Goal: Task Accomplishment & Management: Complete application form

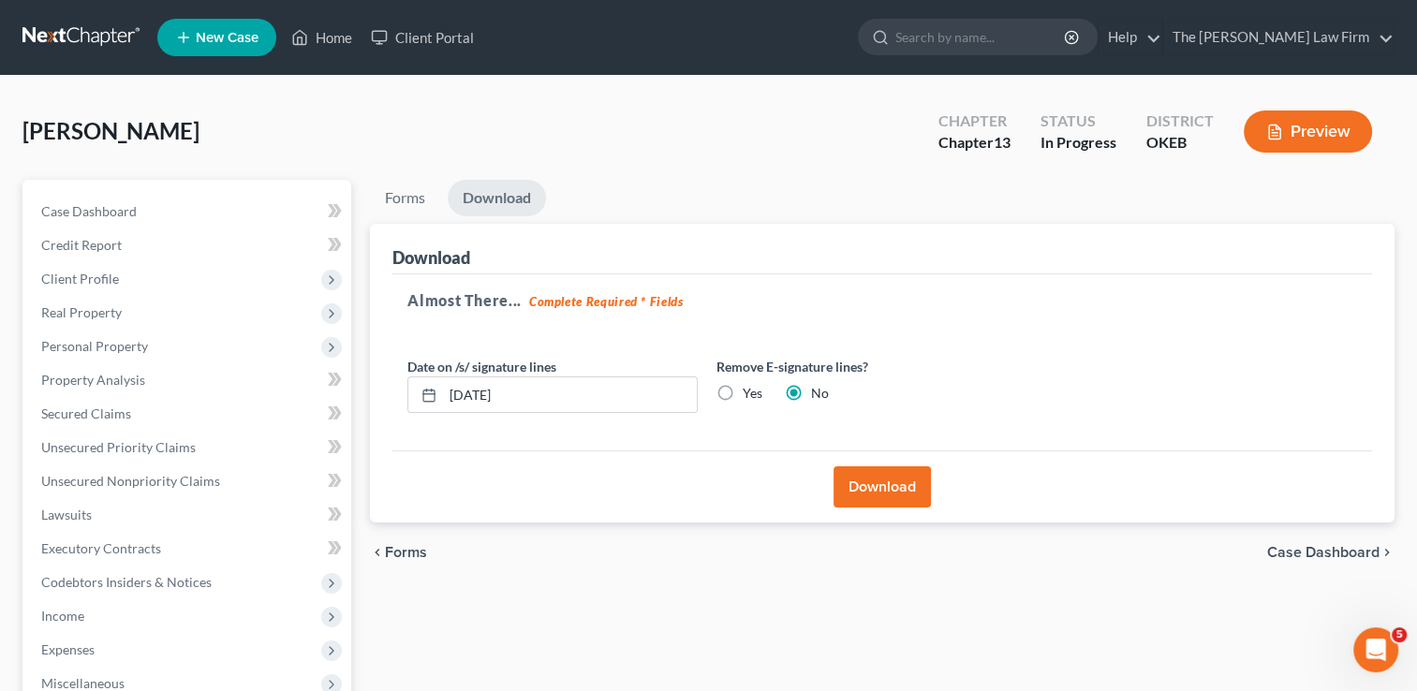
click at [81, 36] on link at bounding box center [82, 38] width 120 height 34
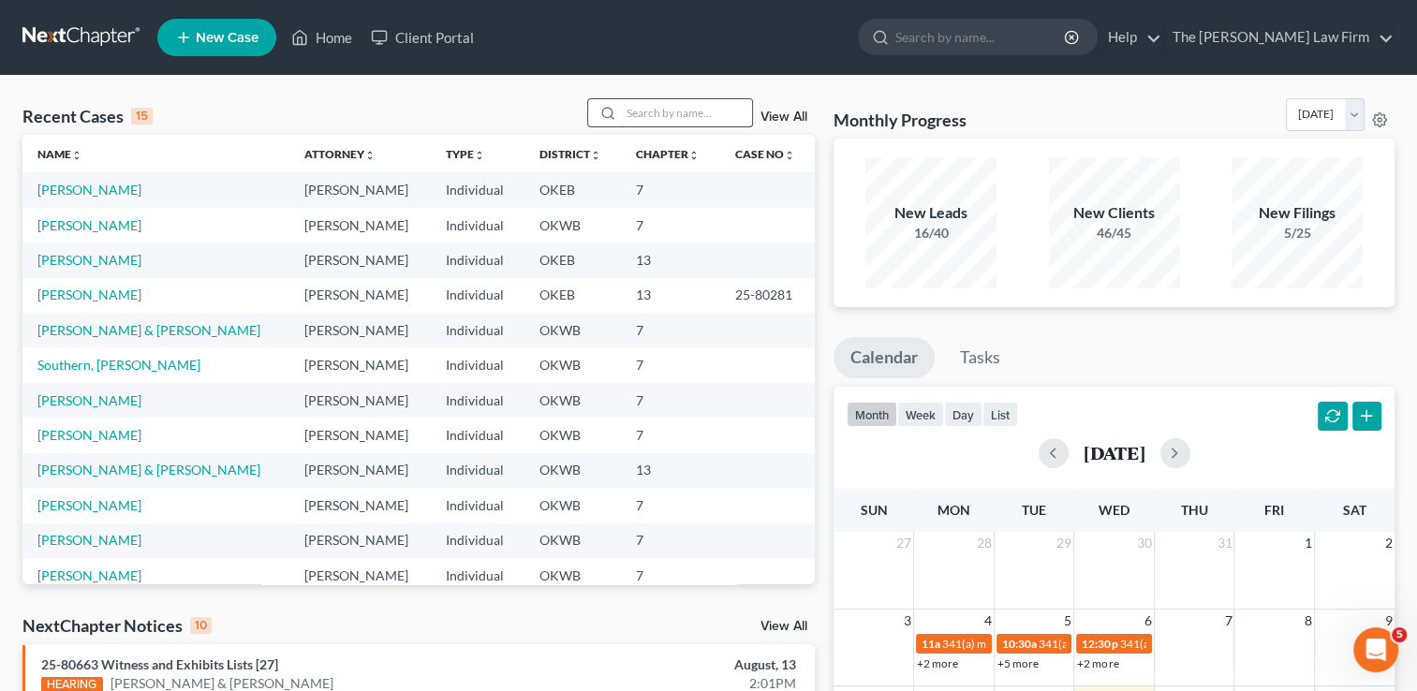
click at [663, 110] on input "search" at bounding box center [686, 112] width 131 height 27
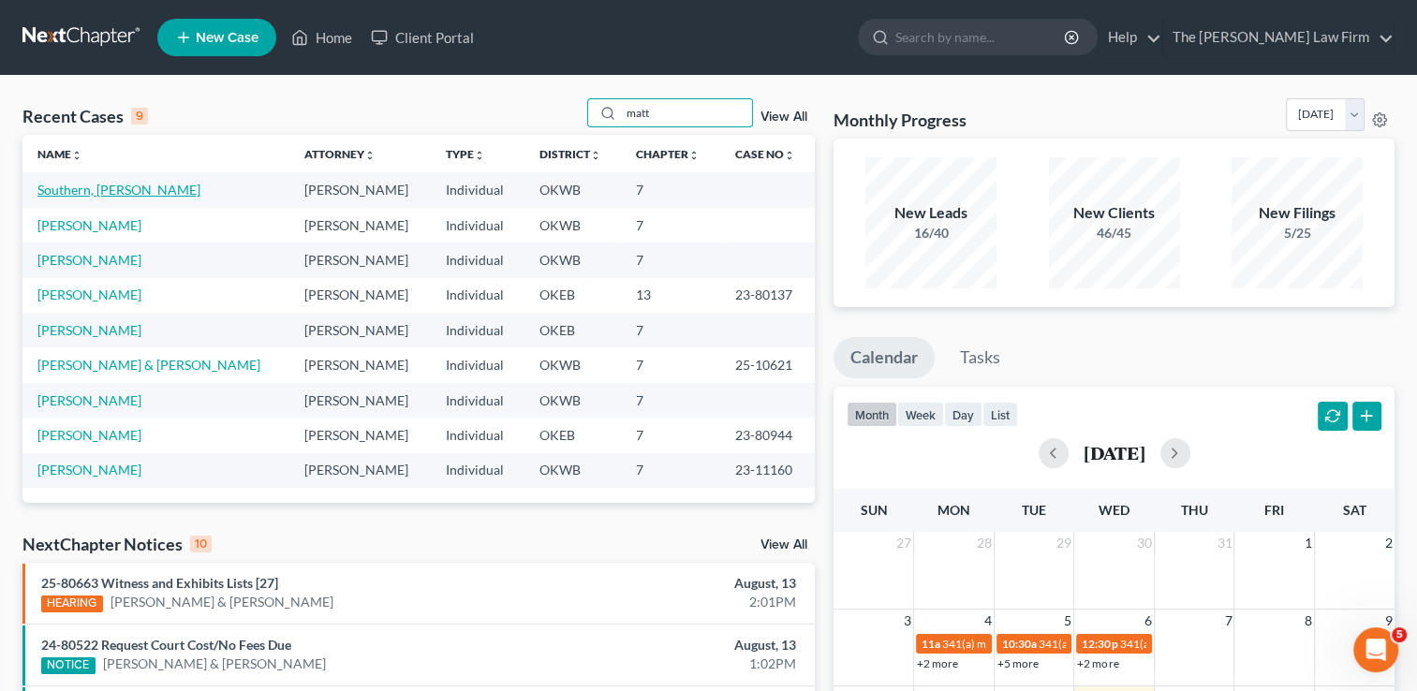
type input "matt"
click at [91, 188] on link "Southern, [PERSON_NAME]" at bounding box center [118, 190] width 163 height 16
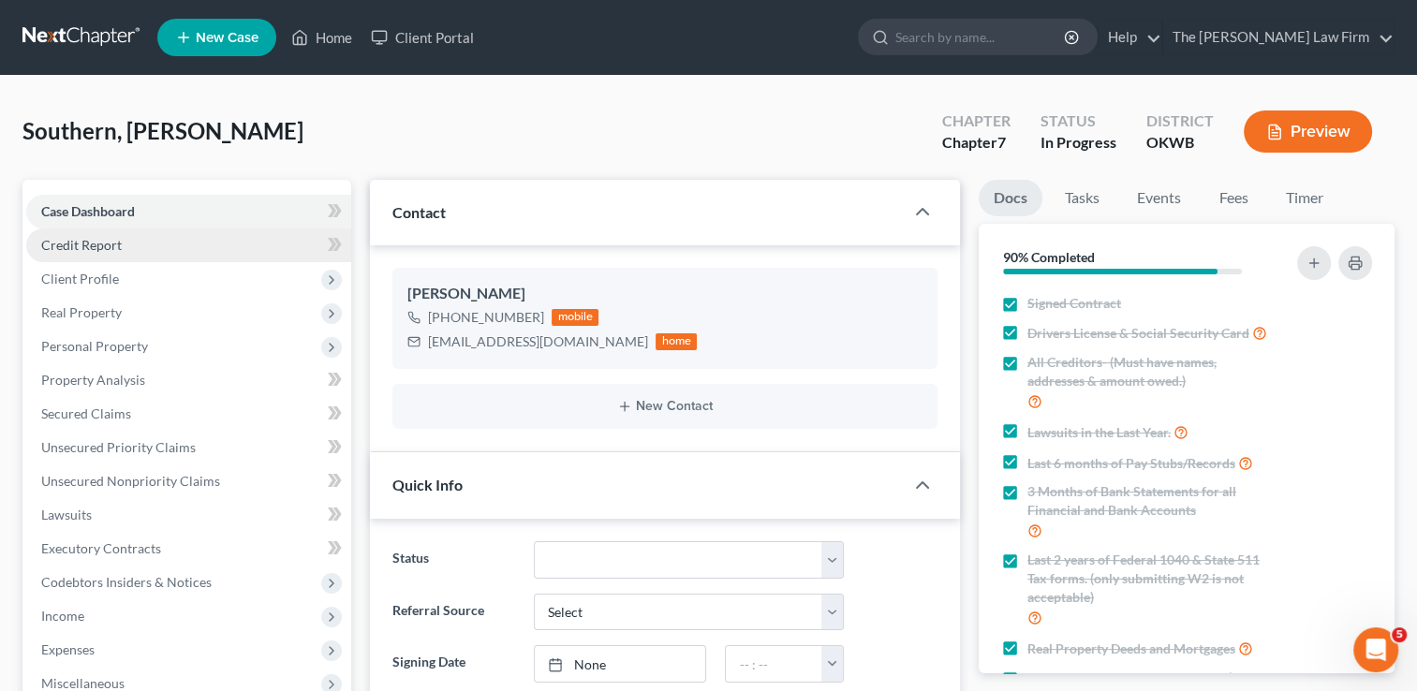
click at [150, 238] on link "Credit Report" at bounding box center [188, 245] width 325 height 34
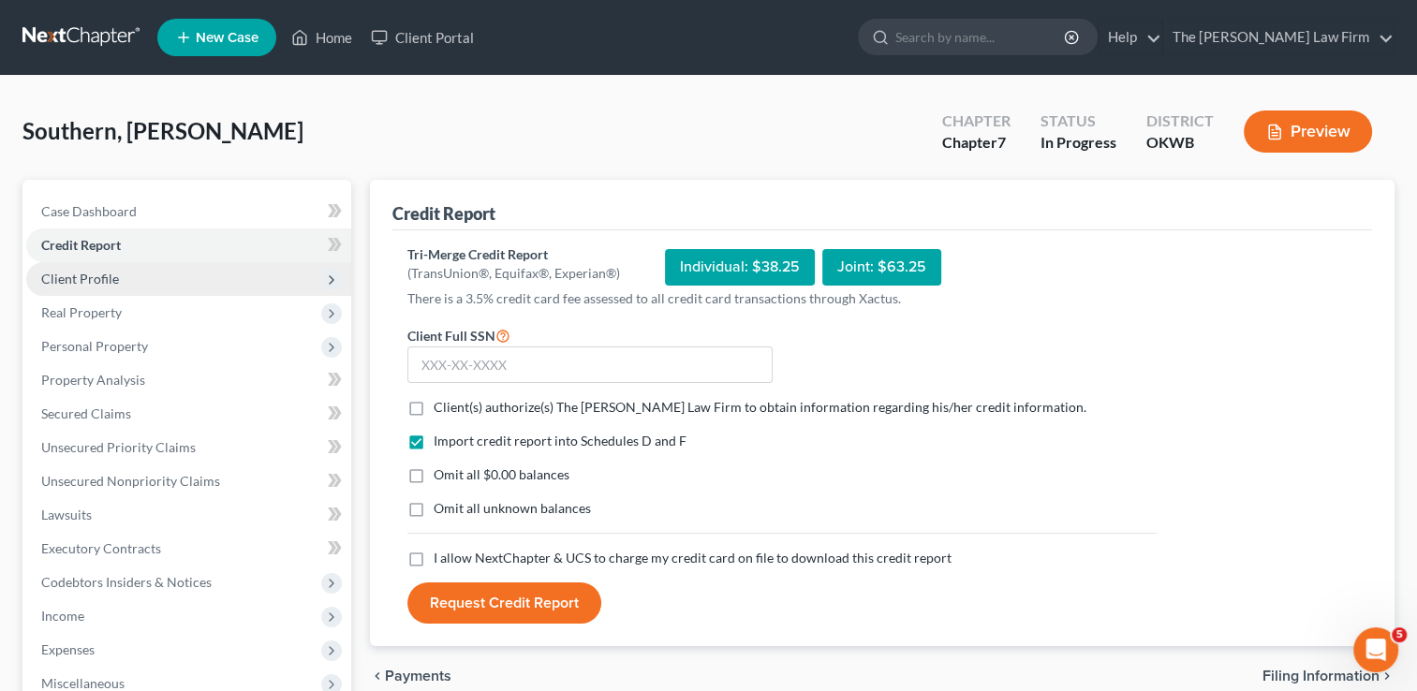
click at [138, 280] on span "Client Profile" at bounding box center [188, 279] width 325 height 34
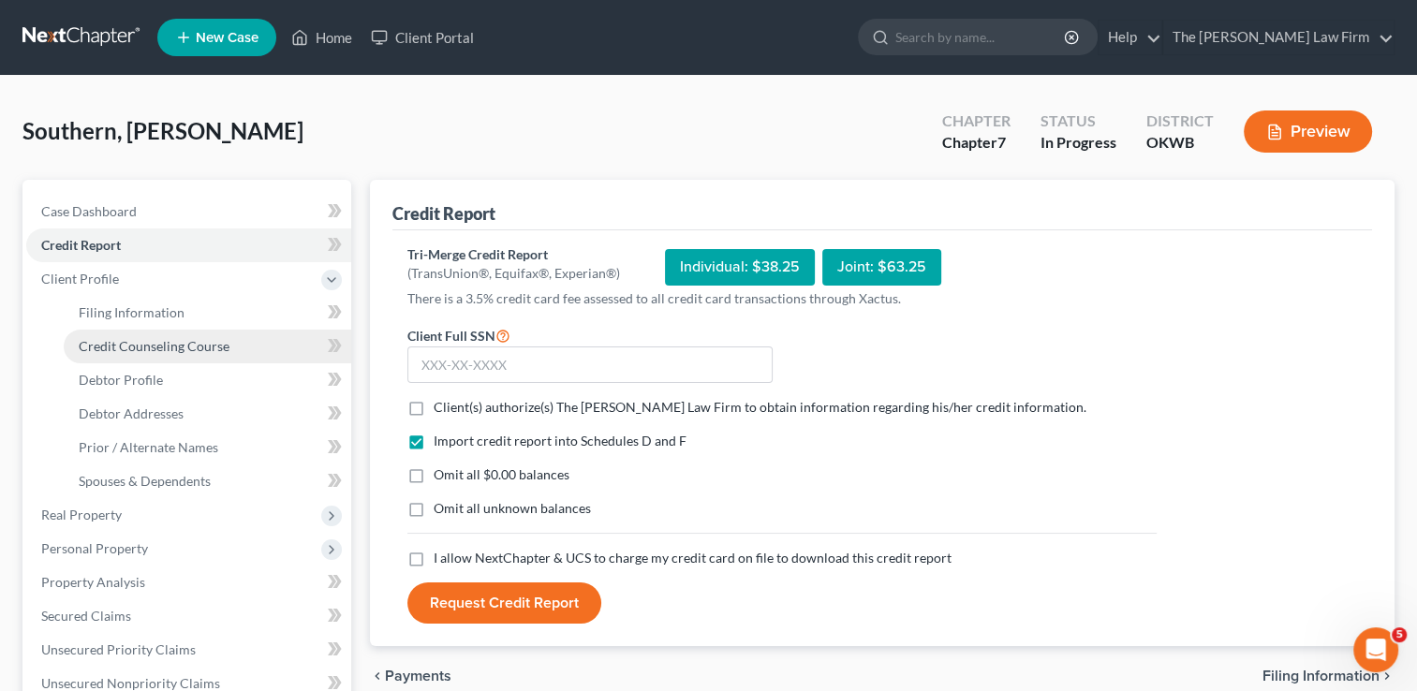
click at [138, 338] on span "Credit Counseling Course" at bounding box center [154, 346] width 151 height 16
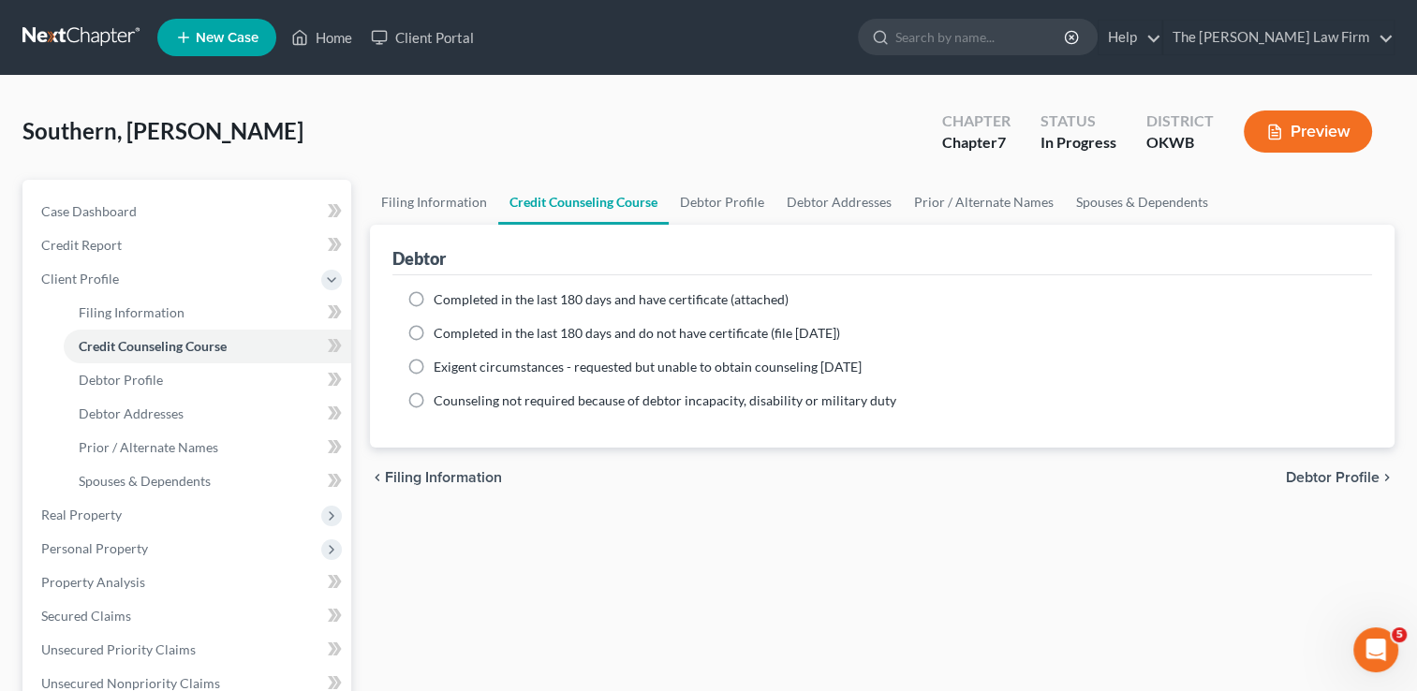
click at [550, 298] on span "Completed in the last 180 days and have certificate (attached)" at bounding box center [611, 299] width 355 height 16
click at [453, 298] on input "Completed in the last 180 days and have certificate (attached)" at bounding box center [447, 296] width 12 height 12
radio input "true"
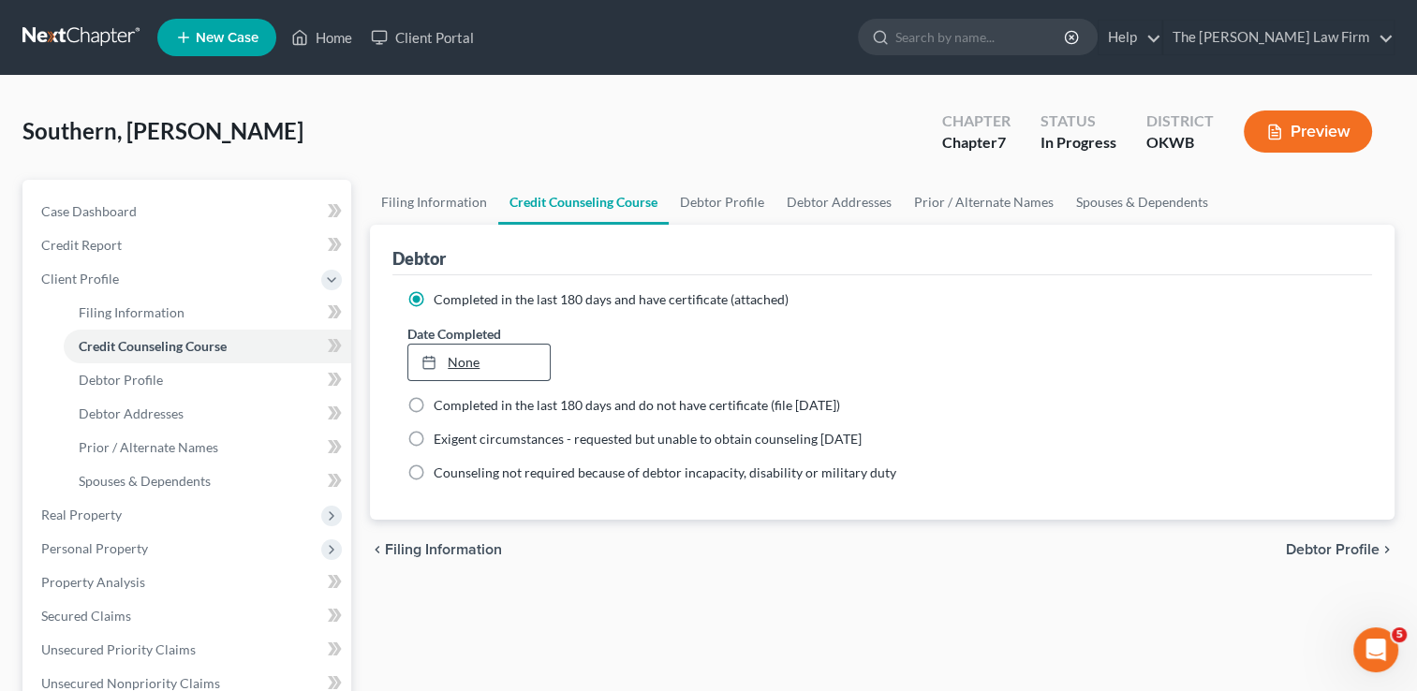
click at [445, 361] on div at bounding box center [434, 362] width 26 height 16
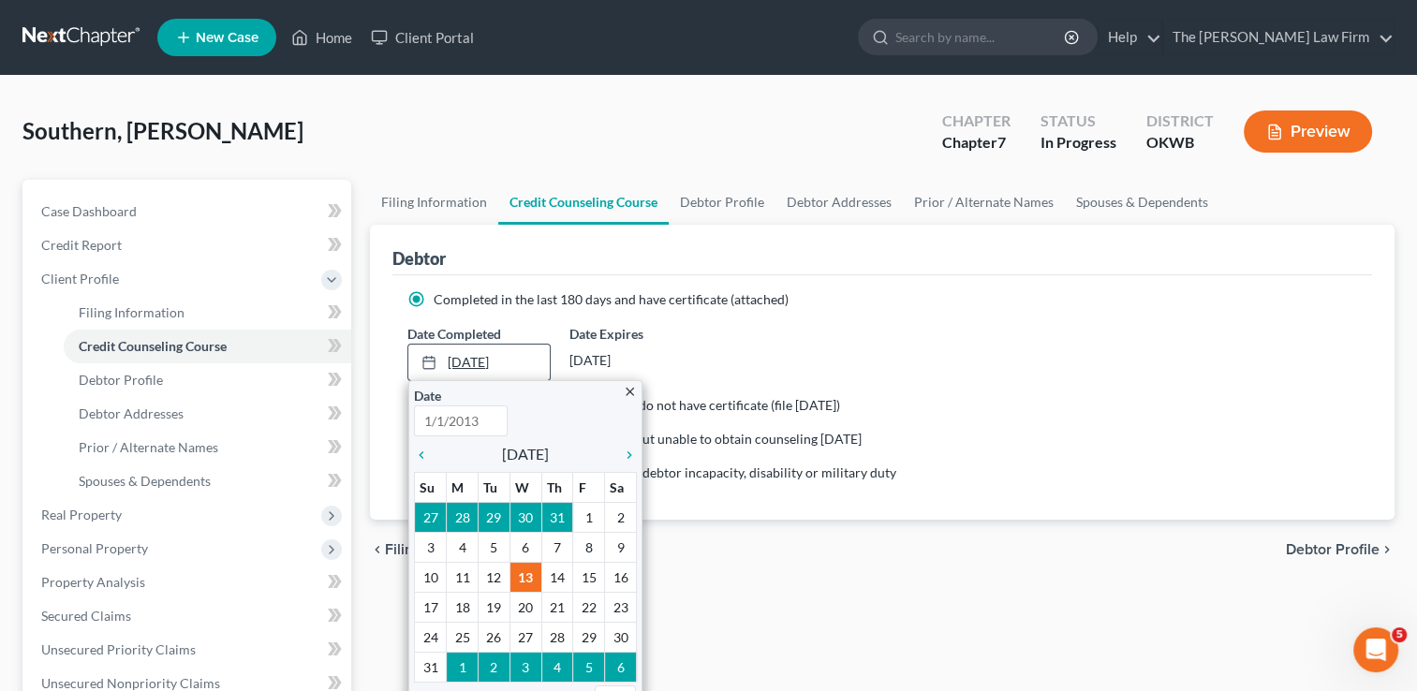
type input "[DATE]"
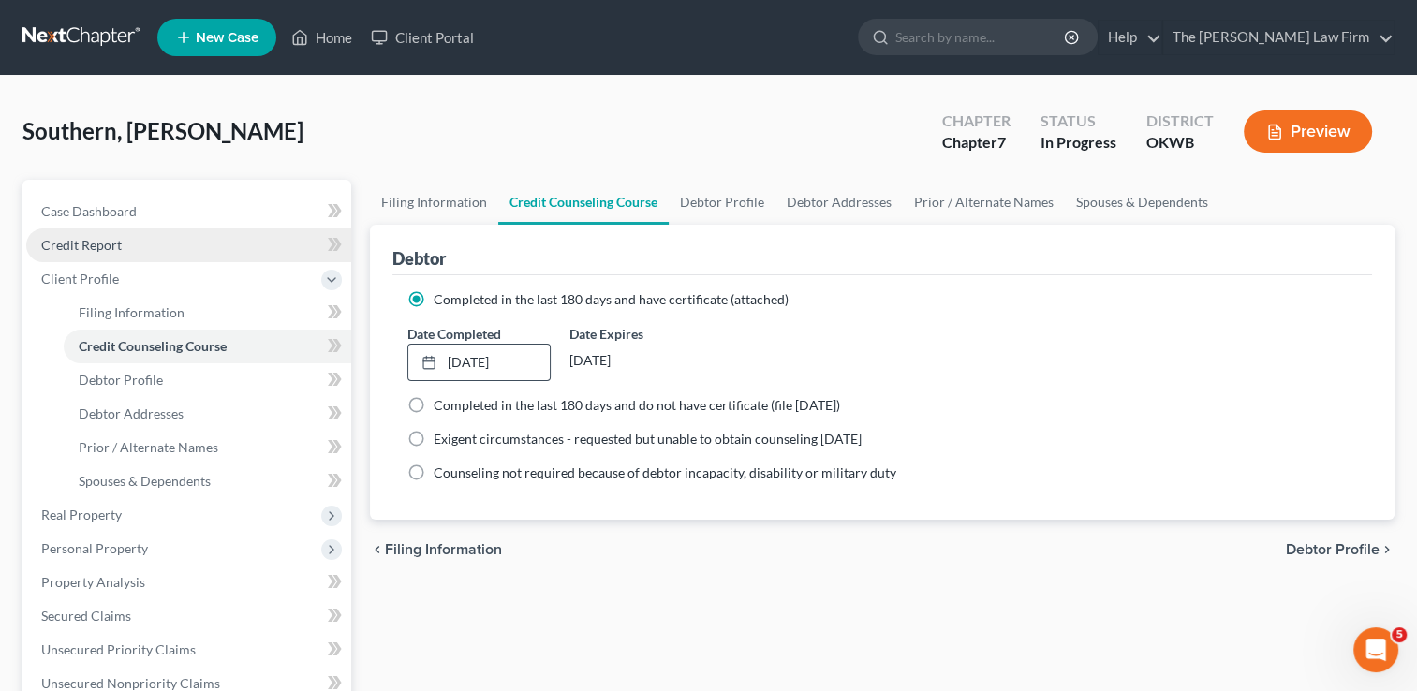
click at [120, 242] on link "Credit Report" at bounding box center [188, 245] width 325 height 34
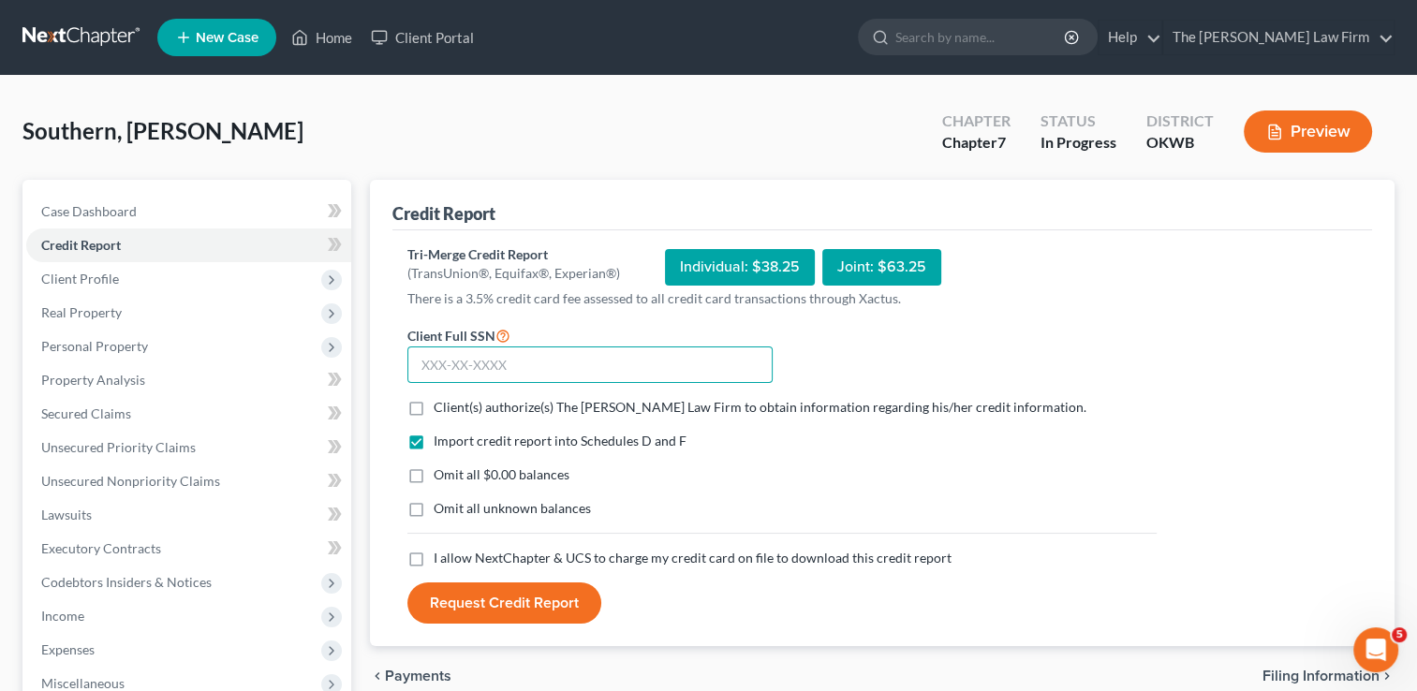
click at [536, 363] on input "text" at bounding box center [589, 364] width 365 height 37
type input "447-04-5704"
click at [434, 409] on label "Client(s) authorize(s) The [PERSON_NAME] Law Firm to obtain information regardi…" at bounding box center [760, 407] width 653 height 19
click at [441, 409] on input "Client(s) authorize(s) The [PERSON_NAME] Law Firm to obtain information regardi…" at bounding box center [447, 404] width 12 height 12
checkbox input "true"
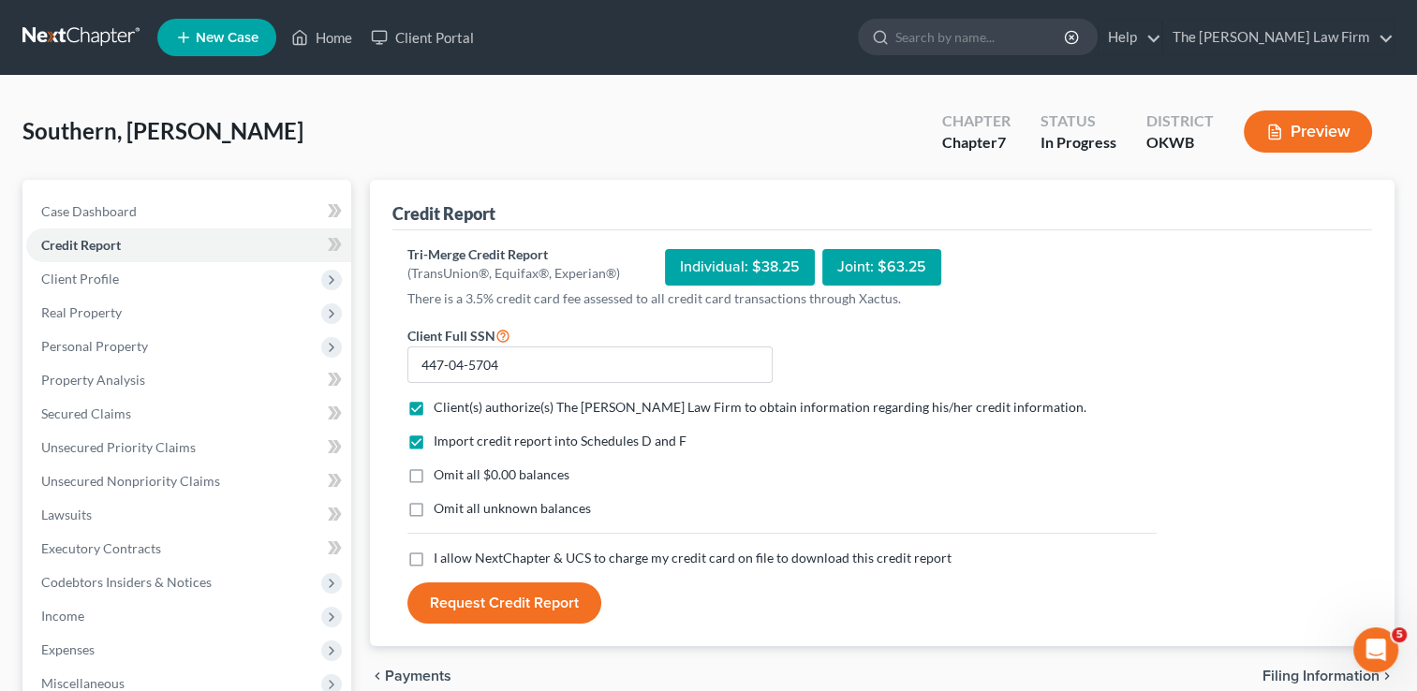
click at [434, 476] on label "Omit all $0.00 balances" at bounding box center [502, 474] width 136 height 19
click at [441, 476] on input "Omit all $0.00 balances" at bounding box center [447, 471] width 12 height 12
checkbox input "true"
click at [434, 554] on label "I allow NextChapter & UCS to charge my credit card on file to download this cre…" at bounding box center [693, 558] width 518 height 19
click at [441, 554] on input "I allow NextChapter & UCS to charge my credit card on file to download this cre…" at bounding box center [447, 555] width 12 height 12
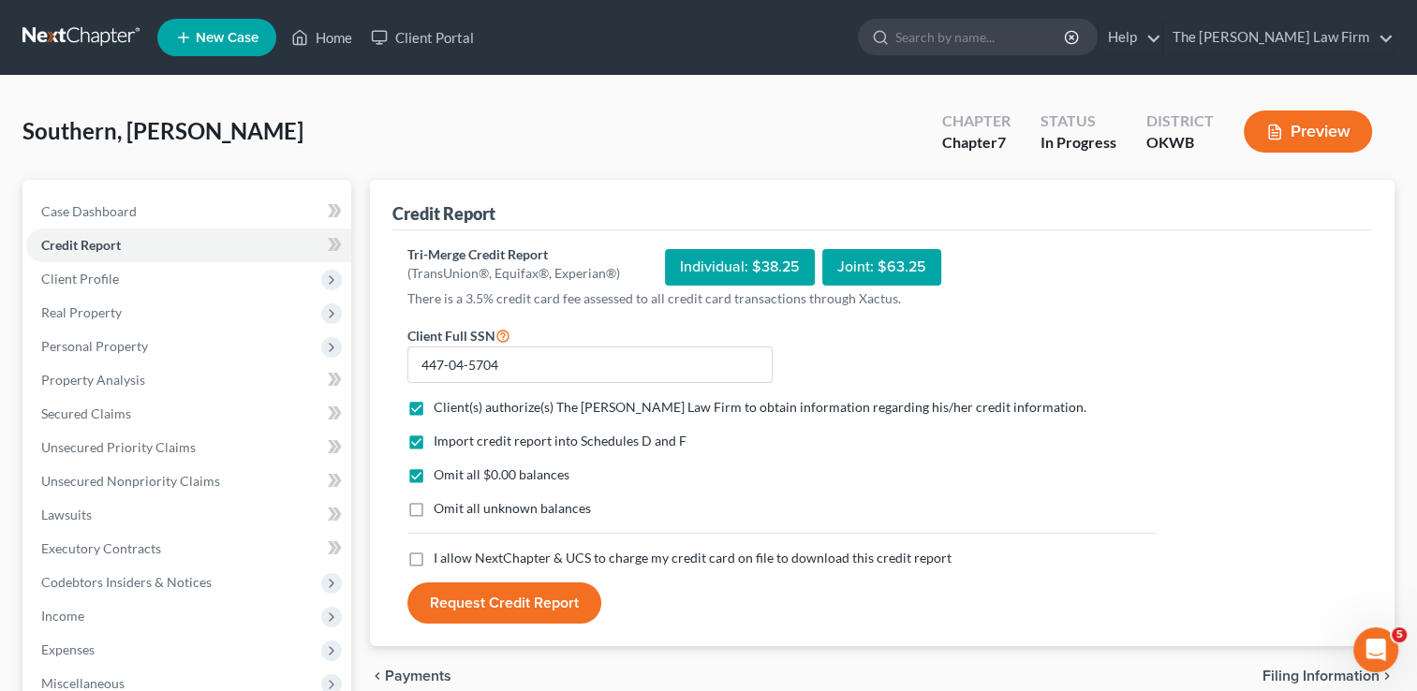
checkbox input "true"
click at [513, 597] on button "Request Credit Report" at bounding box center [504, 602] width 194 height 41
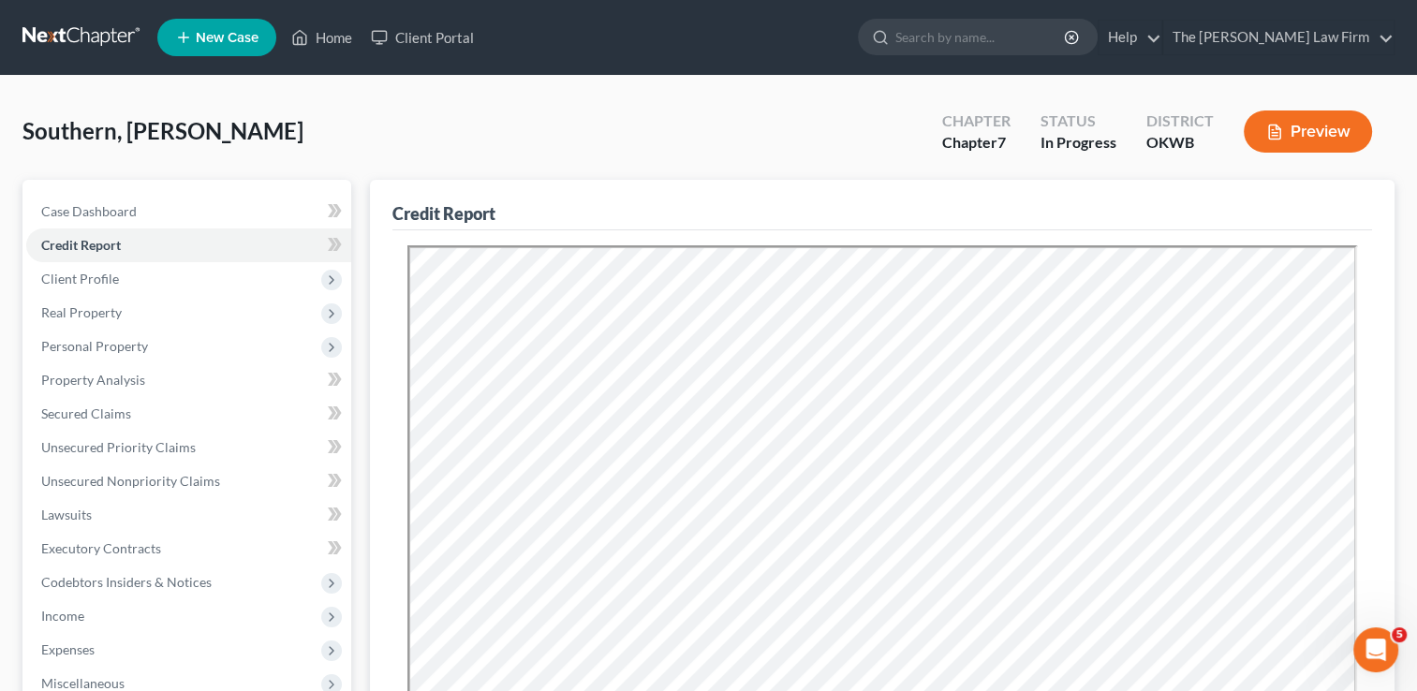
click at [627, 137] on div "Southern, [PERSON_NAME] Upgraded Chapter Chapter 7 Status In Progress District …" at bounding box center [708, 138] width 1372 height 81
click at [122, 316] on span "Real Property" at bounding box center [188, 313] width 325 height 34
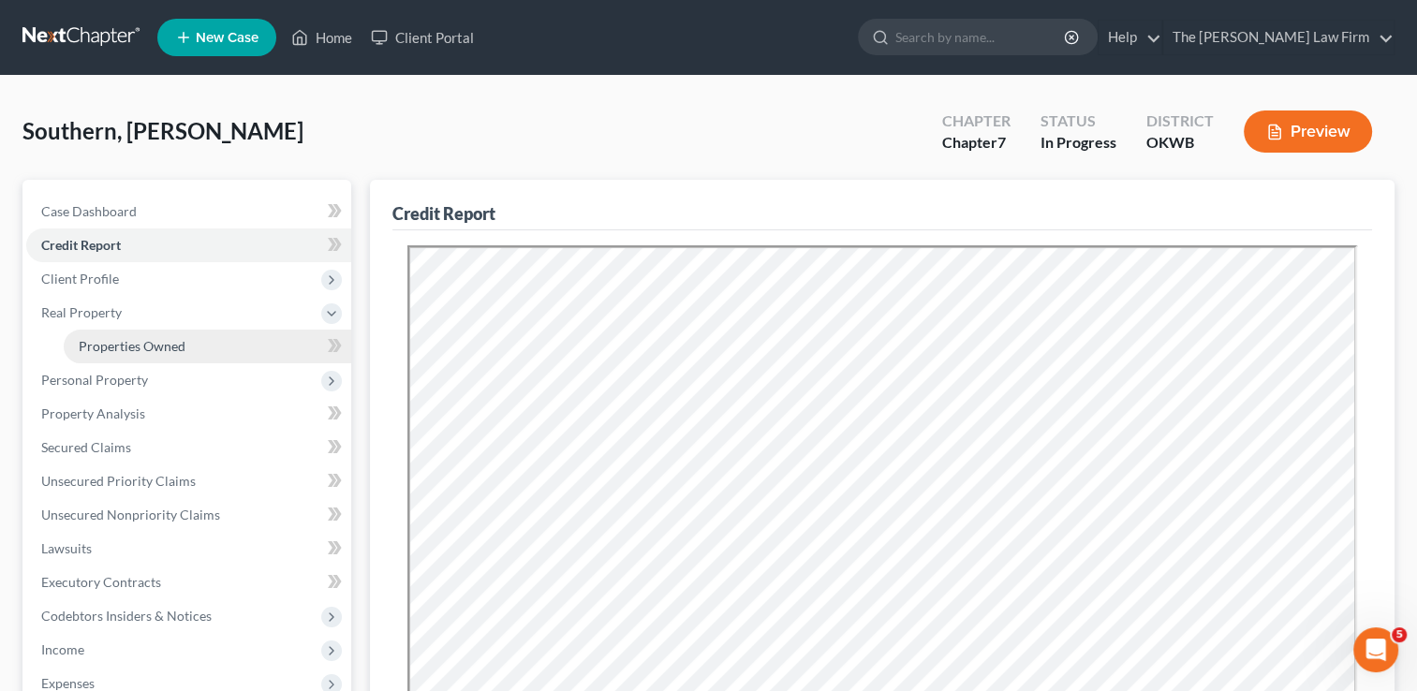
click at [120, 347] on span "Properties Owned" at bounding box center [132, 346] width 107 height 16
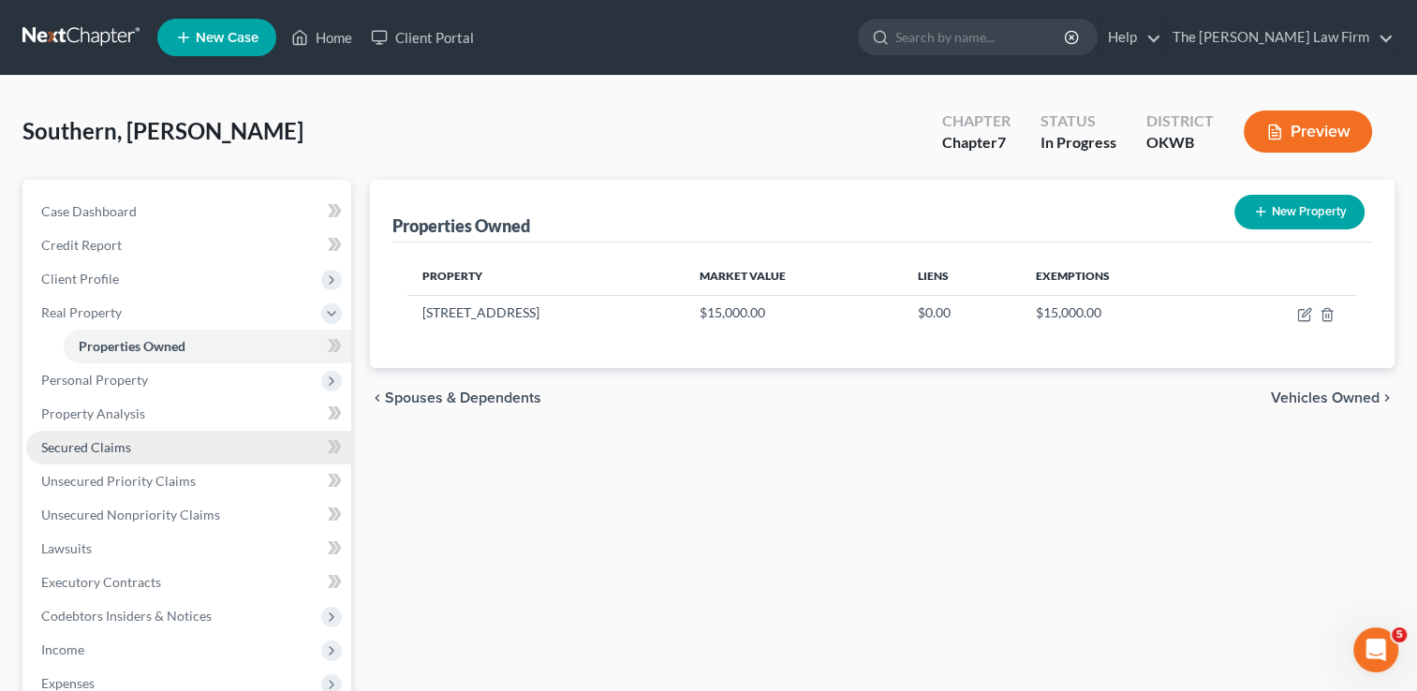
click at [135, 460] on link "Secured Claims" at bounding box center [188, 448] width 325 height 34
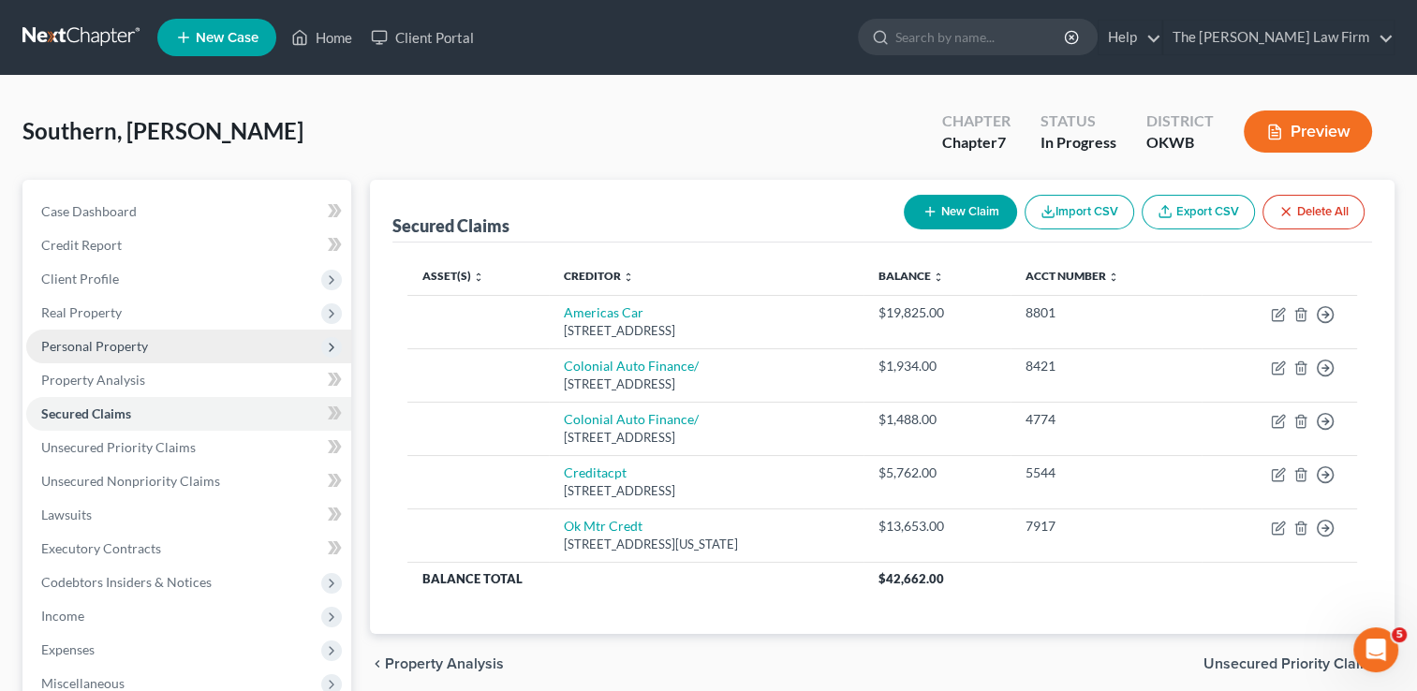
click at [113, 343] on span "Personal Property" at bounding box center [94, 346] width 107 height 16
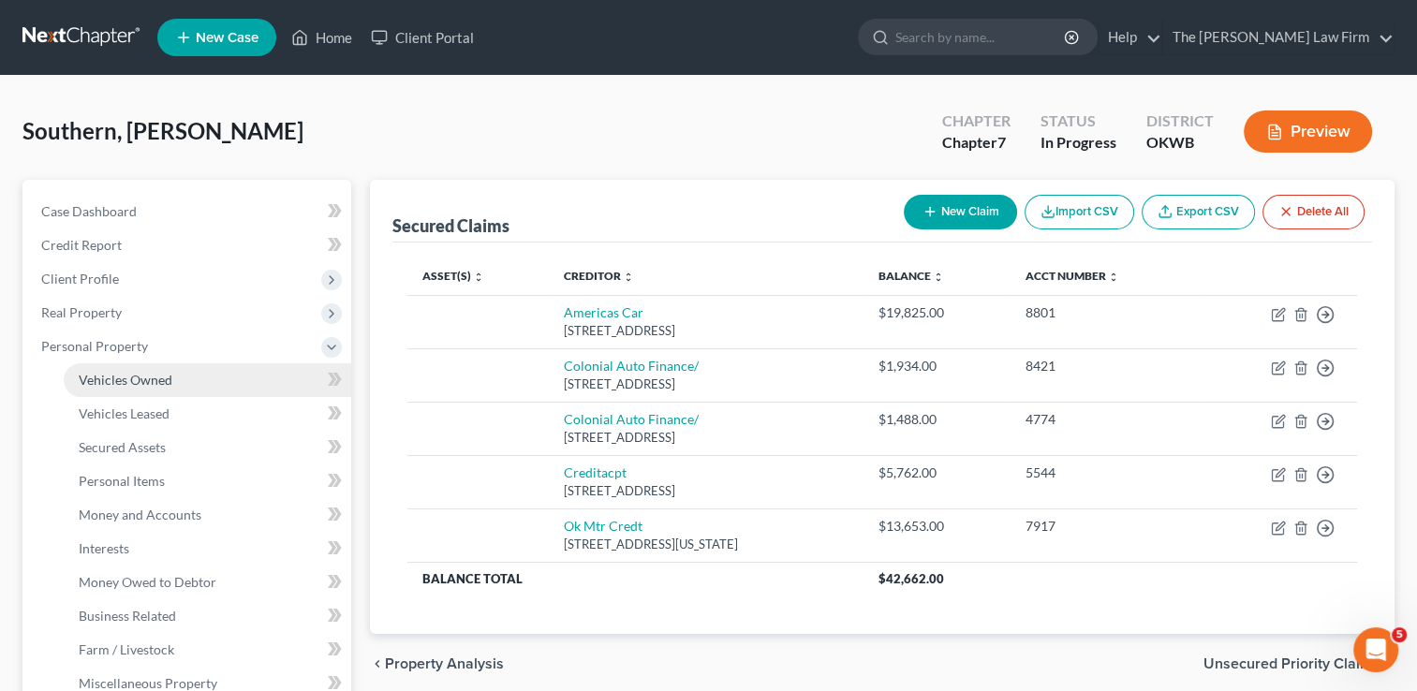
click at [139, 373] on span "Vehicles Owned" at bounding box center [126, 380] width 94 height 16
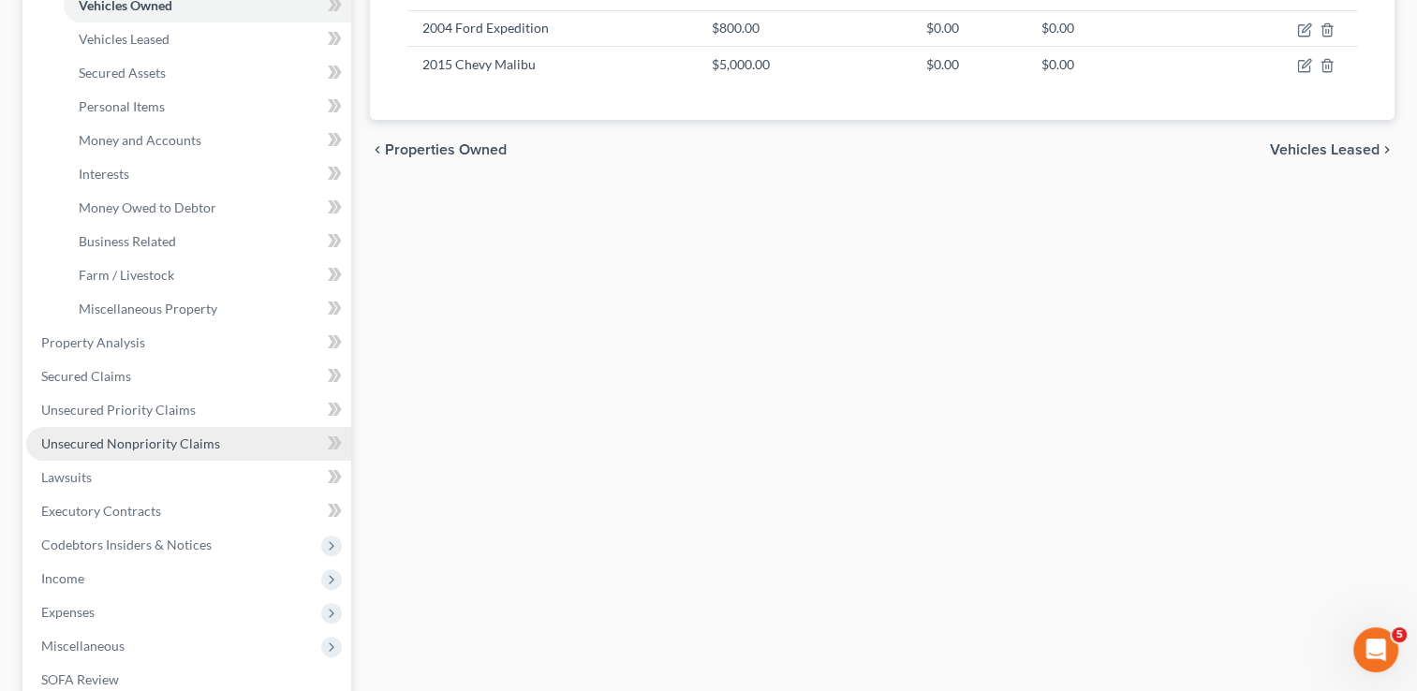
click at [140, 444] on span "Unsecured Nonpriority Claims" at bounding box center [130, 443] width 179 height 16
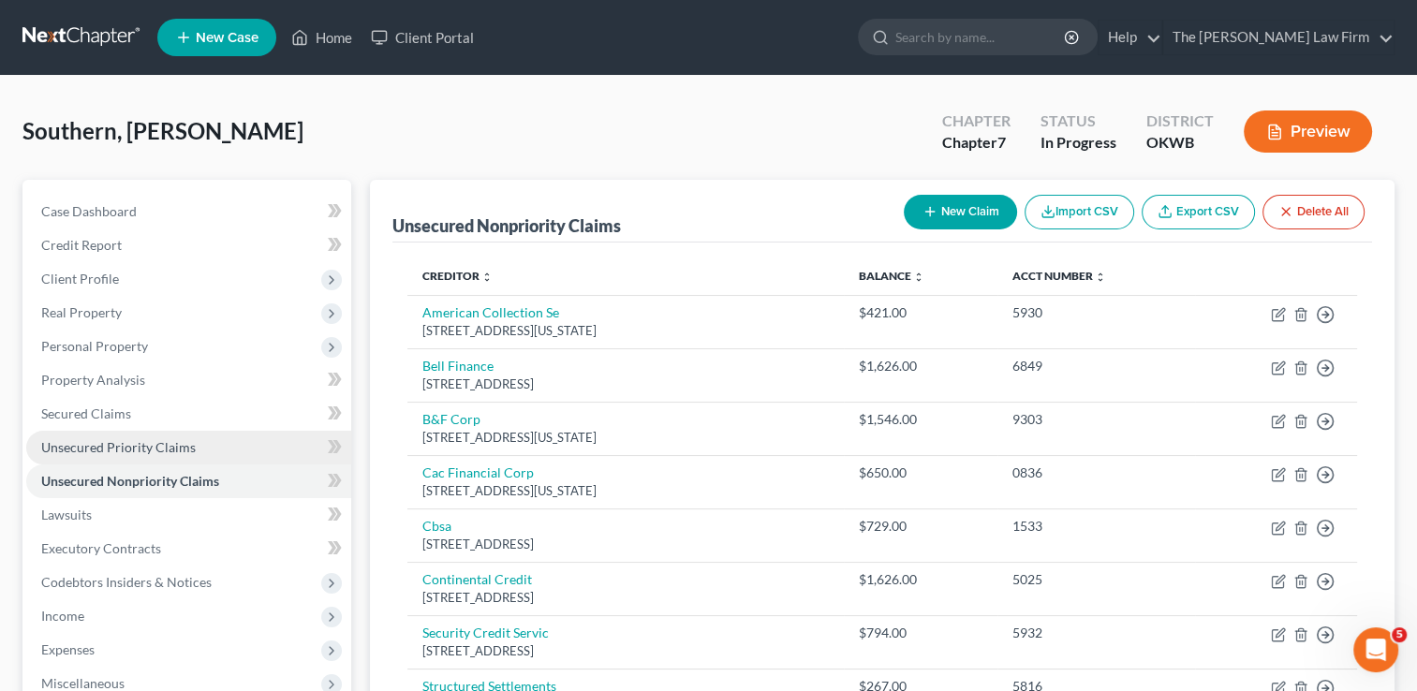
click at [176, 445] on span "Unsecured Priority Claims" at bounding box center [118, 447] width 154 height 16
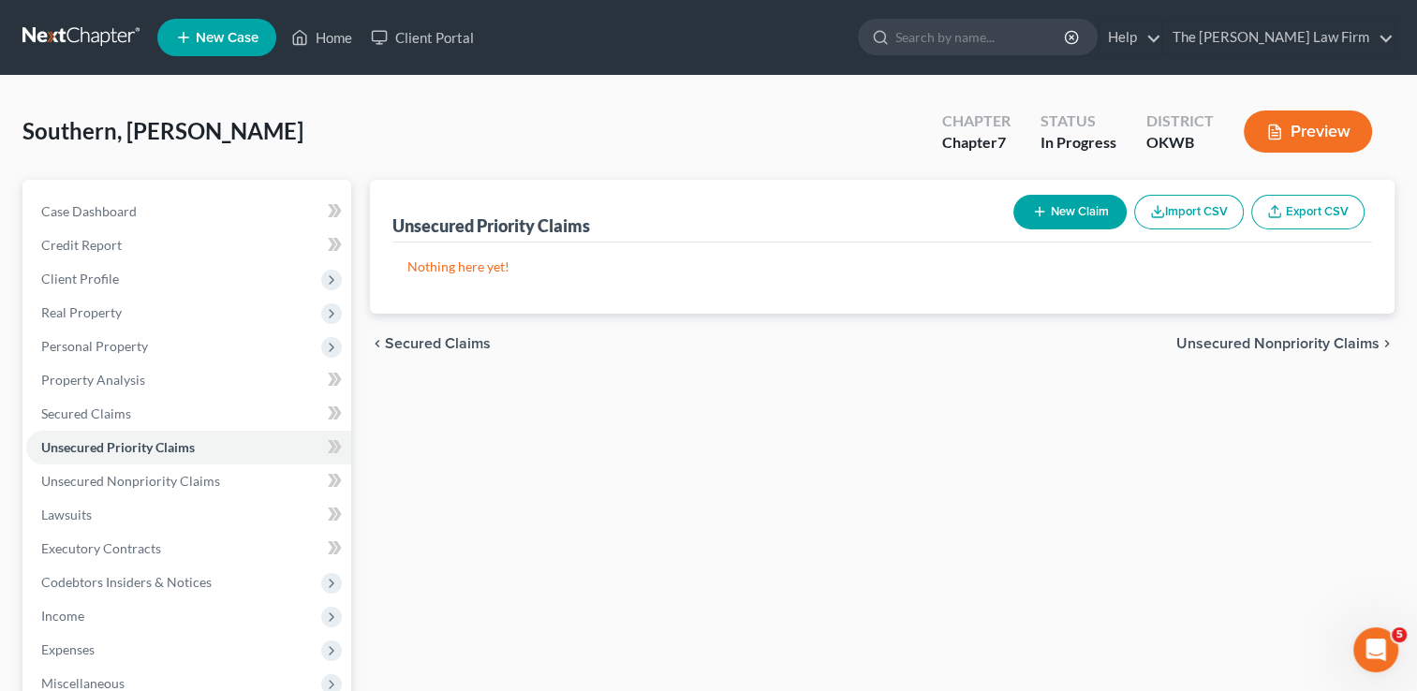
click at [1079, 212] on button "New Claim" at bounding box center [1069, 212] width 113 height 35
select select "0"
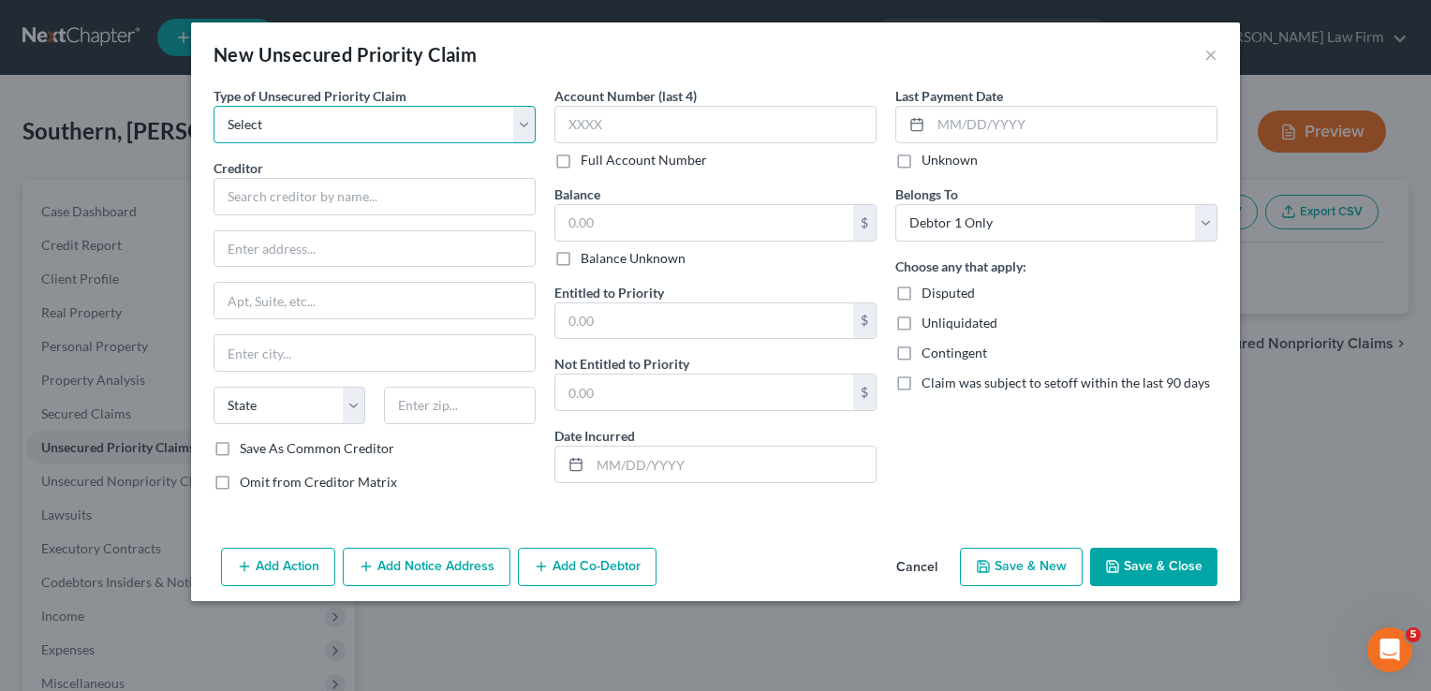
click at [314, 117] on select "Select Taxes & Other Government Units Domestic Support Obligations Extensions o…" at bounding box center [374, 124] width 322 height 37
select select "0"
click at [213, 106] on select "Select Taxes & Other Government Units Domestic Support Obligations Extensions o…" at bounding box center [374, 124] width 322 height 37
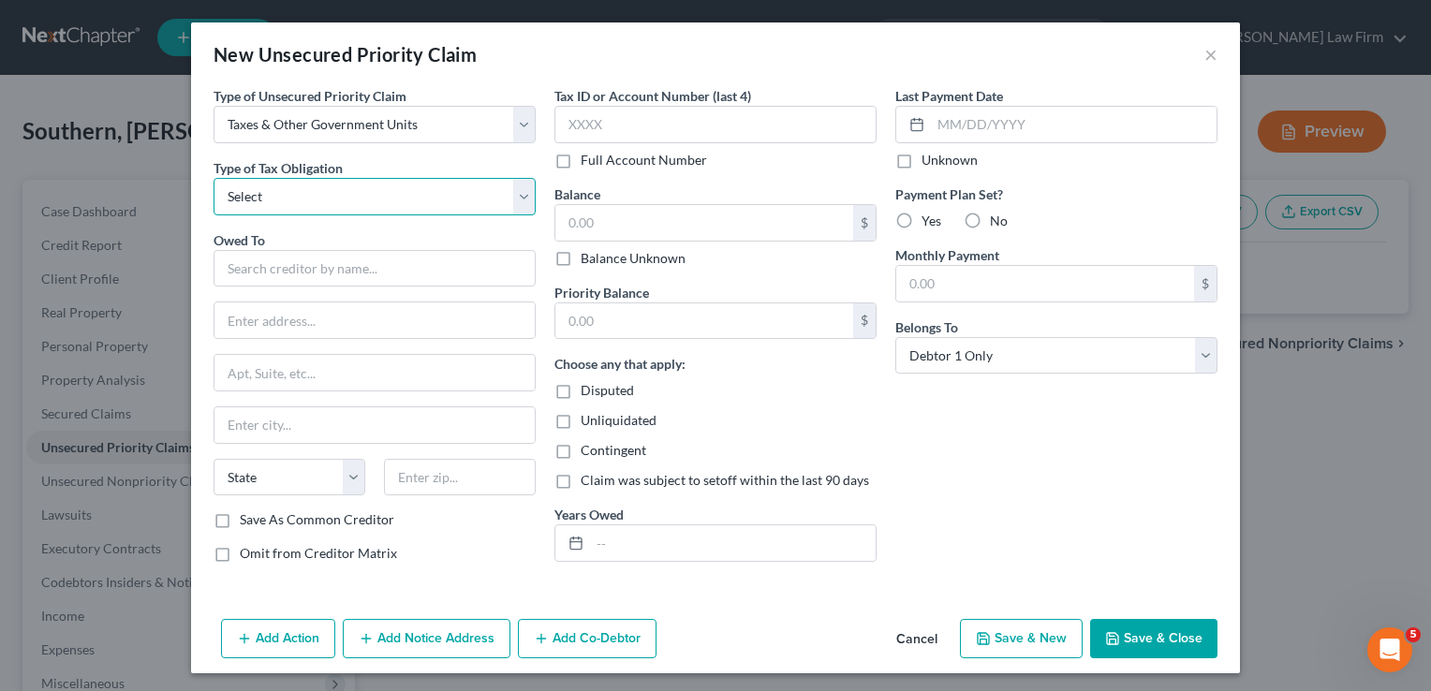
click at [311, 196] on select "Select Federal City State Franchise Tax Board Other" at bounding box center [374, 196] width 322 height 37
select select "0"
click at [213, 178] on select "Select Federal City State Franchise Tax Board Other" at bounding box center [374, 196] width 322 height 37
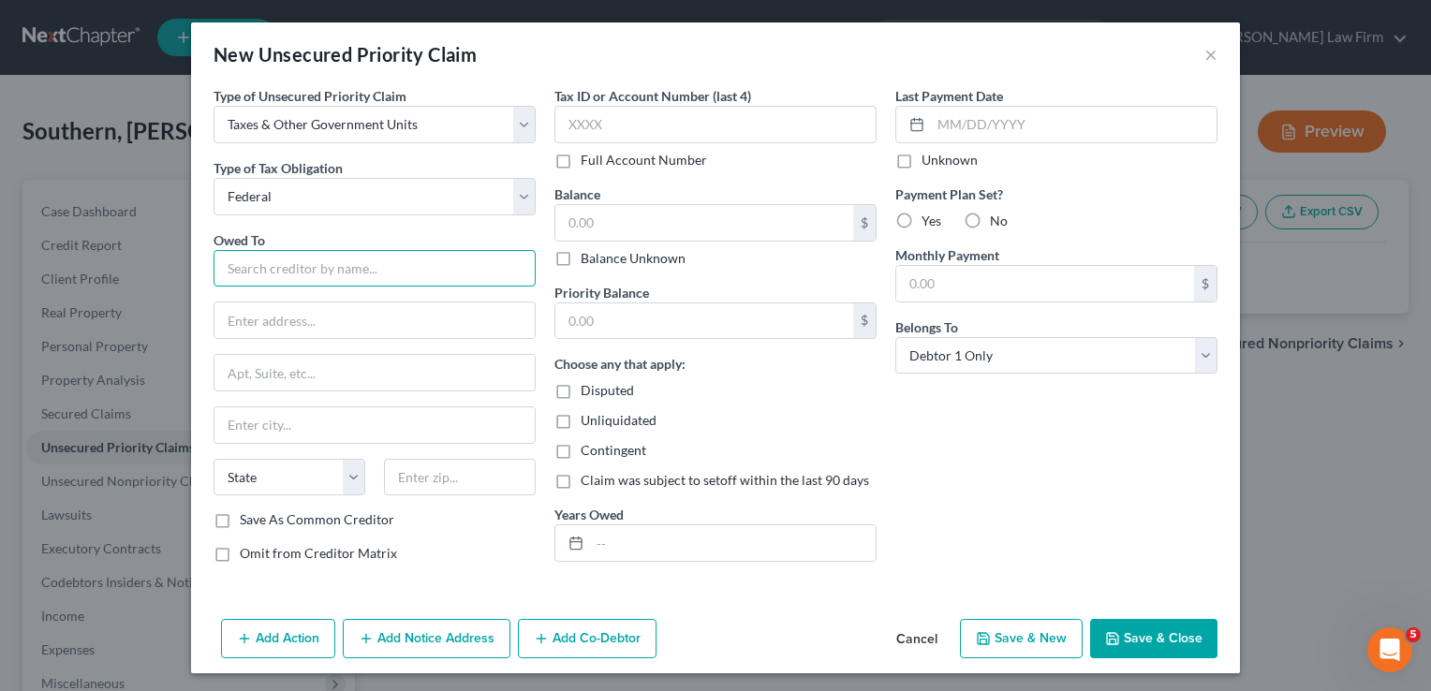
click at [288, 258] on input "text" at bounding box center [374, 268] width 322 height 37
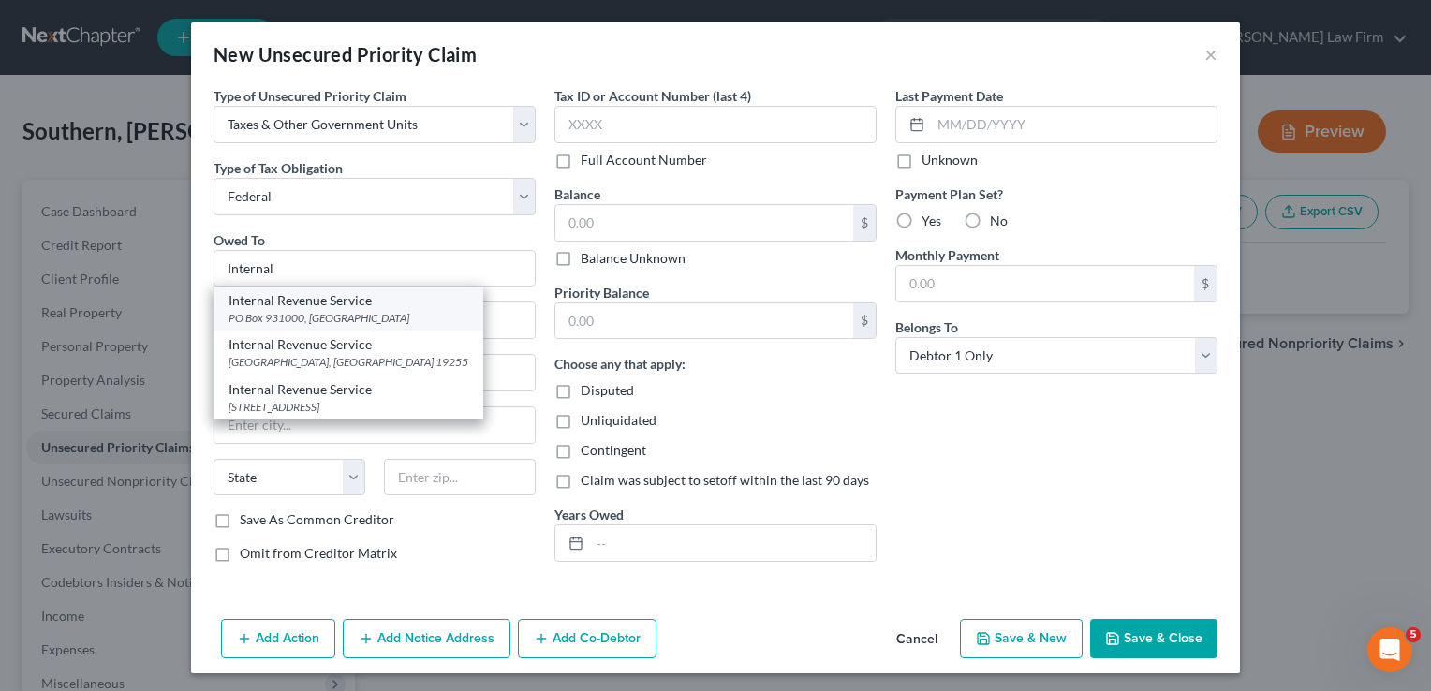
click at [303, 306] on div "Internal Revenue Service" at bounding box center [348, 300] width 240 height 19
type input "Internal Revenue Service"
type input "PO Box 931000"
type input "[GEOGRAPHIC_DATA]"
select select "18"
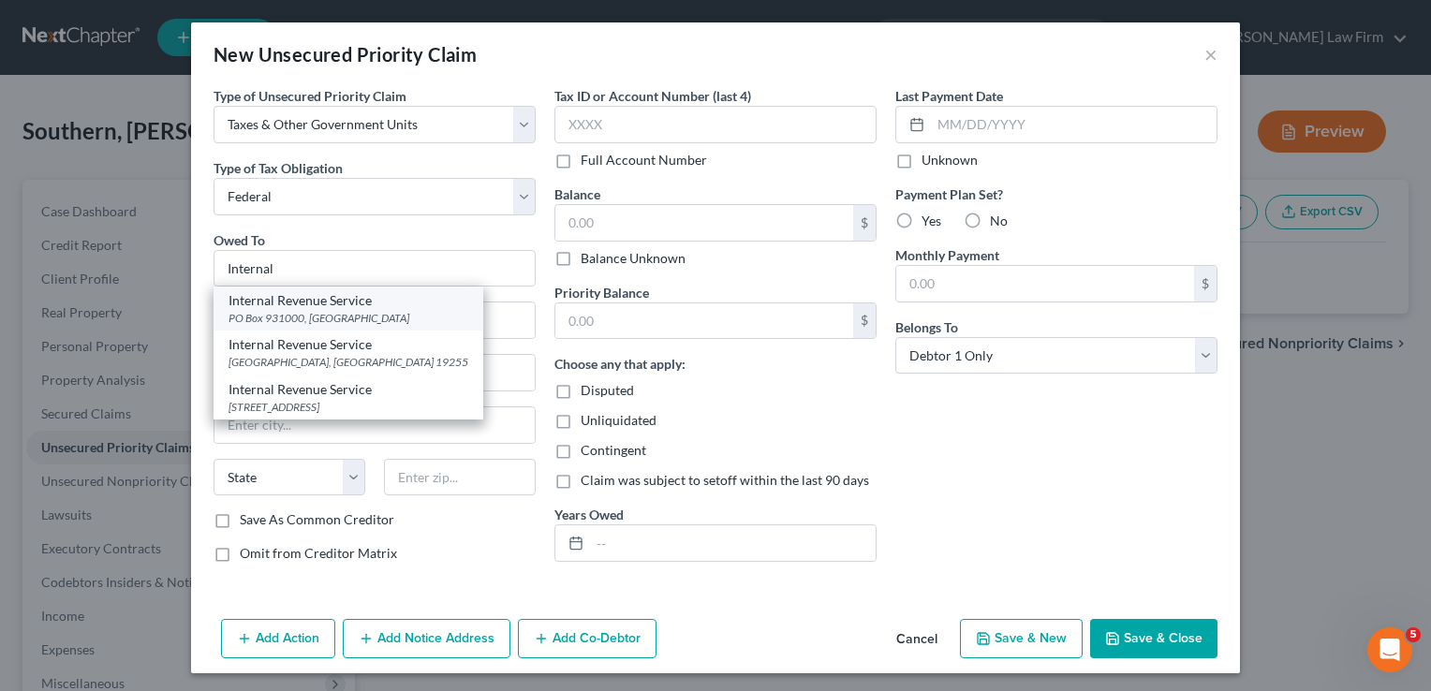
type input "40293"
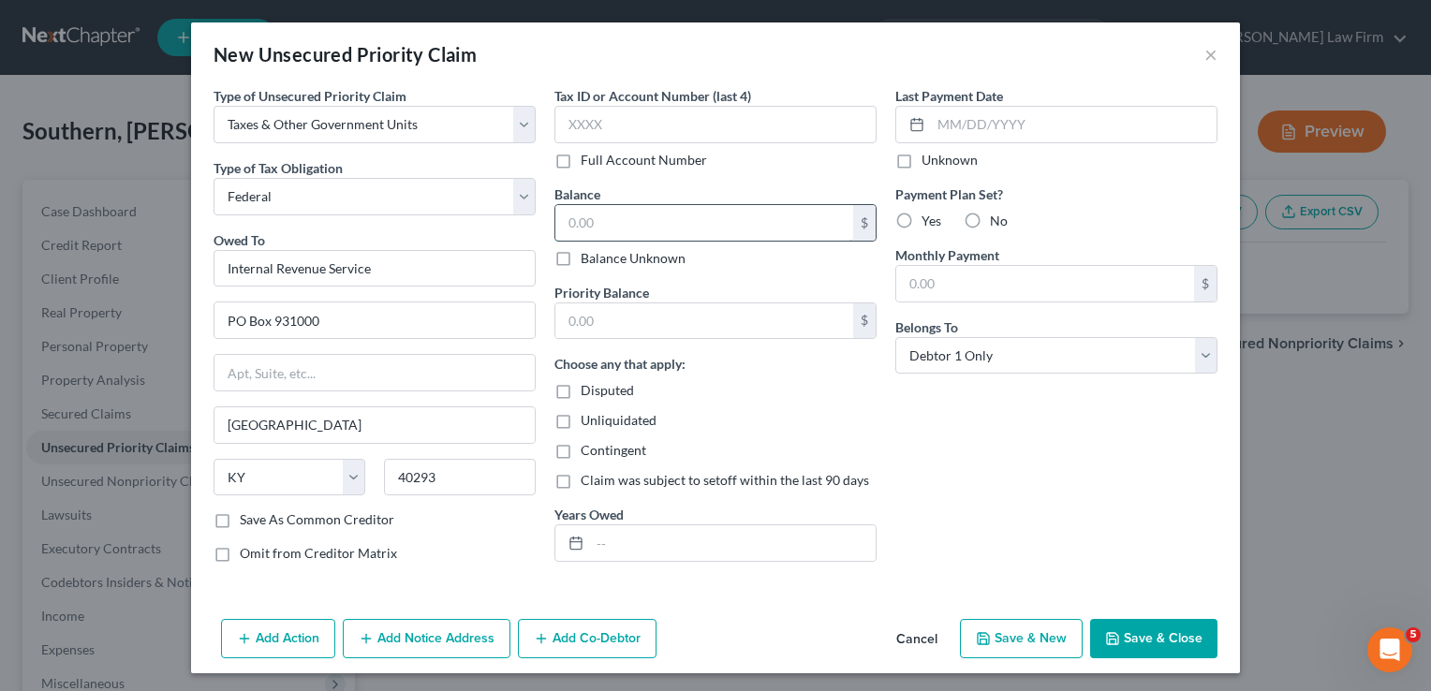
click at [622, 232] on input "text" at bounding box center [704, 223] width 298 height 36
type input "2,779"
click at [643, 316] on input "text" at bounding box center [704, 321] width 298 height 36
type input "2,779"
click at [647, 543] on input "text" at bounding box center [733, 543] width 286 height 36
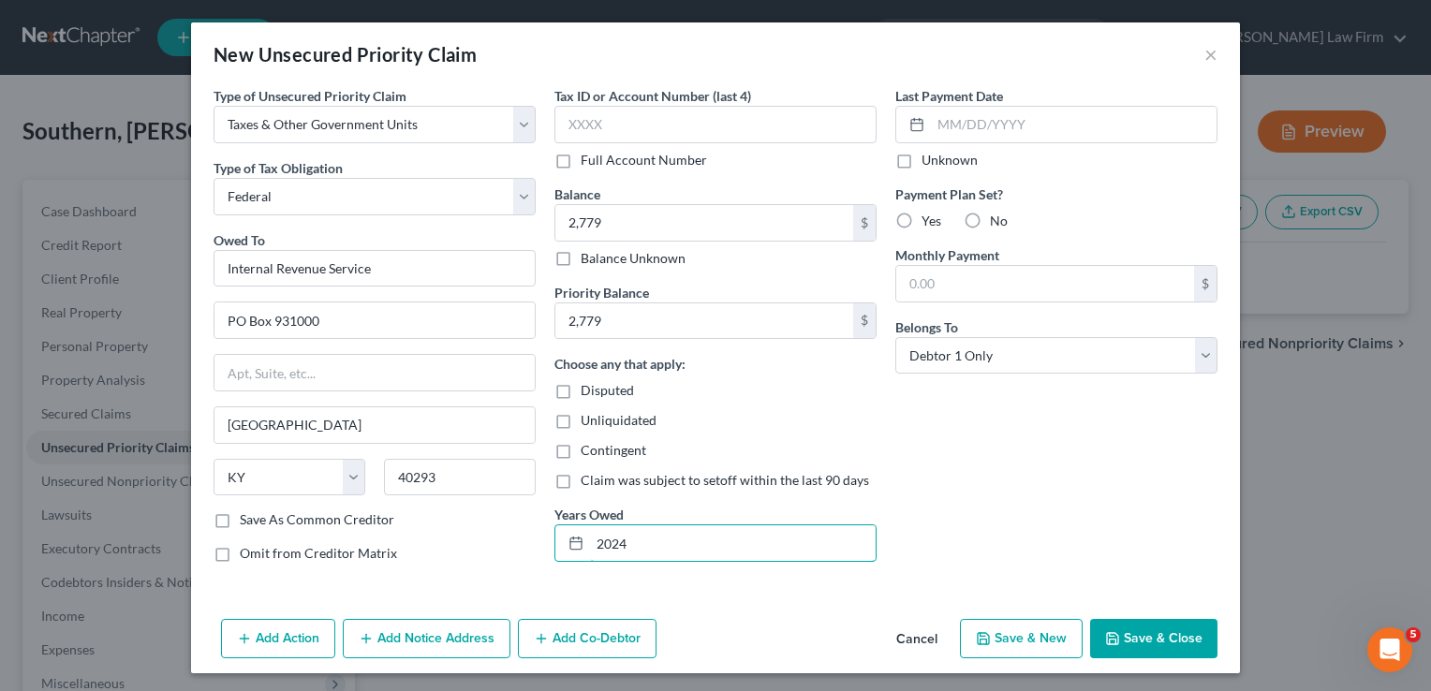
type input "2024"
click at [1126, 639] on button "Save & Close" at bounding box center [1153, 638] width 127 height 39
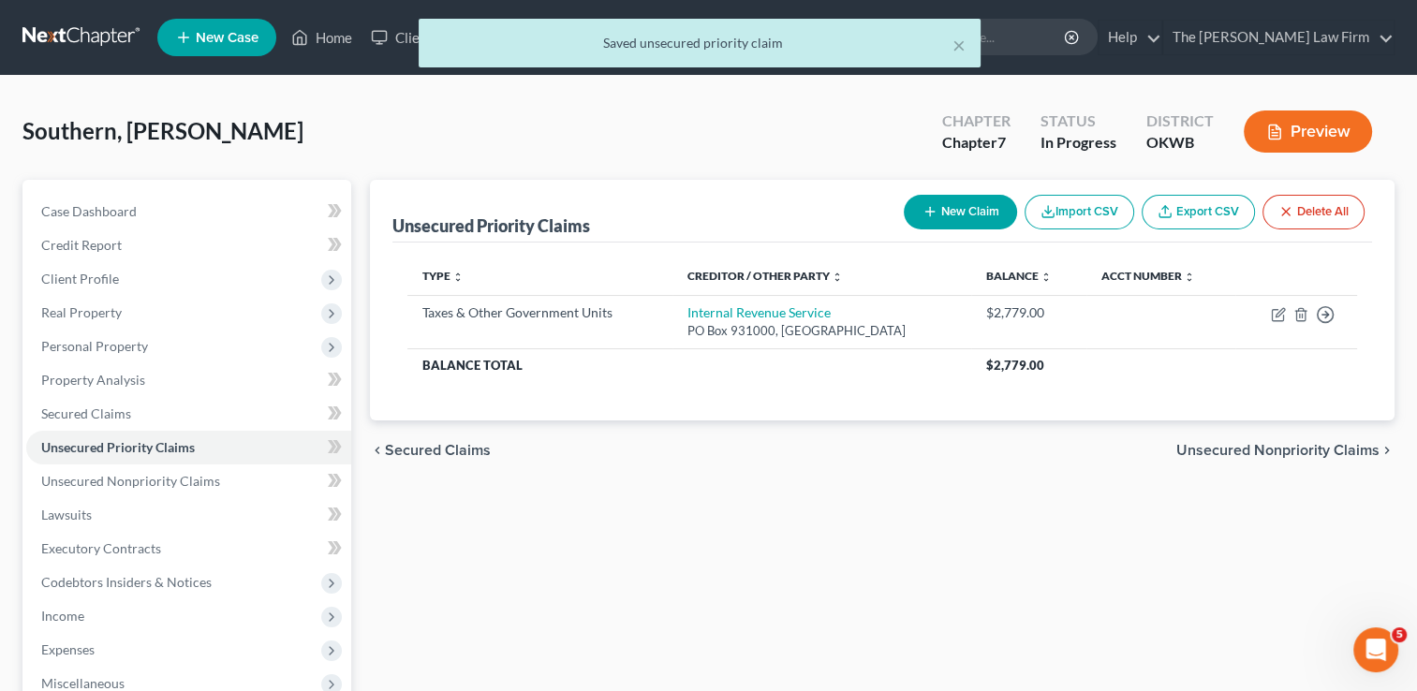
click at [964, 212] on button "New Claim" at bounding box center [960, 212] width 113 height 35
select select "0"
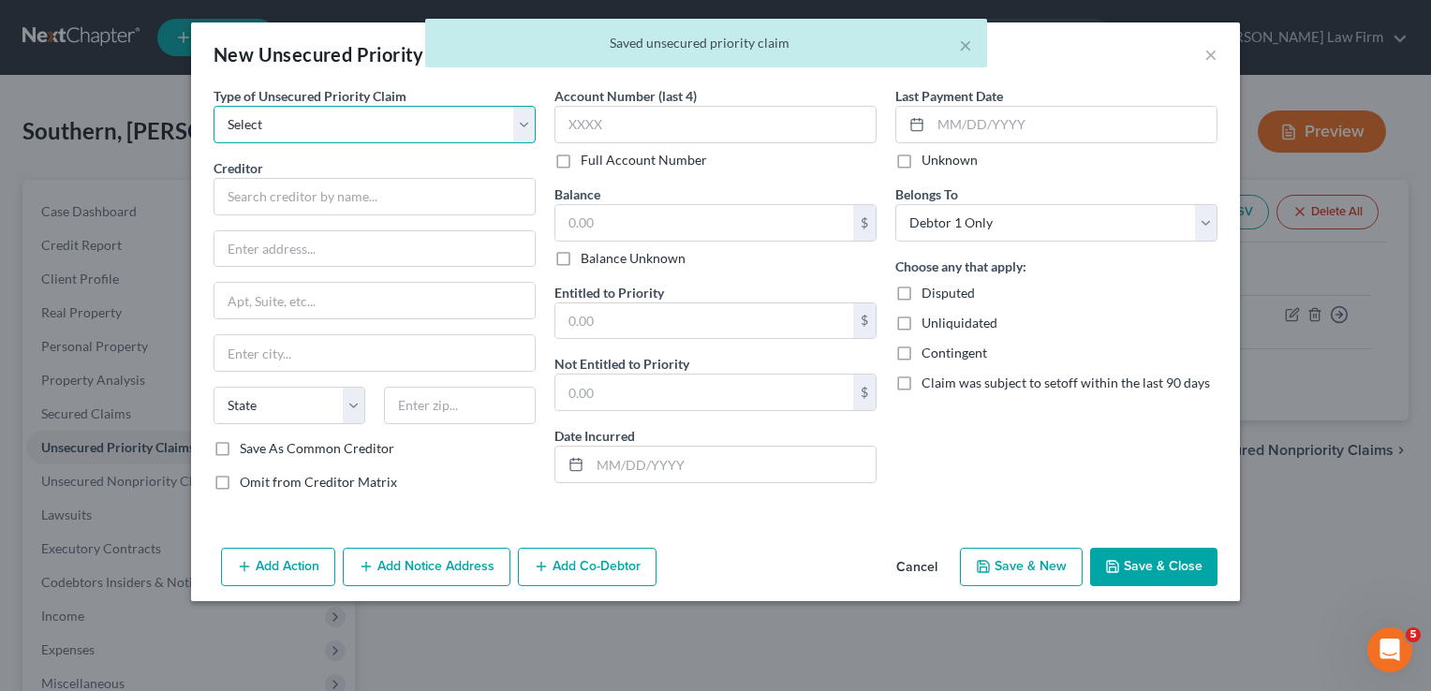
click at [431, 125] on select "Select Taxes & Other Government Units Domestic Support Obligations Extensions o…" at bounding box center [374, 124] width 322 height 37
select select "0"
click at [213, 106] on select "Select Taxes & Other Government Units Domestic Support Obligations Extensions o…" at bounding box center [374, 124] width 322 height 37
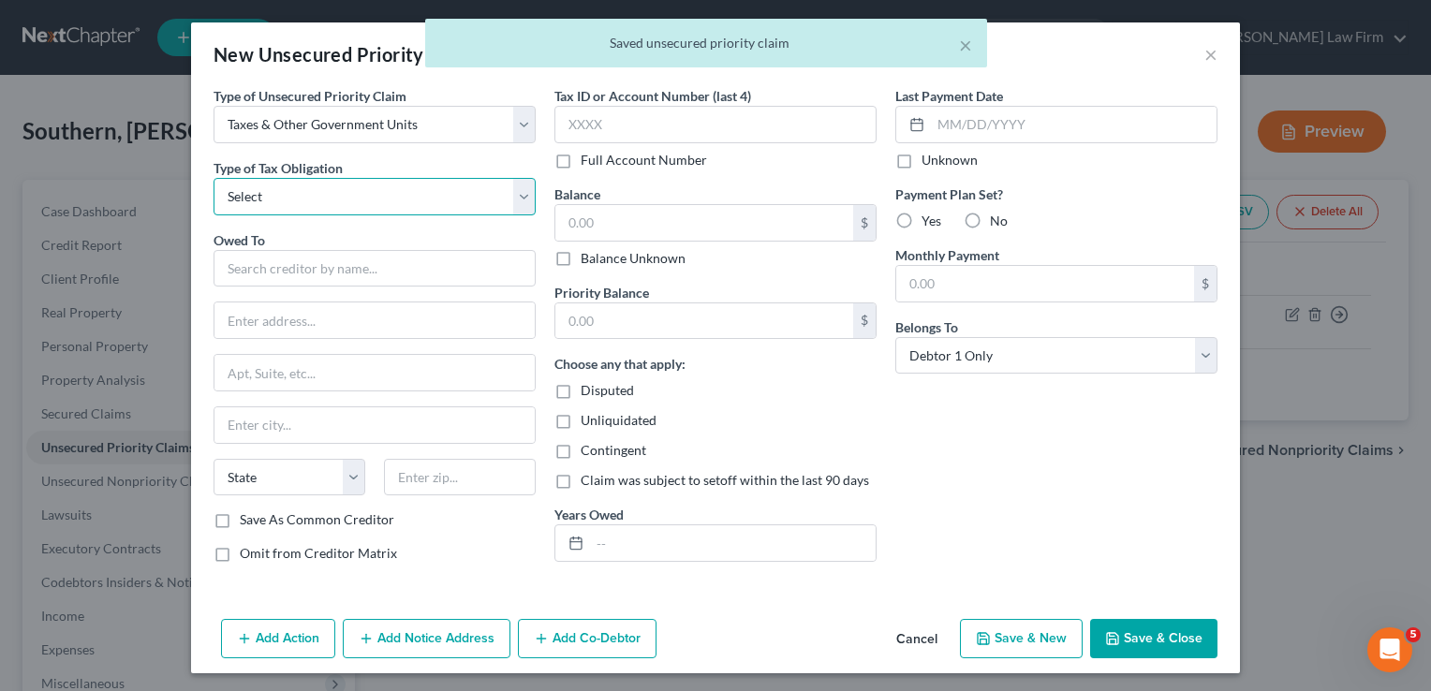
drag, startPoint x: 330, startPoint y: 192, endPoint x: 339, endPoint y: 212, distance: 21.8
click at [330, 192] on select "Select Federal City State Franchise Tax Board Other" at bounding box center [374, 196] width 322 height 37
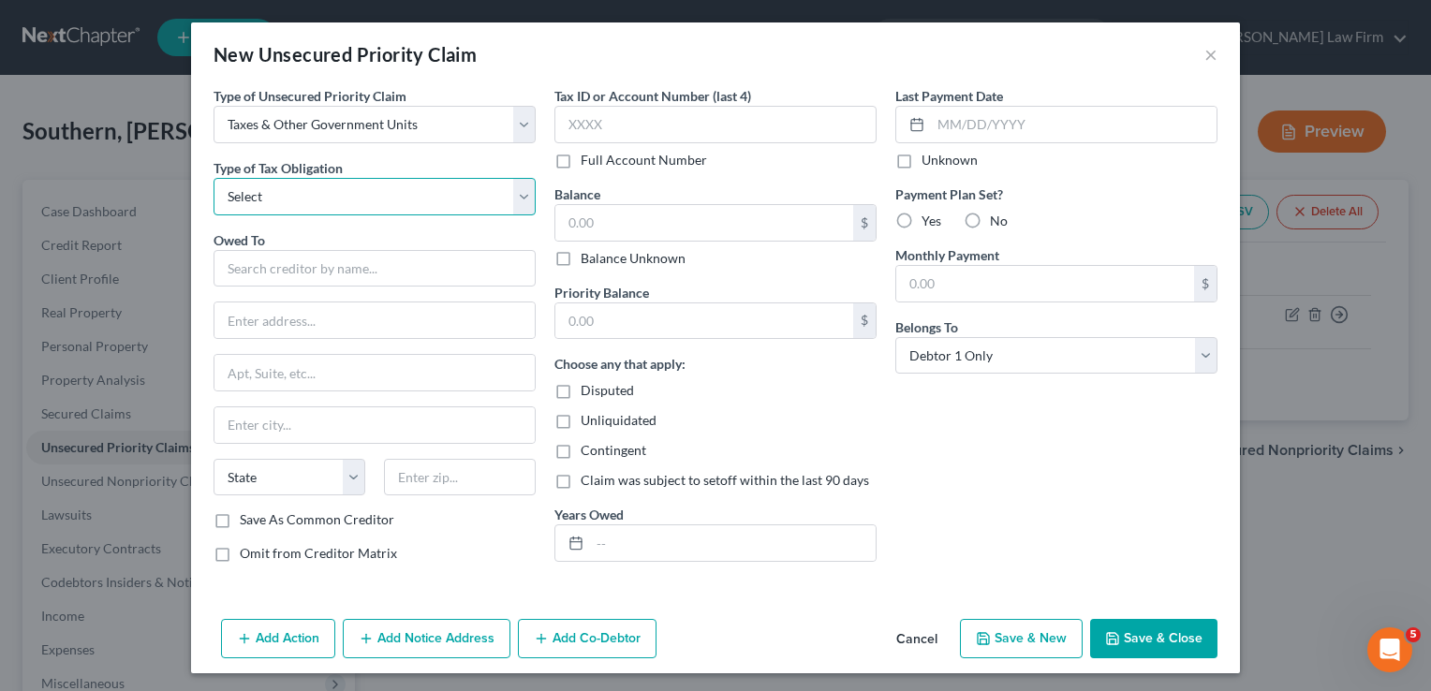
select select "2"
click at [213, 178] on select "Select Federal City State Franchise Tax Board Other" at bounding box center [374, 196] width 322 height 37
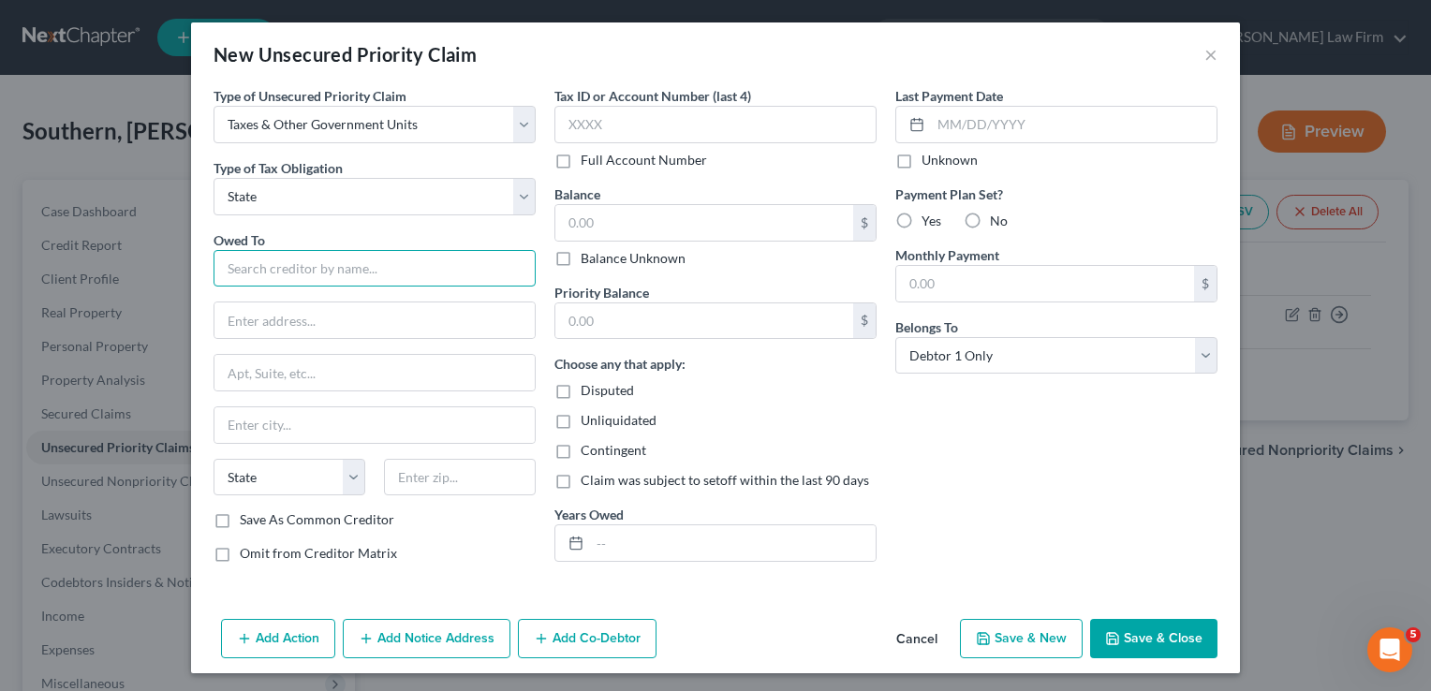
click at [288, 260] on input "text" at bounding box center [374, 268] width 322 height 37
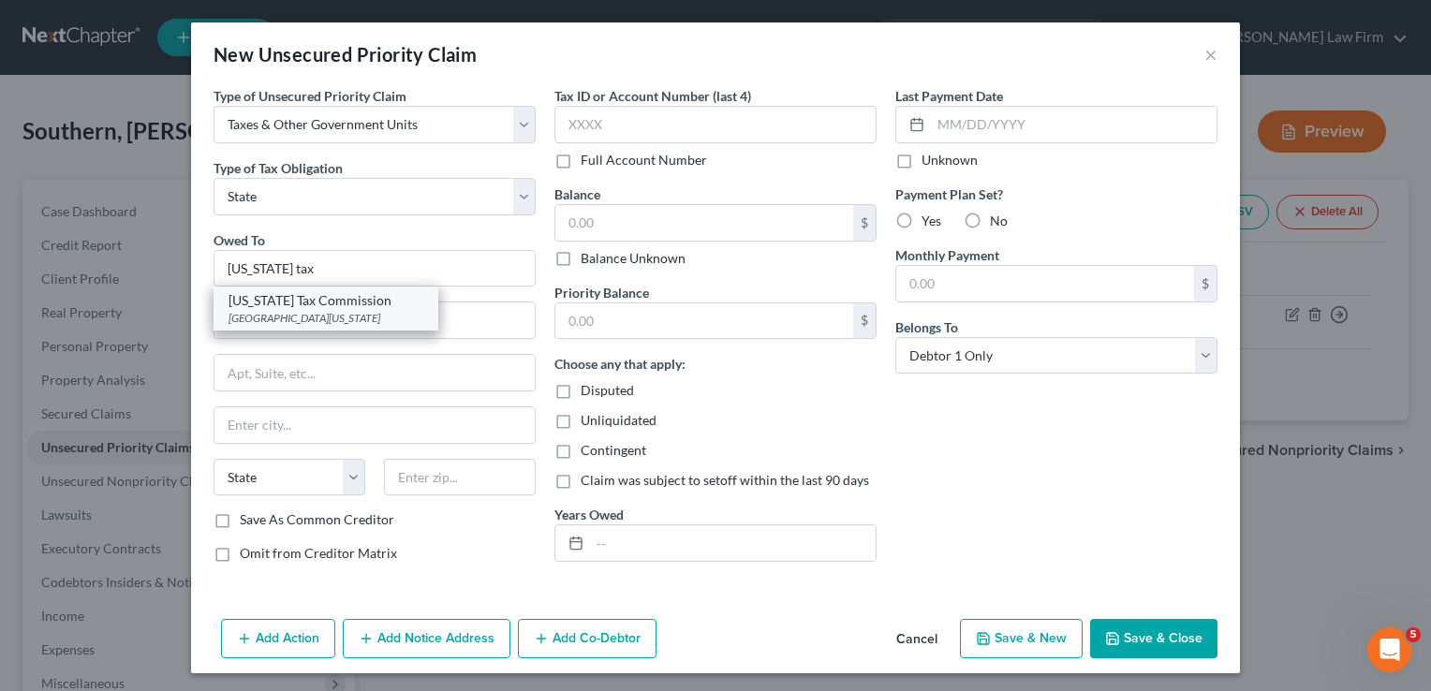
click at [287, 301] on div "[US_STATE] Tax Commission" at bounding box center [325, 300] width 195 height 19
type input "[US_STATE] Tax Commission"
type input "PO Box 26890"
type input "[US_STATE][GEOGRAPHIC_DATA]"
select select "37"
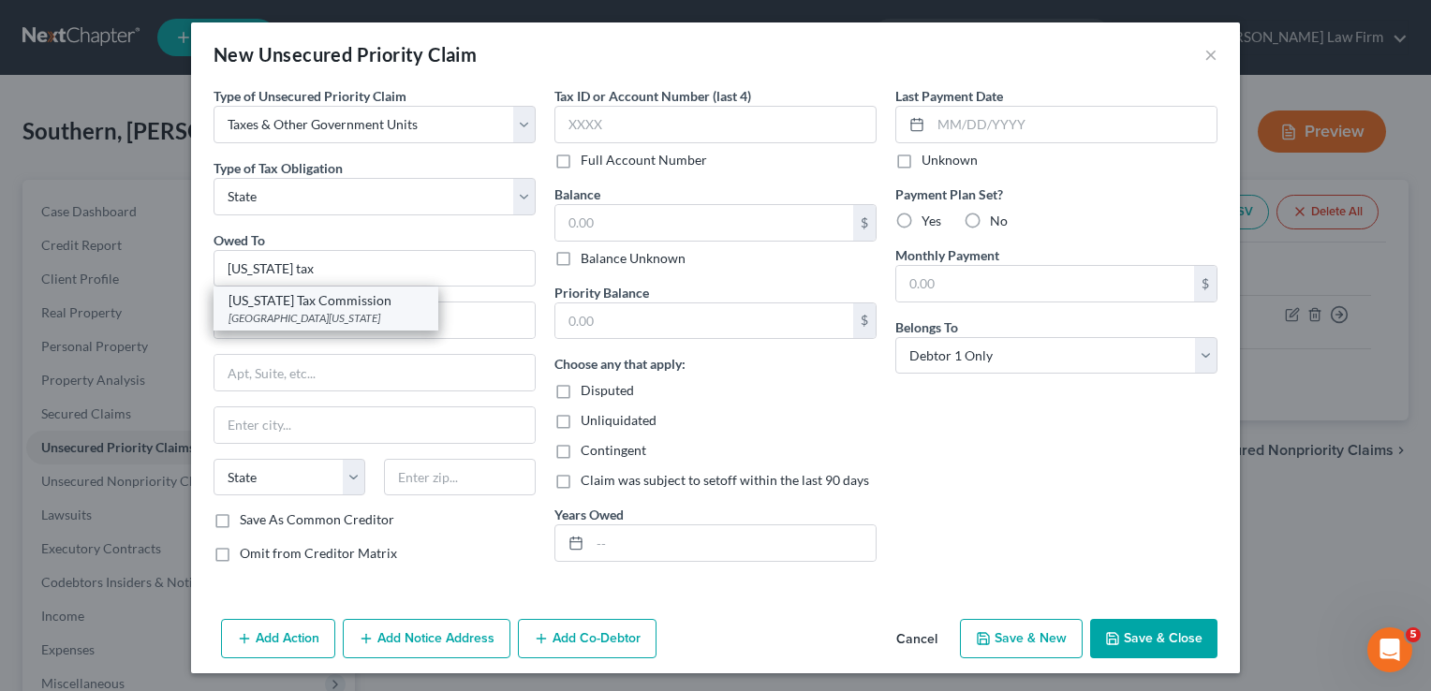
type input "73126"
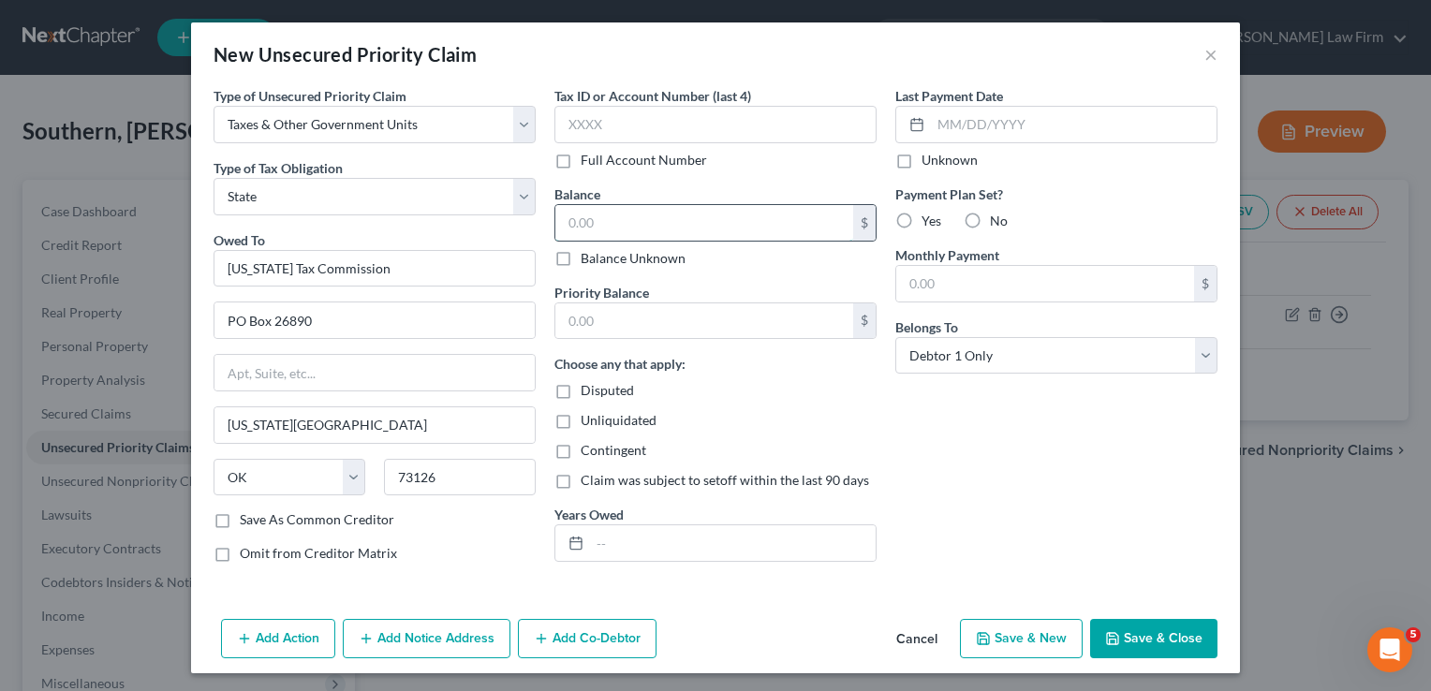
click at [607, 219] on input "text" at bounding box center [704, 223] width 298 height 36
type input "455"
click at [623, 326] on input "text" at bounding box center [704, 321] width 298 height 36
type input "455"
click at [644, 551] on input "text" at bounding box center [733, 543] width 286 height 36
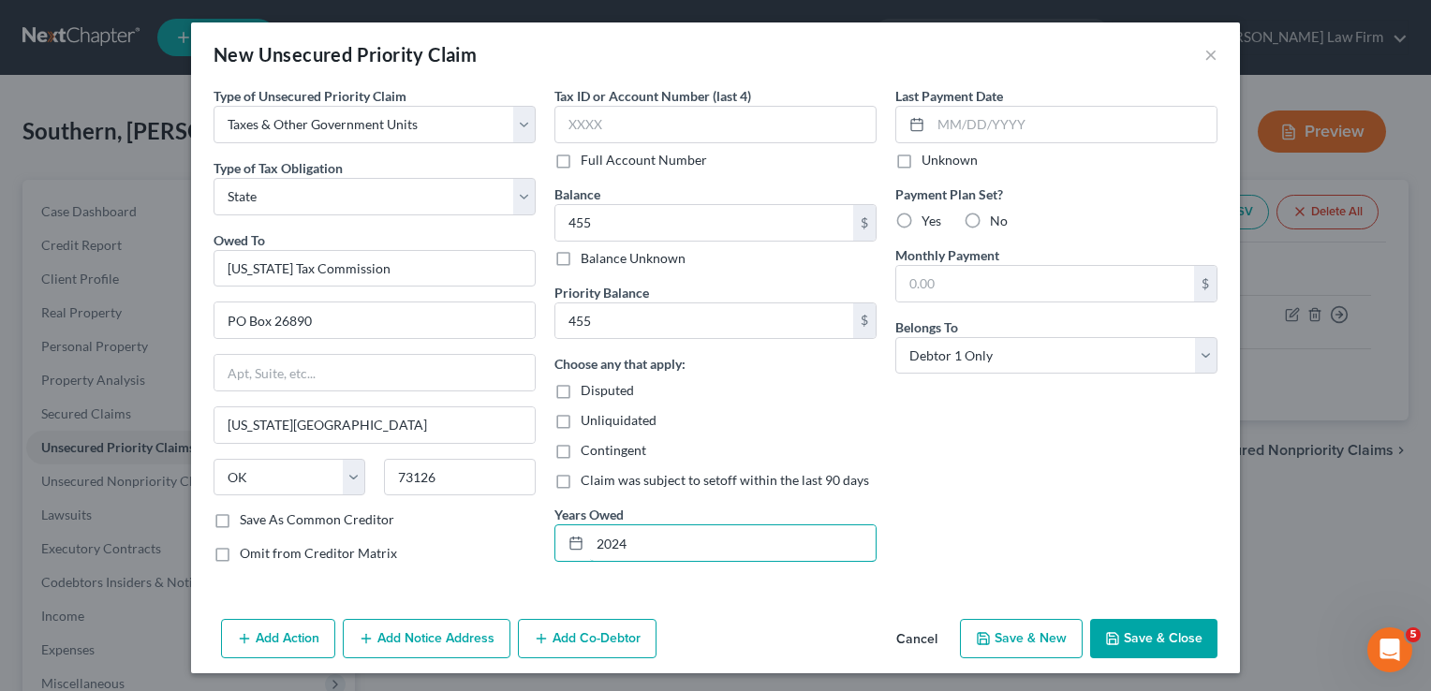
type input "2024"
click at [1150, 632] on button "Save & Close" at bounding box center [1153, 638] width 127 height 39
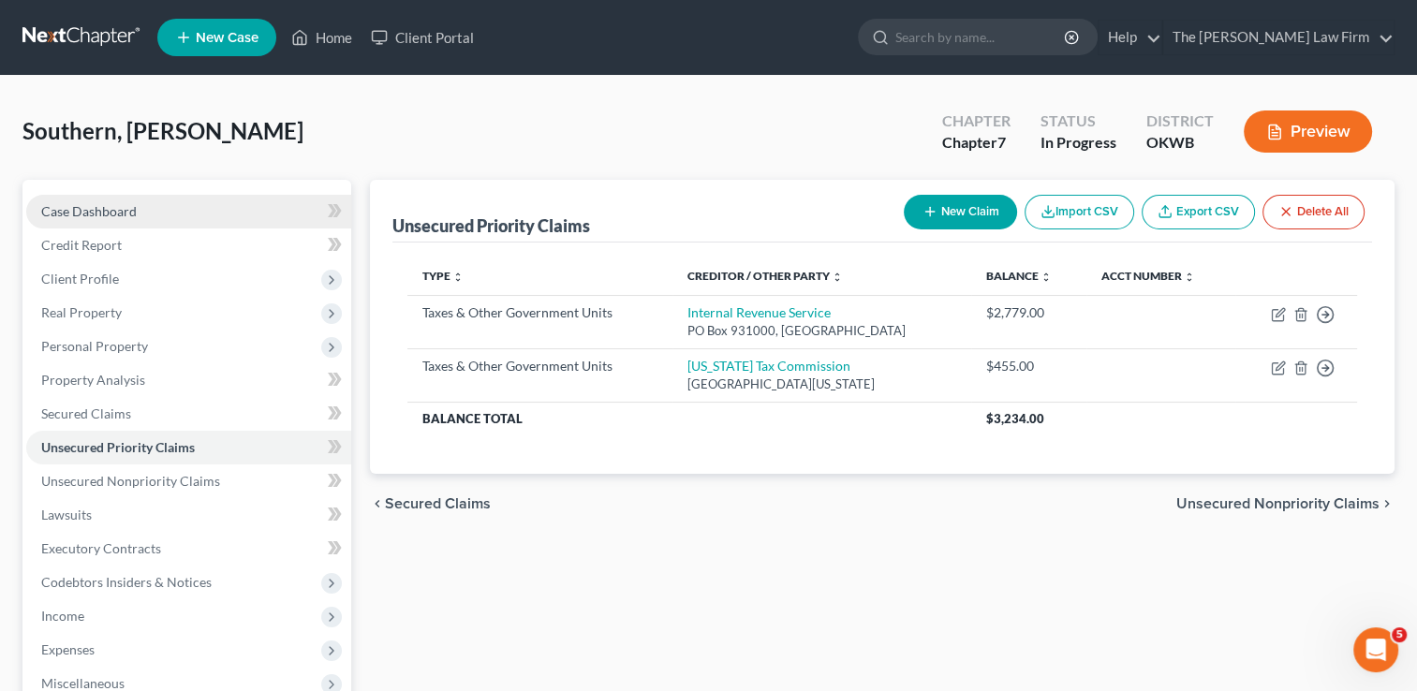
click at [108, 208] on span "Case Dashboard" at bounding box center [89, 211] width 96 height 16
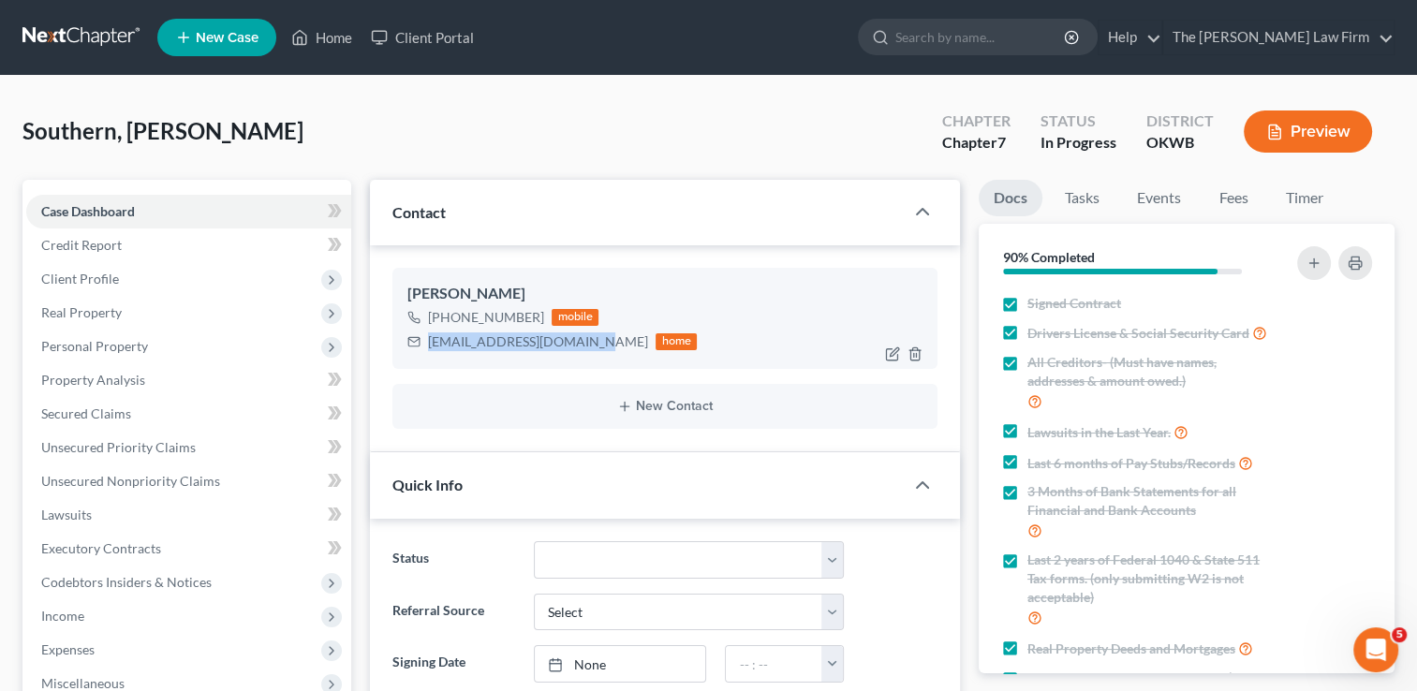
drag, startPoint x: 429, startPoint y: 344, endPoint x: 594, endPoint y: 344, distance: 164.8
click at [594, 344] on div "[EMAIL_ADDRESS][DOMAIN_NAME]" at bounding box center [538, 341] width 220 height 19
drag, startPoint x: 593, startPoint y: 344, endPoint x: 577, endPoint y: 342, distance: 16.0
copy div "[EMAIL_ADDRESS][DOMAIN_NAME]"
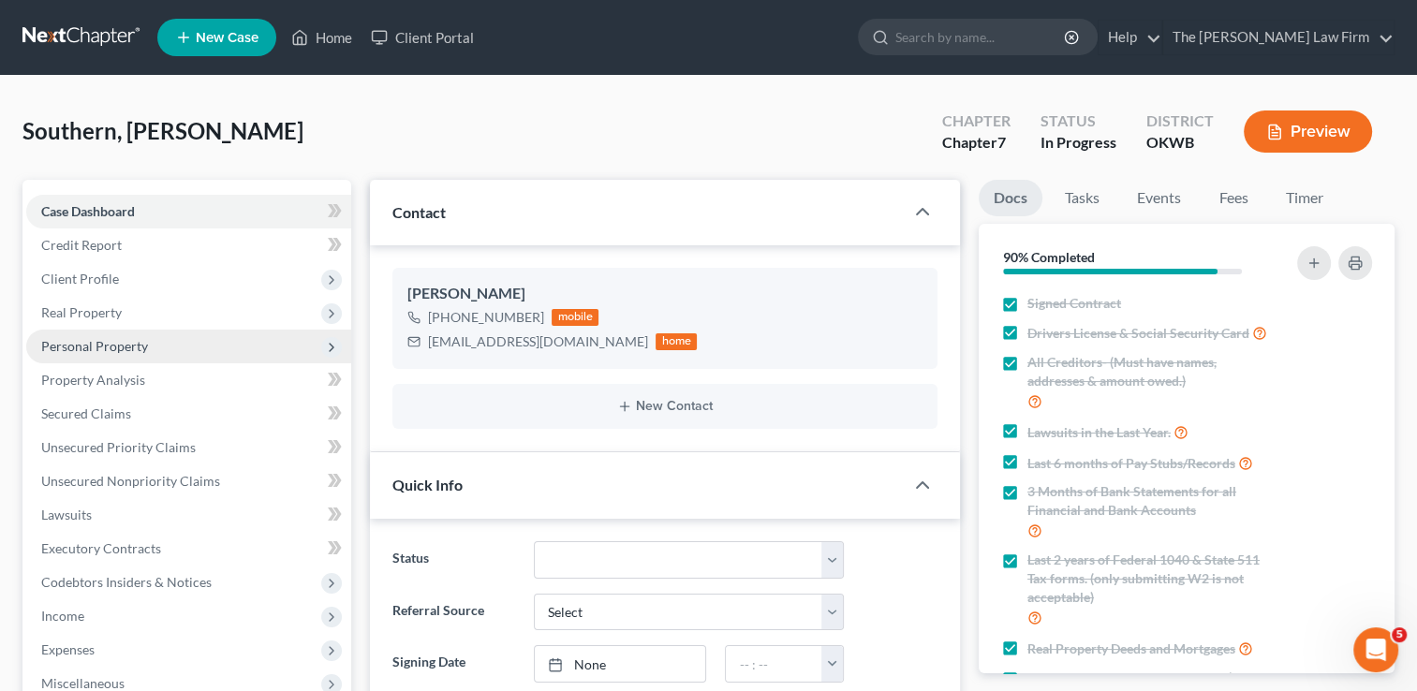
click at [99, 345] on span "Personal Property" at bounding box center [94, 346] width 107 height 16
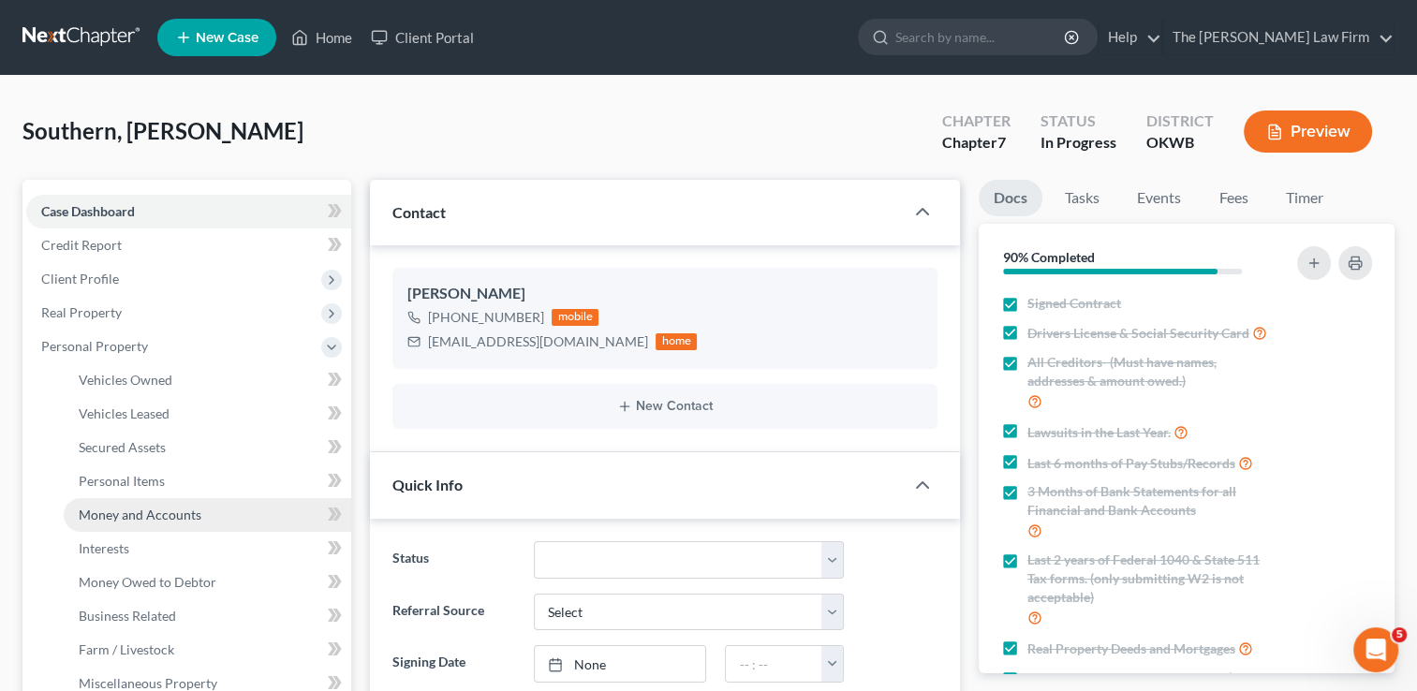
click at [139, 519] on span "Money and Accounts" at bounding box center [140, 515] width 123 height 16
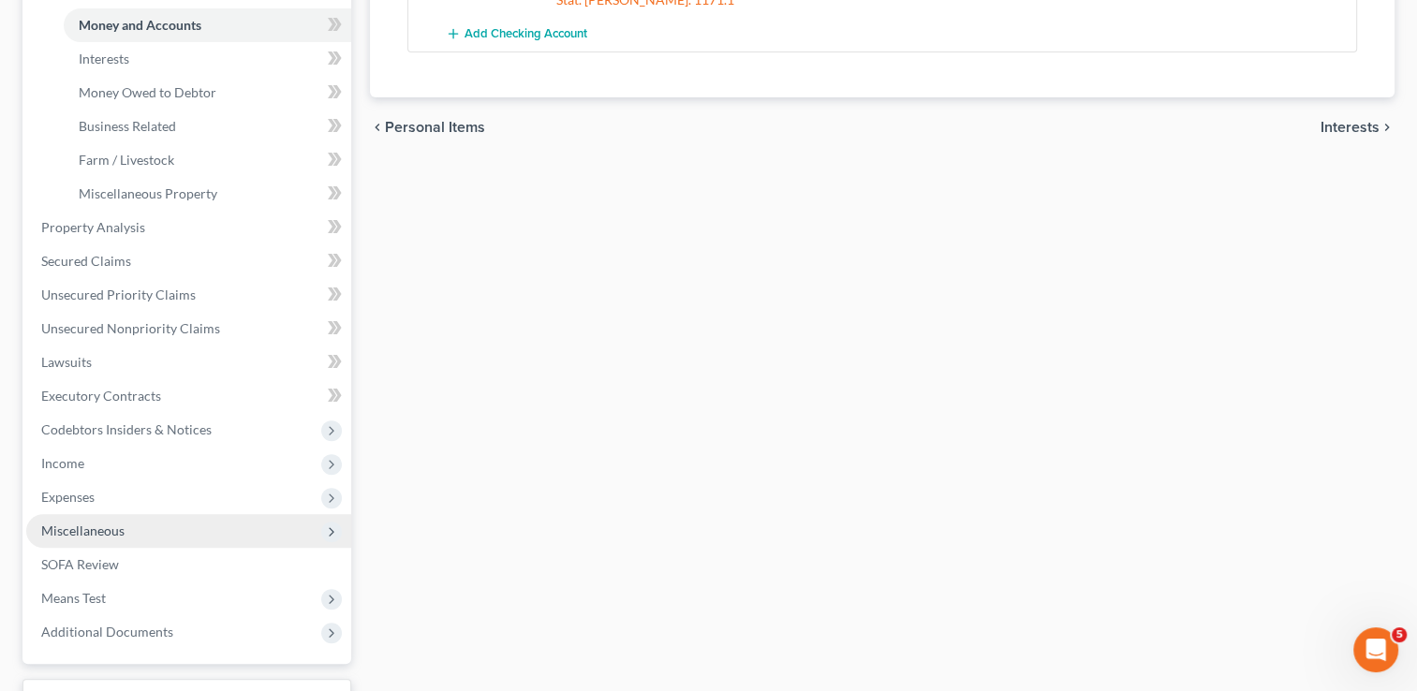
scroll to position [562, 0]
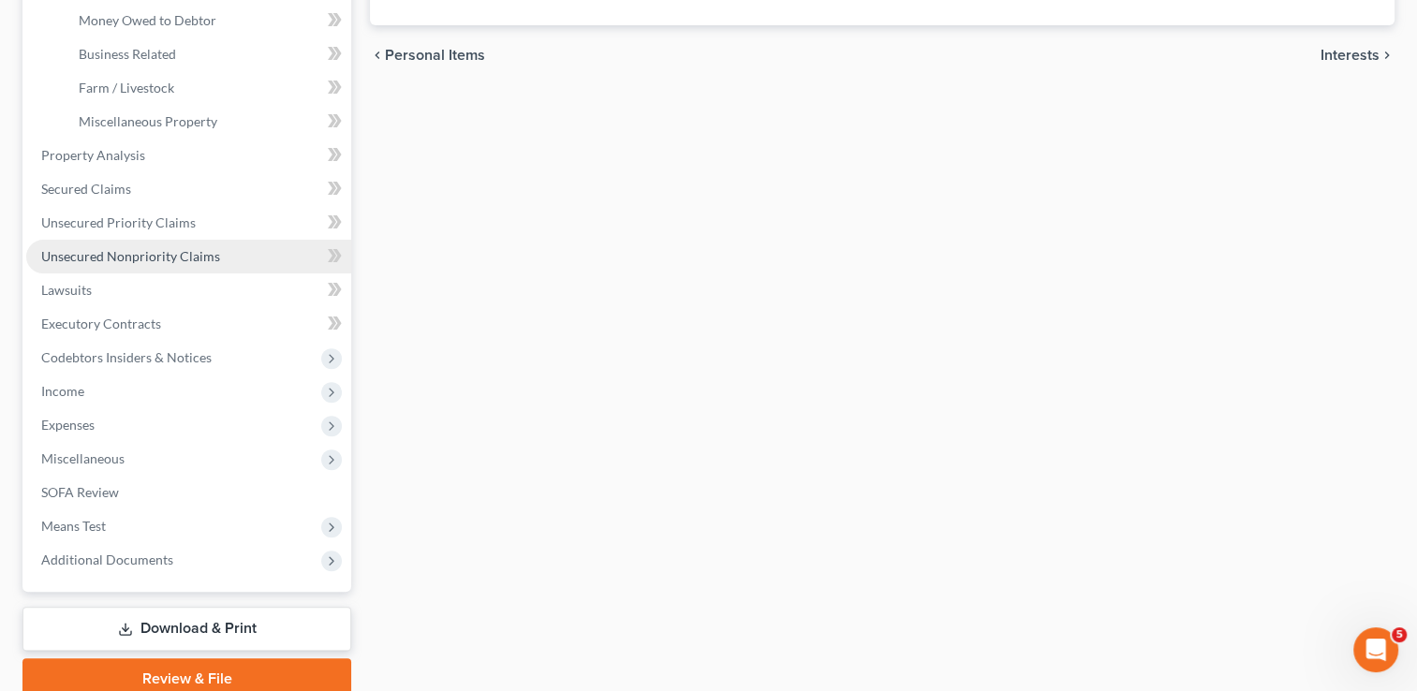
click at [134, 256] on span "Unsecured Nonpriority Claims" at bounding box center [130, 256] width 179 height 16
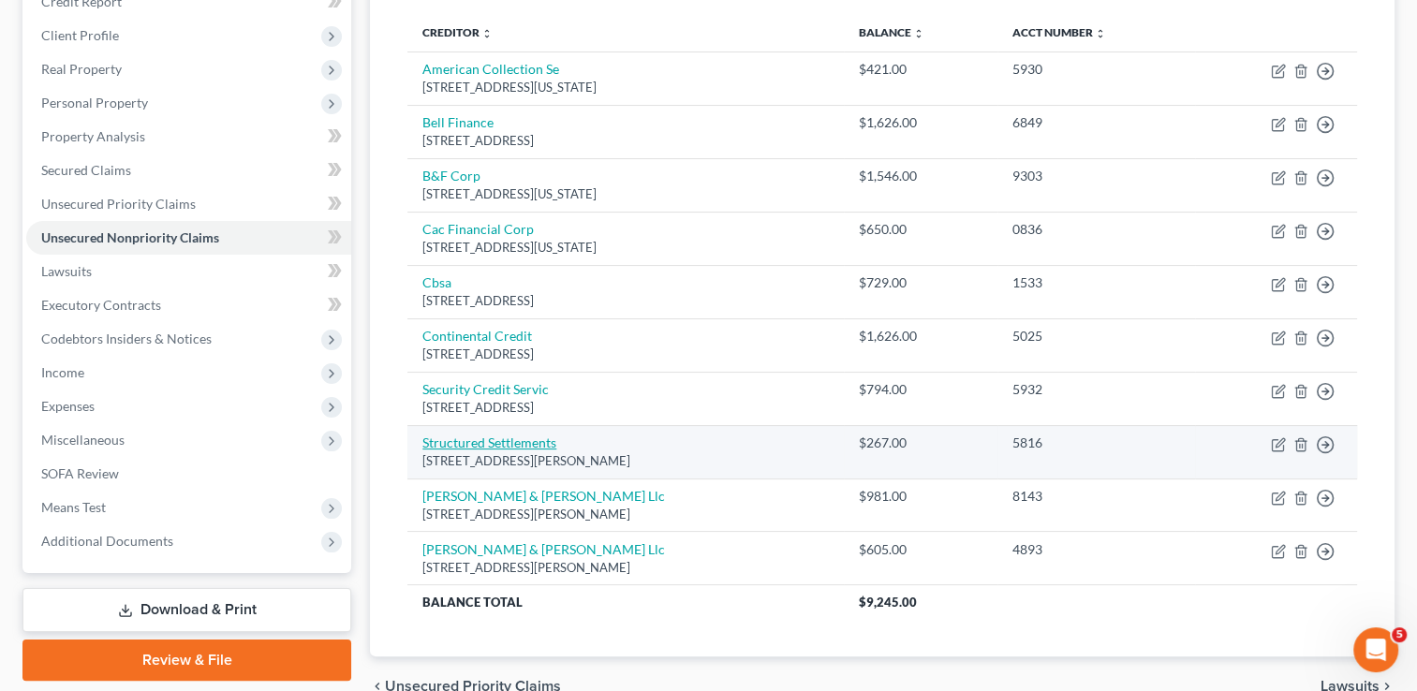
scroll to position [150, 0]
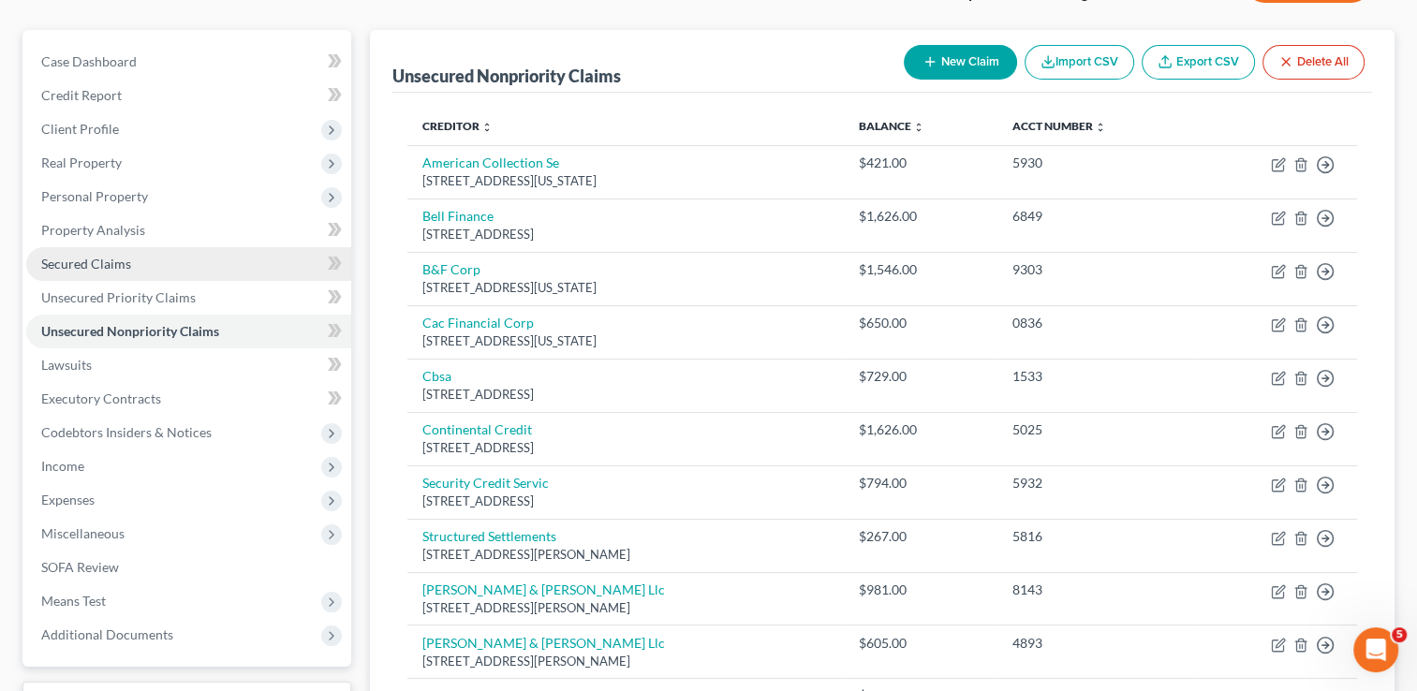
click at [116, 263] on span "Secured Claims" at bounding box center [86, 264] width 90 height 16
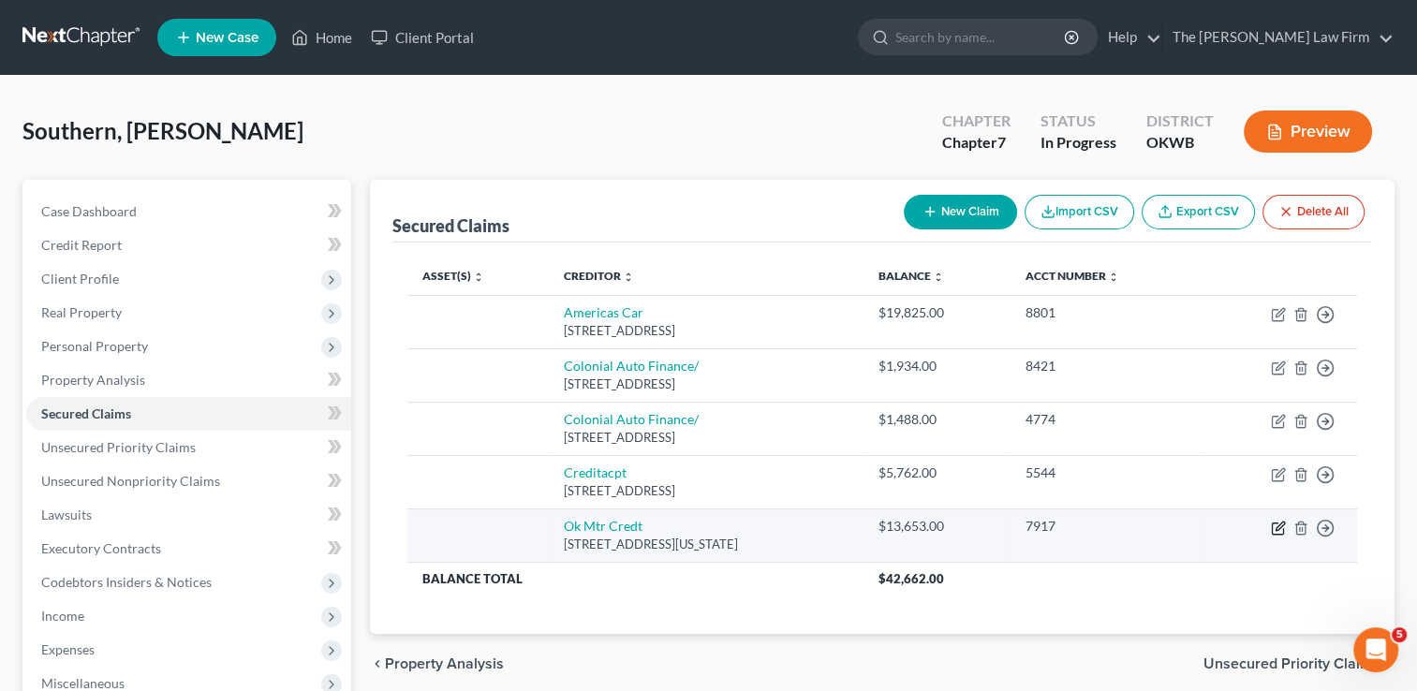
click at [1275, 529] on icon "button" at bounding box center [1279, 526] width 8 height 8
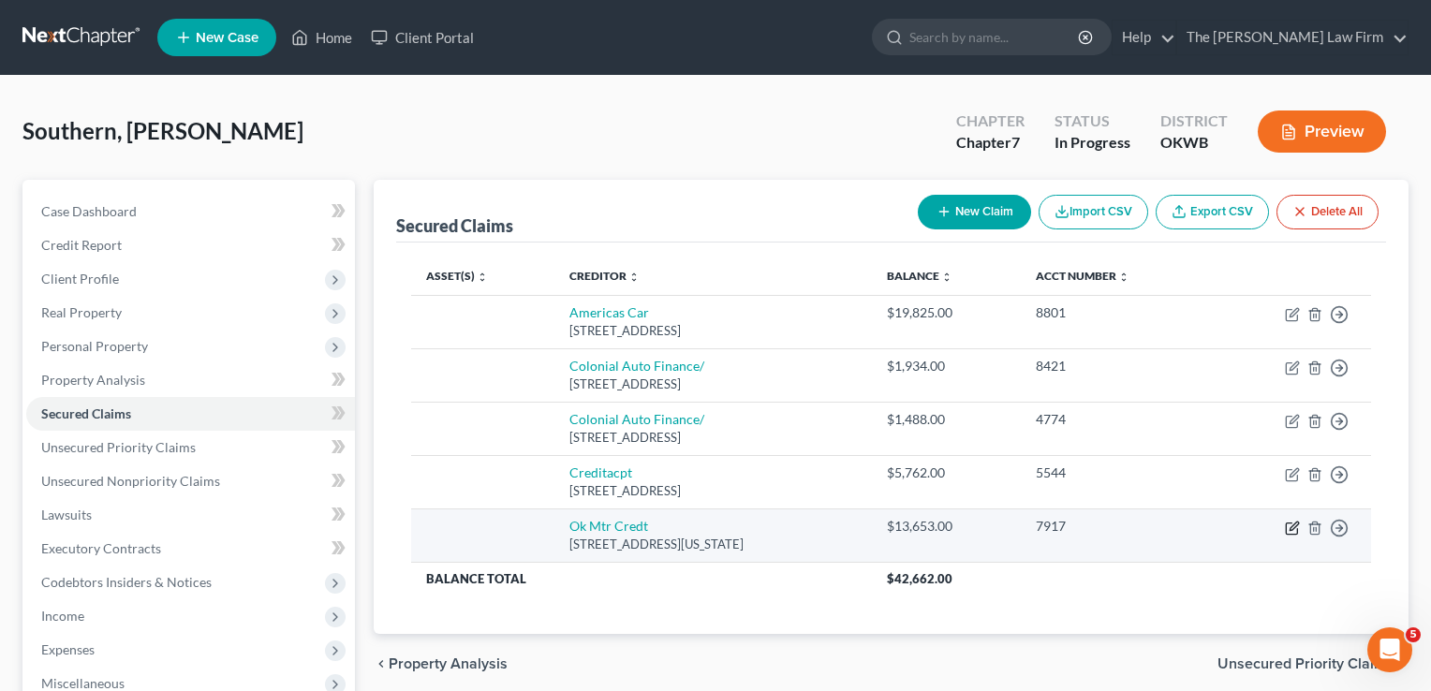
select select "37"
select select "0"
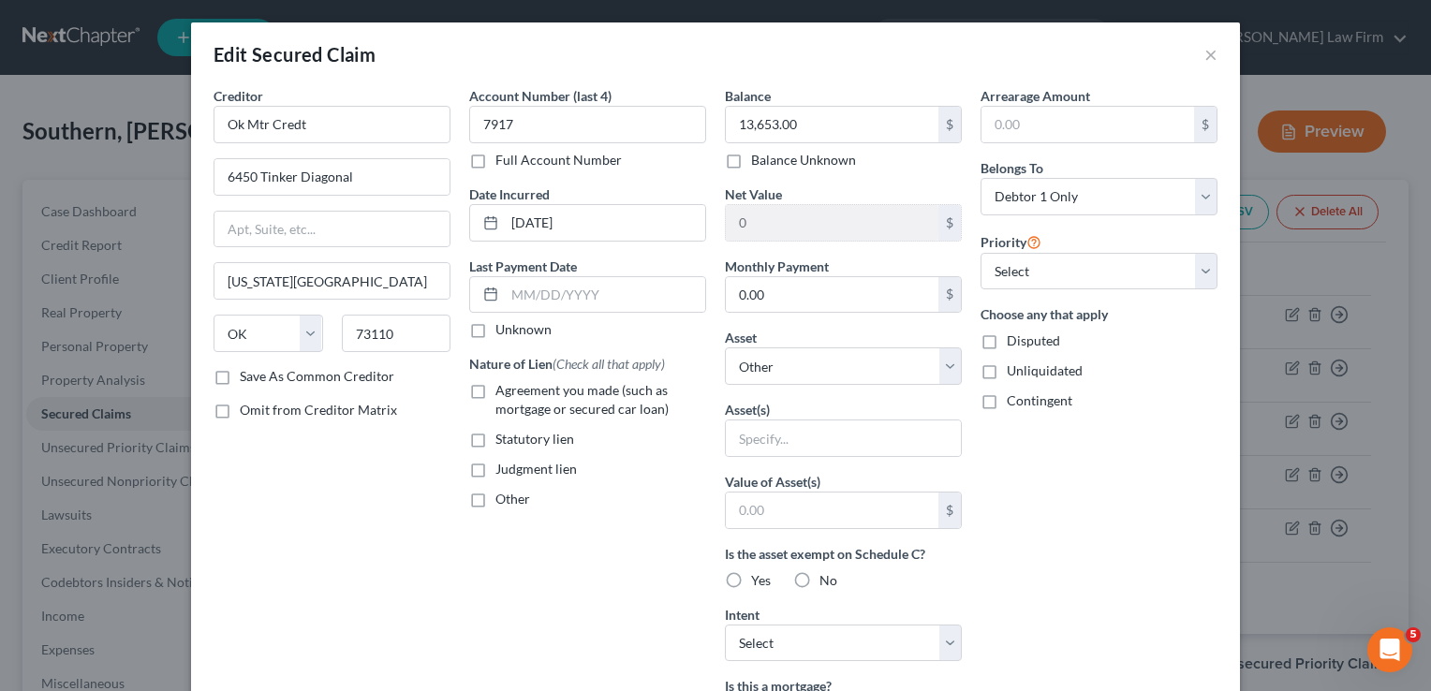
scroll to position [399, 0]
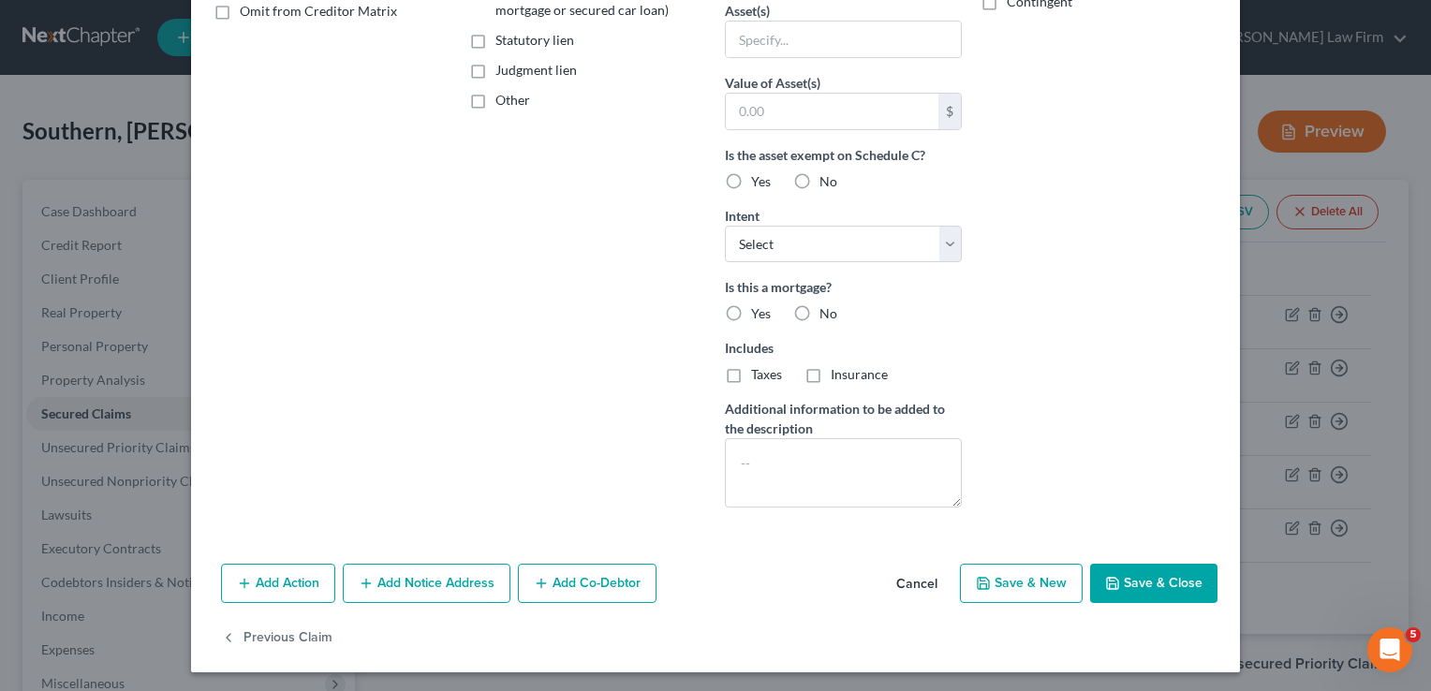
click at [438, 578] on button "Add Notice Address" at bounding box center [427, 583] width 168 height 39
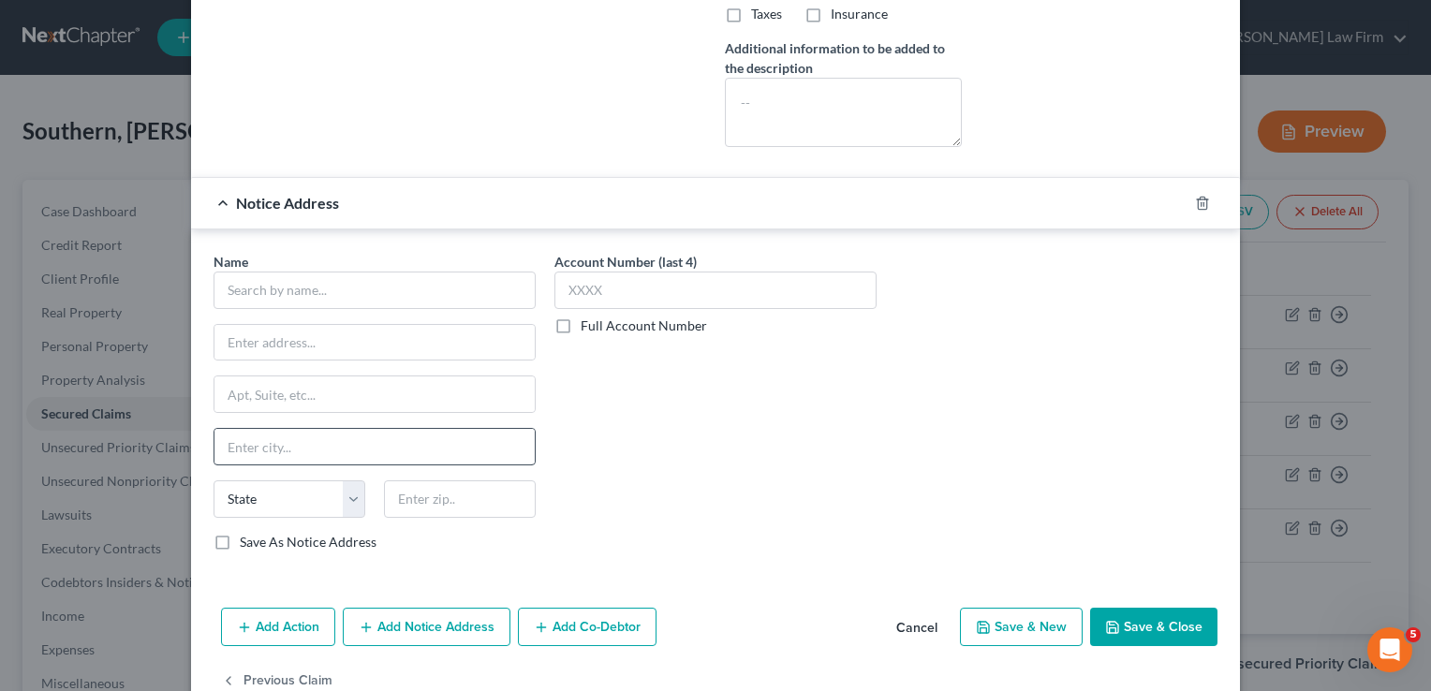
scroll to position [773, 0]
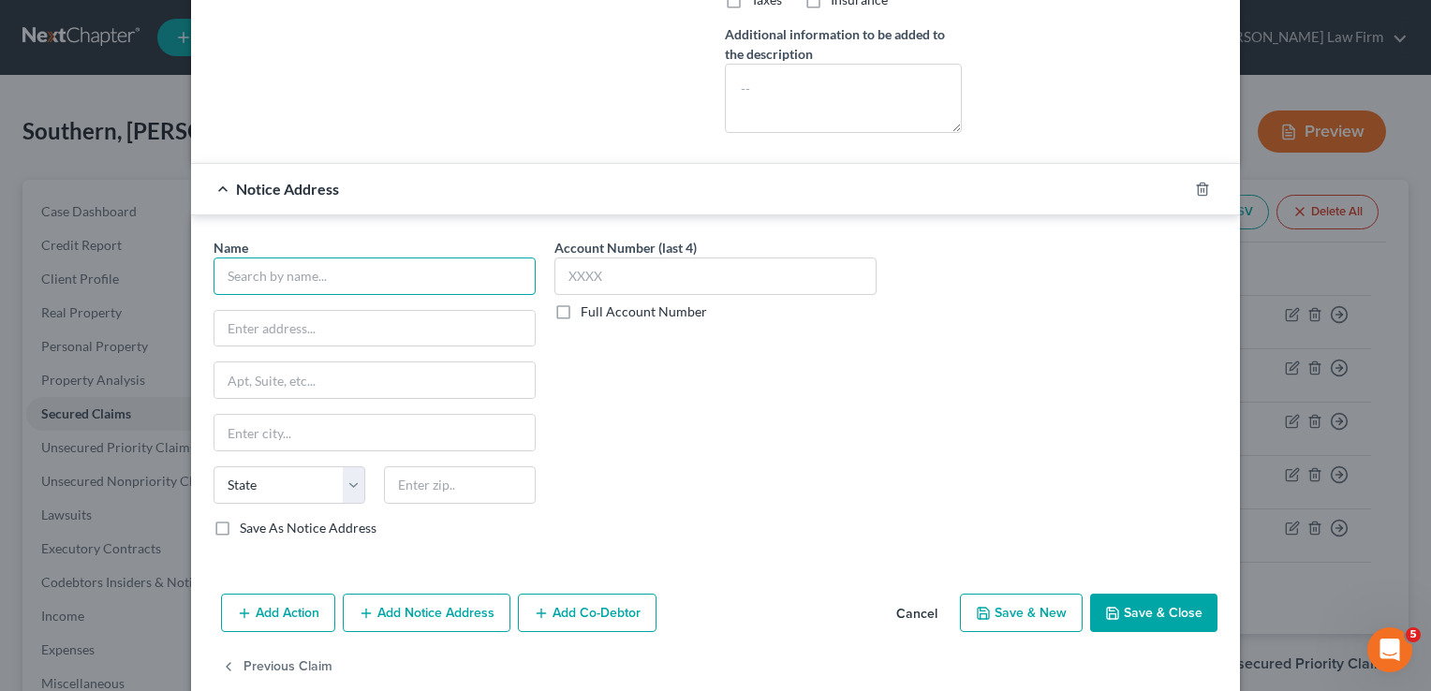
paste input "[PERSON_NAME] [PERSON_NAME] & Fudge"
type input "[PERSON_NAME] [PERSON_NAME] & Fudge"
paste input "P O Box 1748"
type input "P O Box 1748"
paste input "73101"
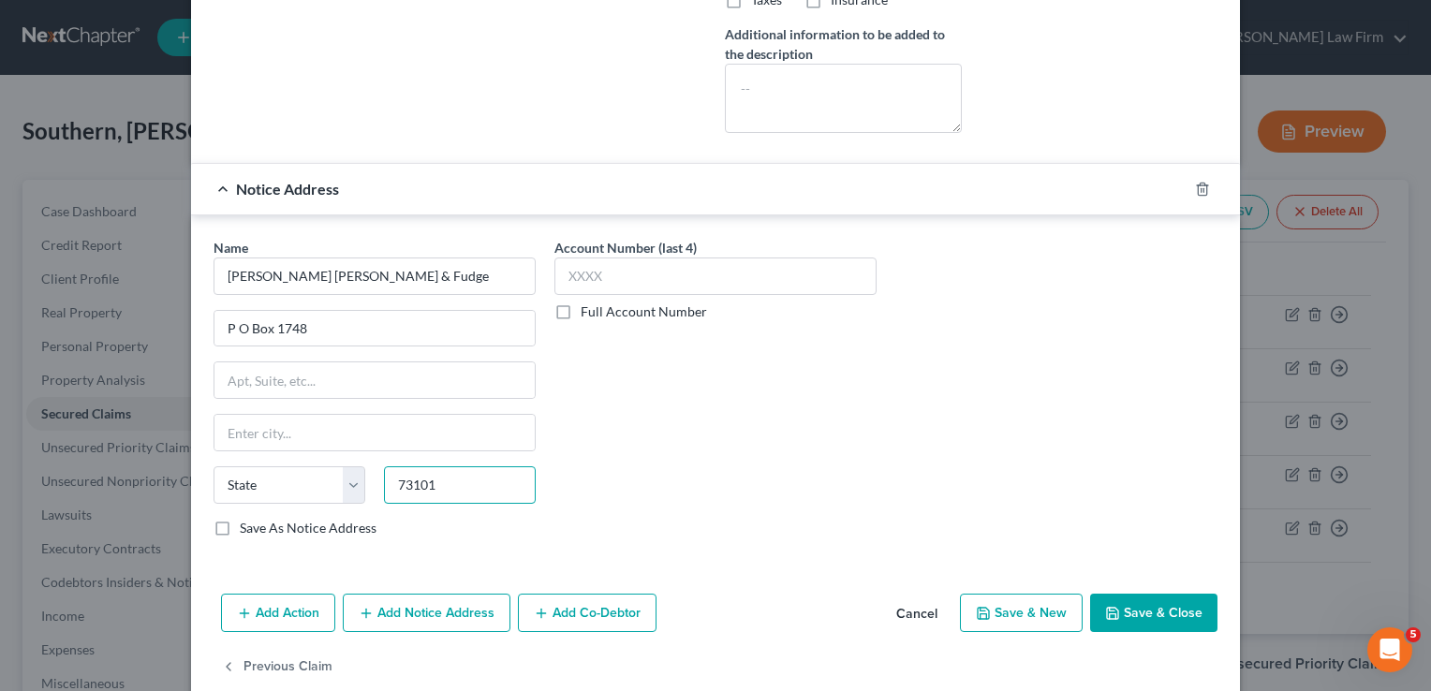
type input "73101"
click at [710, 428] on div "Account Number (last 4) Full Account Number" at bounding box center [715, 395] width 341 height 315
type input "[US_STATE][GEOGRAPHIC_DATA]"
select select "37"
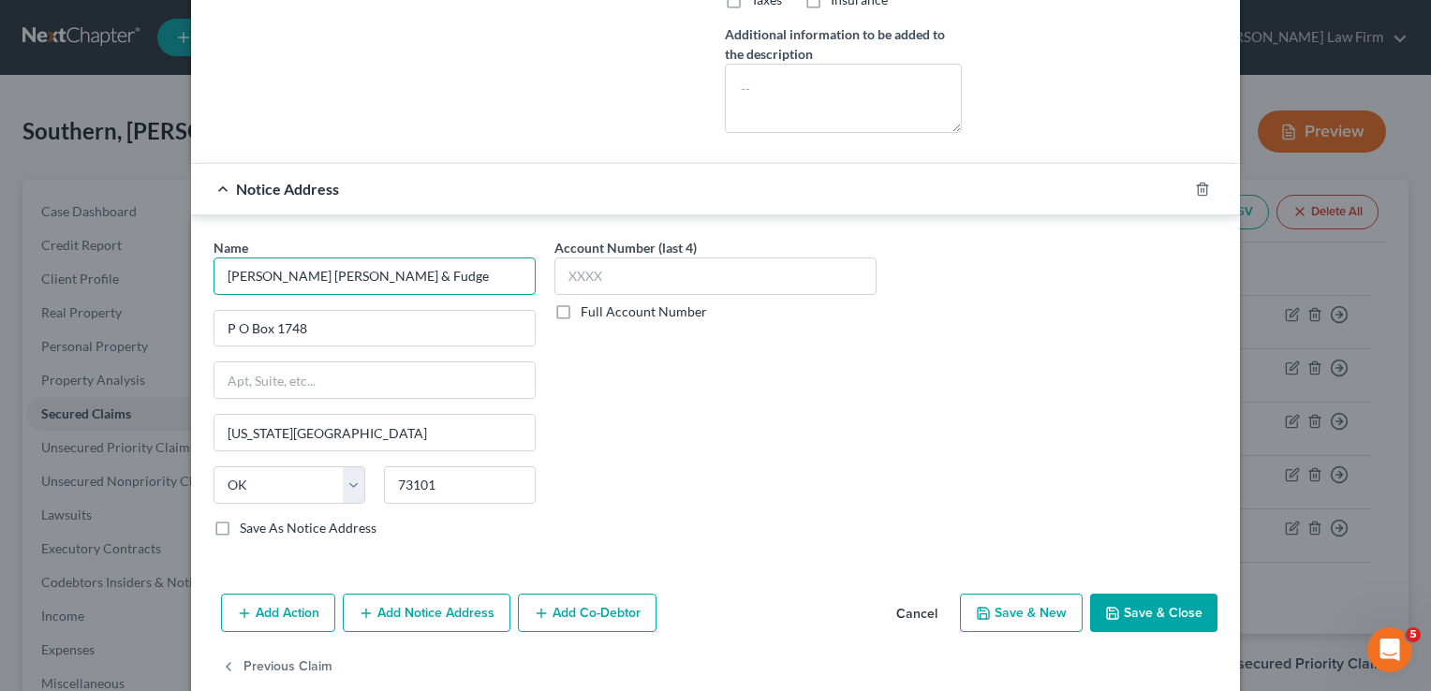
click at [401, 279] on input "[PERSON_NAME] [PERSON_NAME] & Fudge" at bounding box center [374, 275] width 322 height 37
type input "[PERSON_NAME] [PERSON_NAME] & Fudge"
click at [594, 428] on div "Account Number (last 4) Full Account Number" at bounding box center [715, 395] width 341 height 315
click at [1157, 610] on button "Save & Close" at bounding box center [1153, 613] width 127 height 39
select select
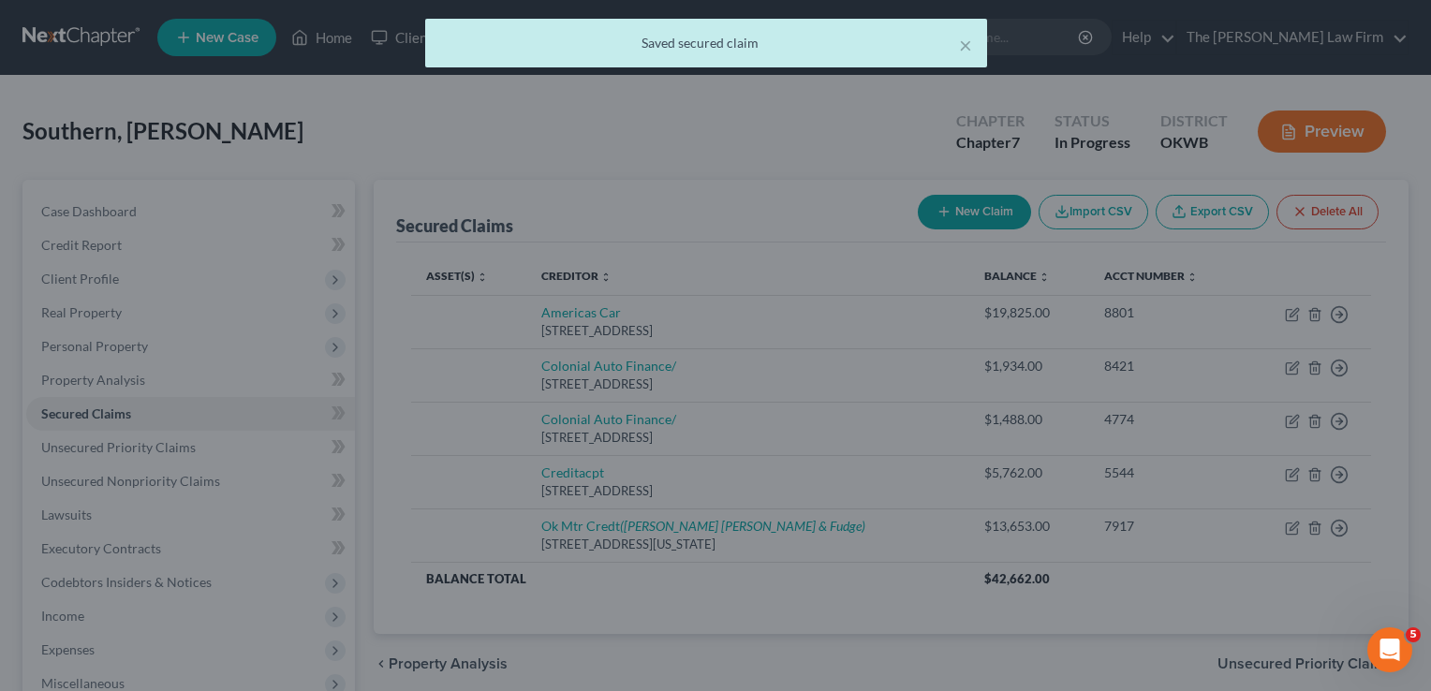
scroll to position [0, 0]
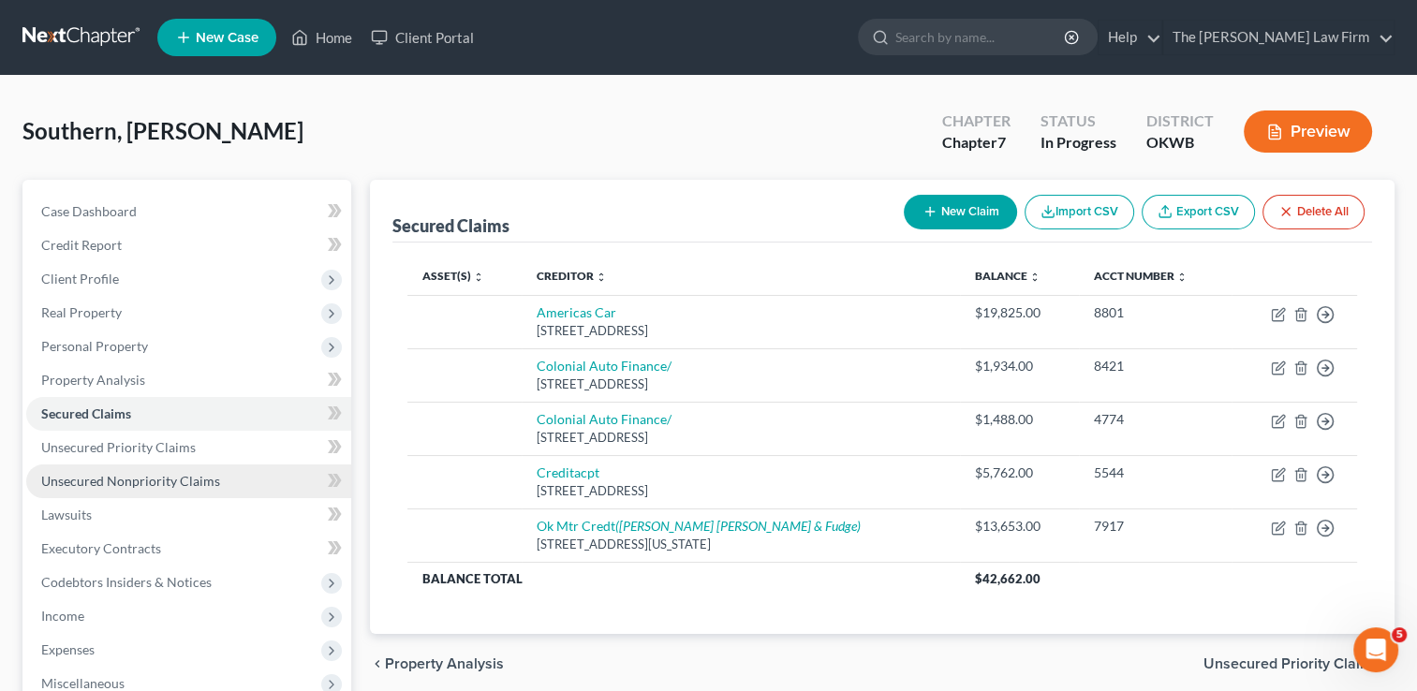
click at [115, 475] on span "Unsecured Nonpriority Claims" at bounding box center [130, 481] width 179 height 16
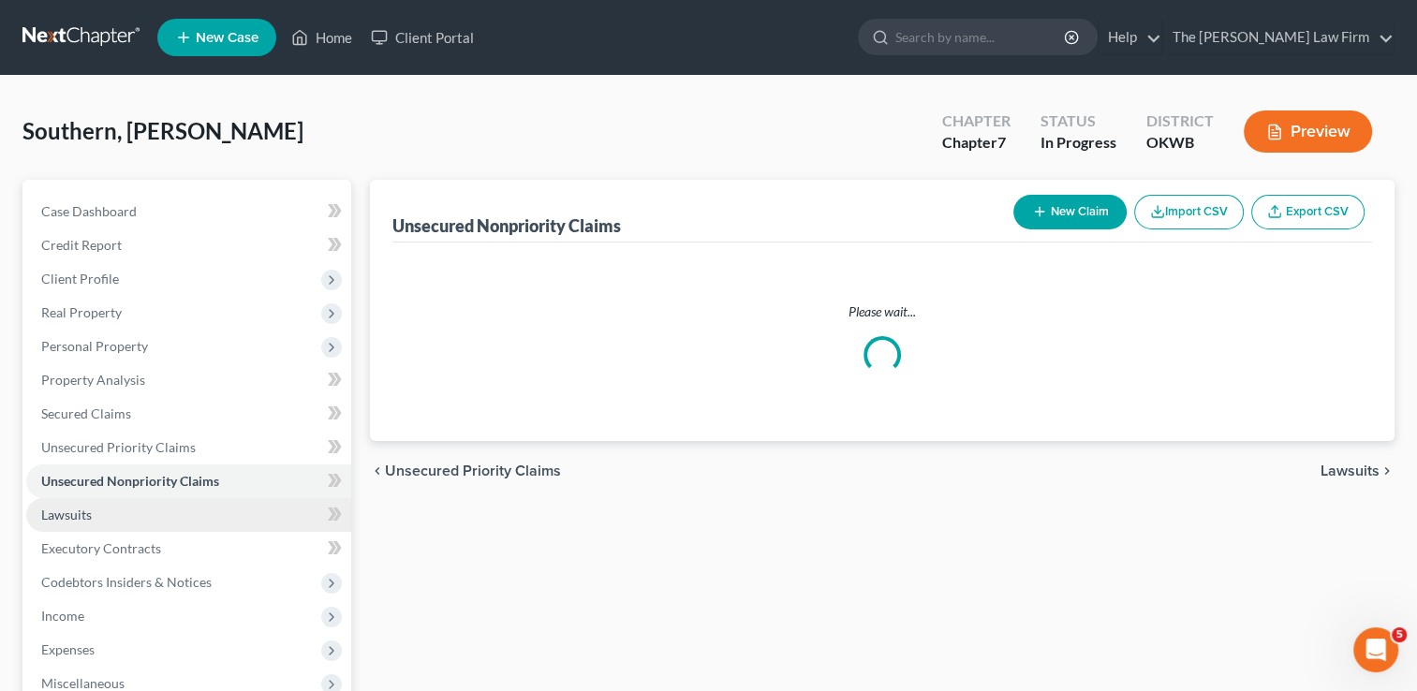
click at [78, 520] on span "Lawsuits" at bounding box center [66, 515] width 51 height 16
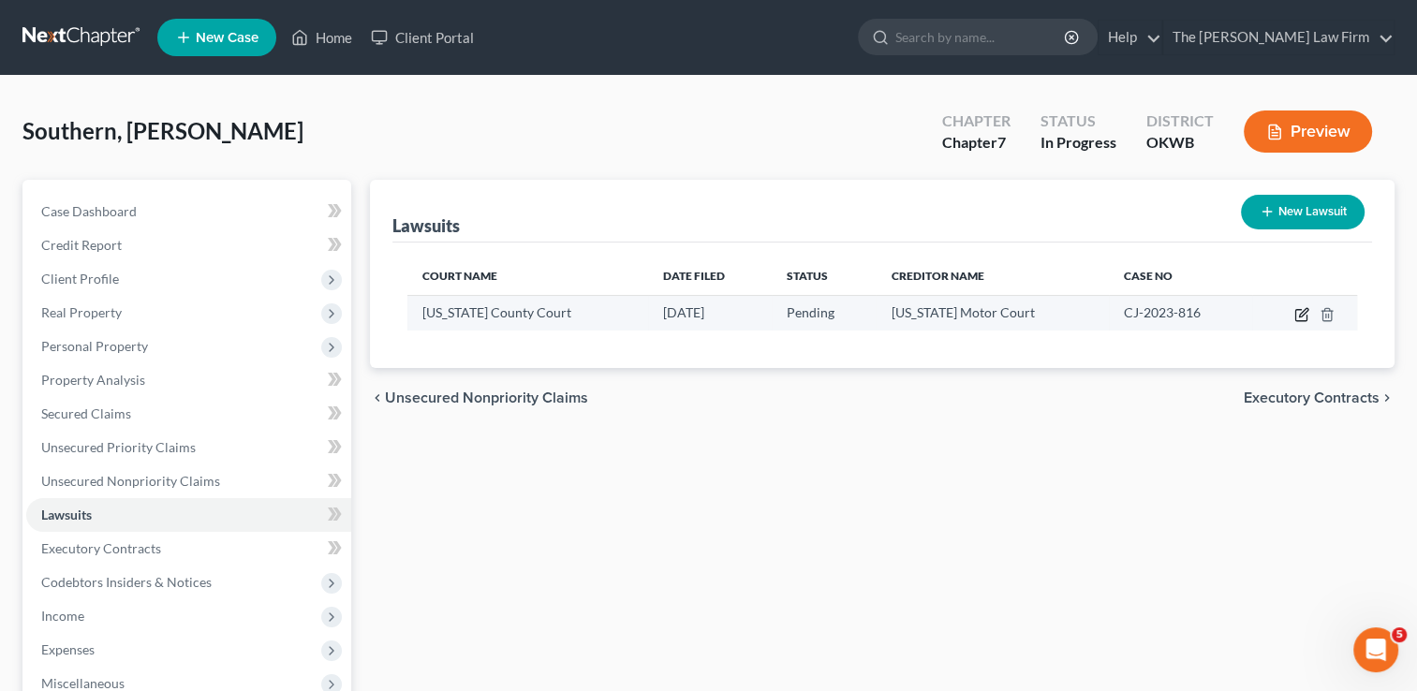
click at [1302, 316] on icon "button" at bounding box center [1301, 314] width 15 height 15
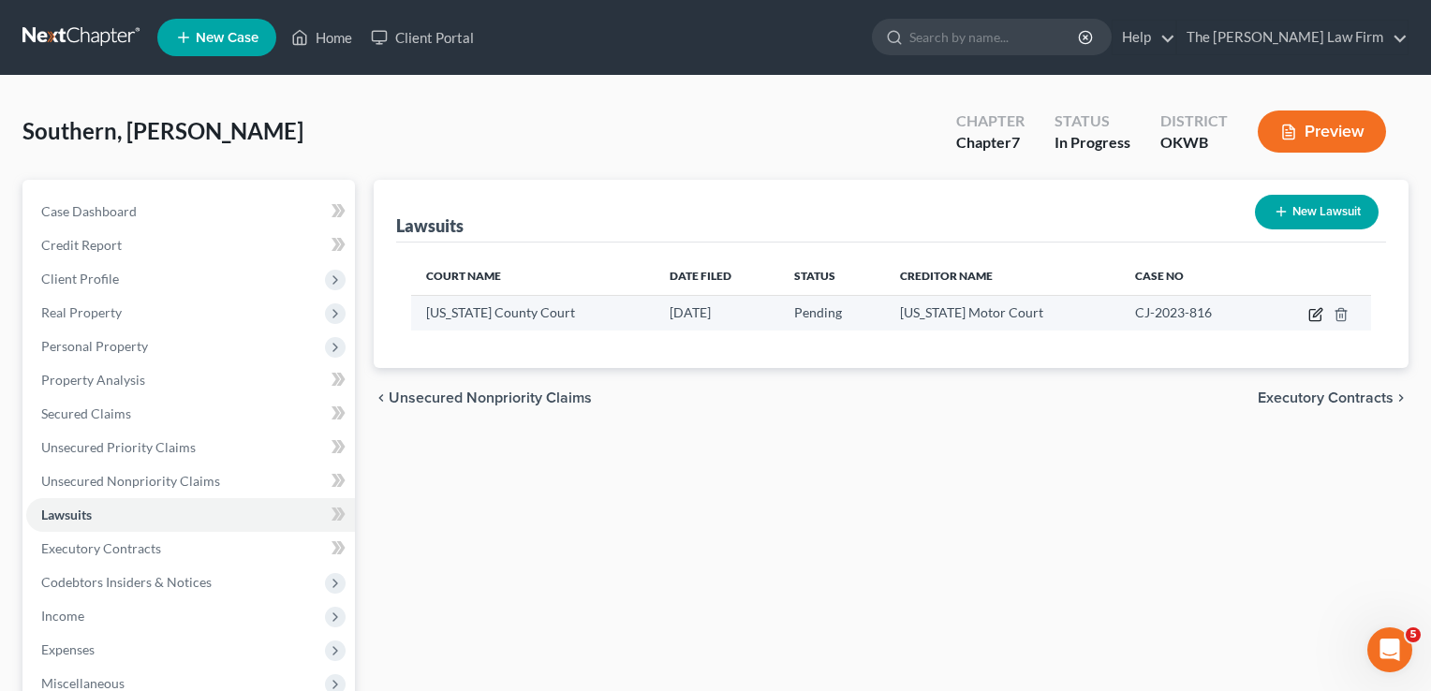
select select "37"
select select "0"
select select "1"
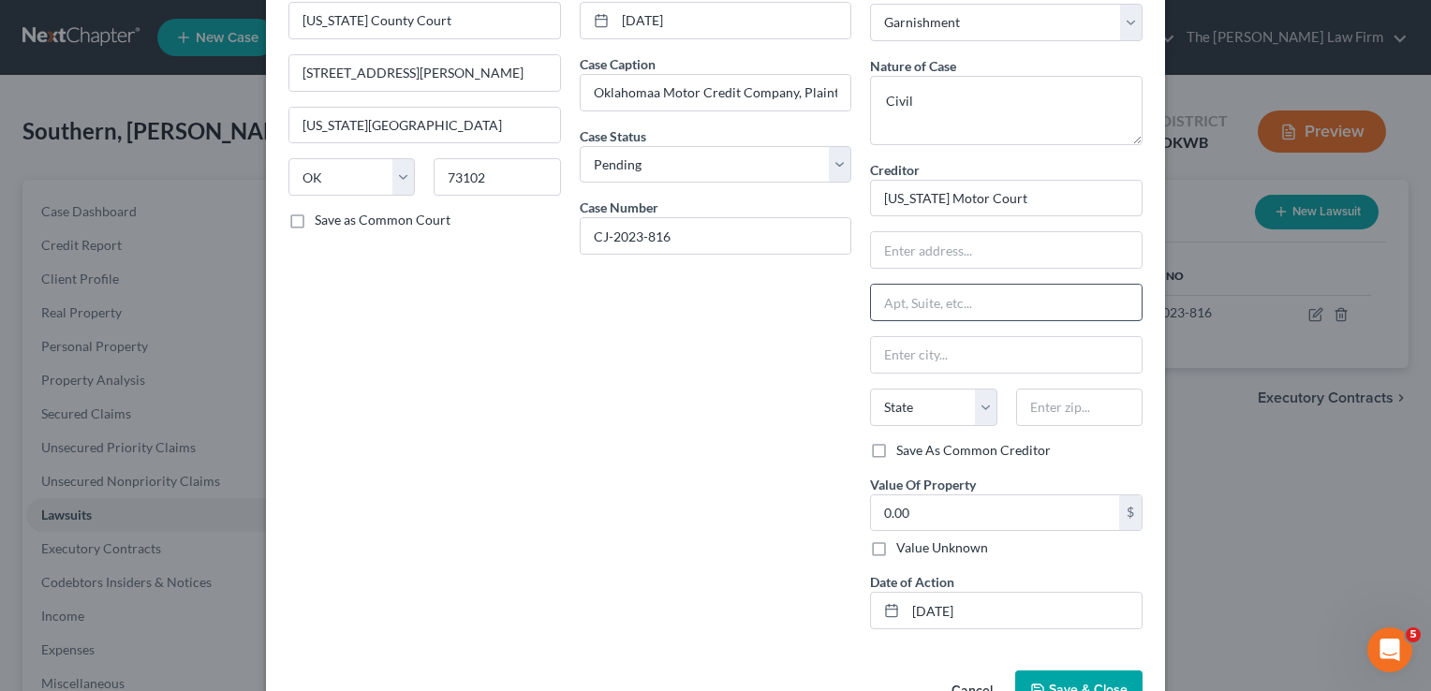
scroll to position [63, 0]
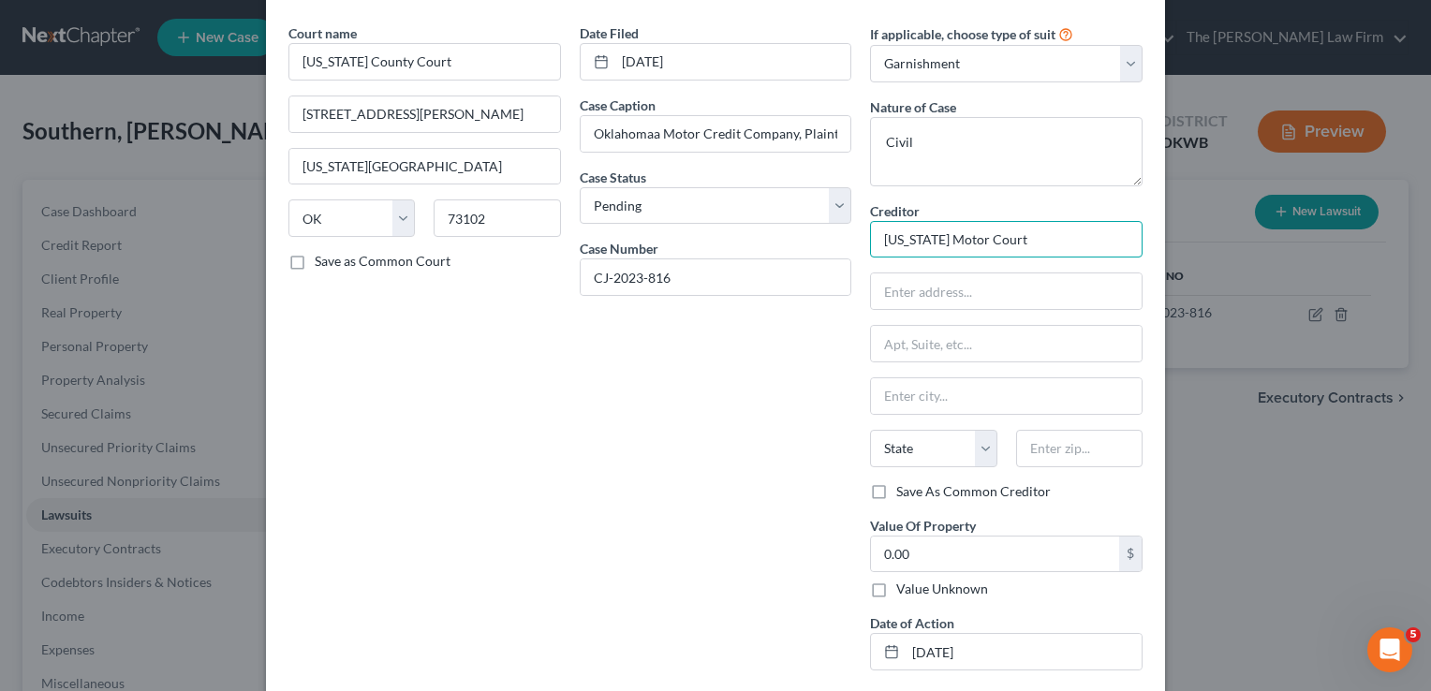
click at [1026, 240] on input "[US_STATE] Motor Court" at bounding box center [1006, 239] width 272 height 37
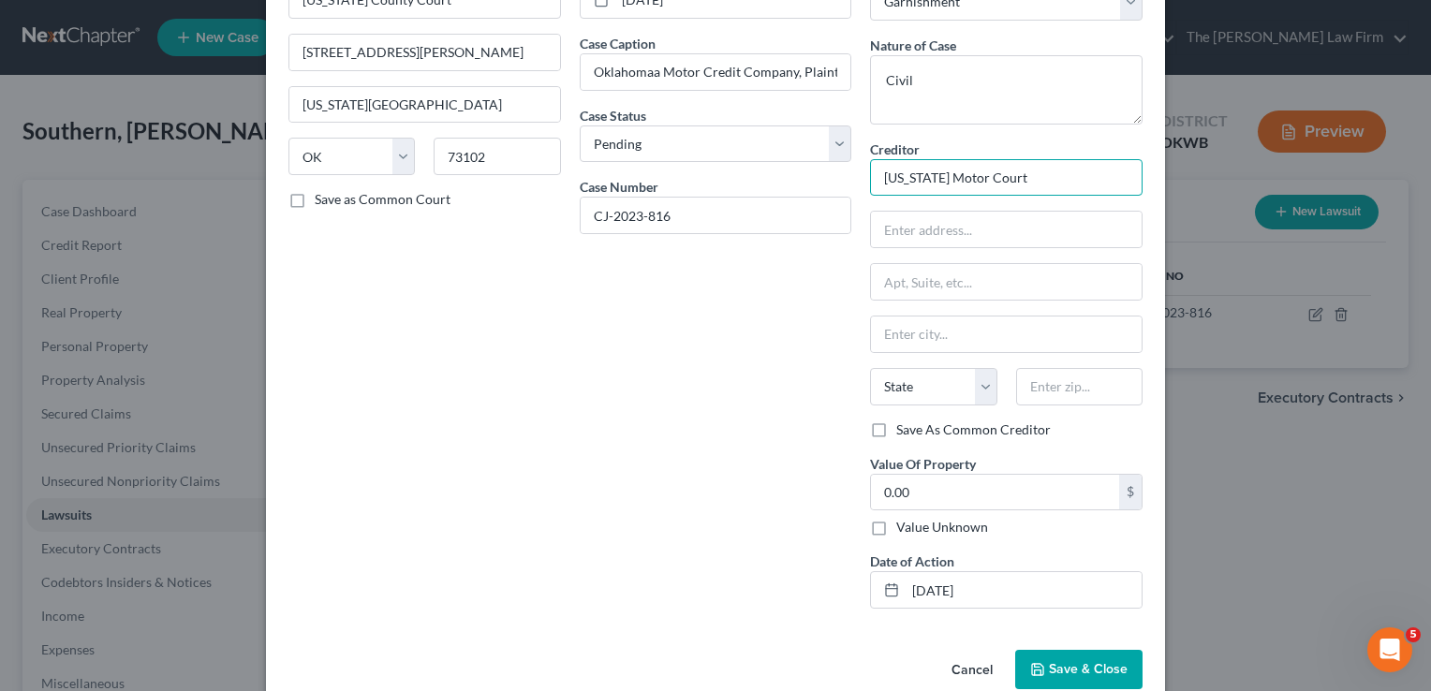
scroll to position [156, 0]
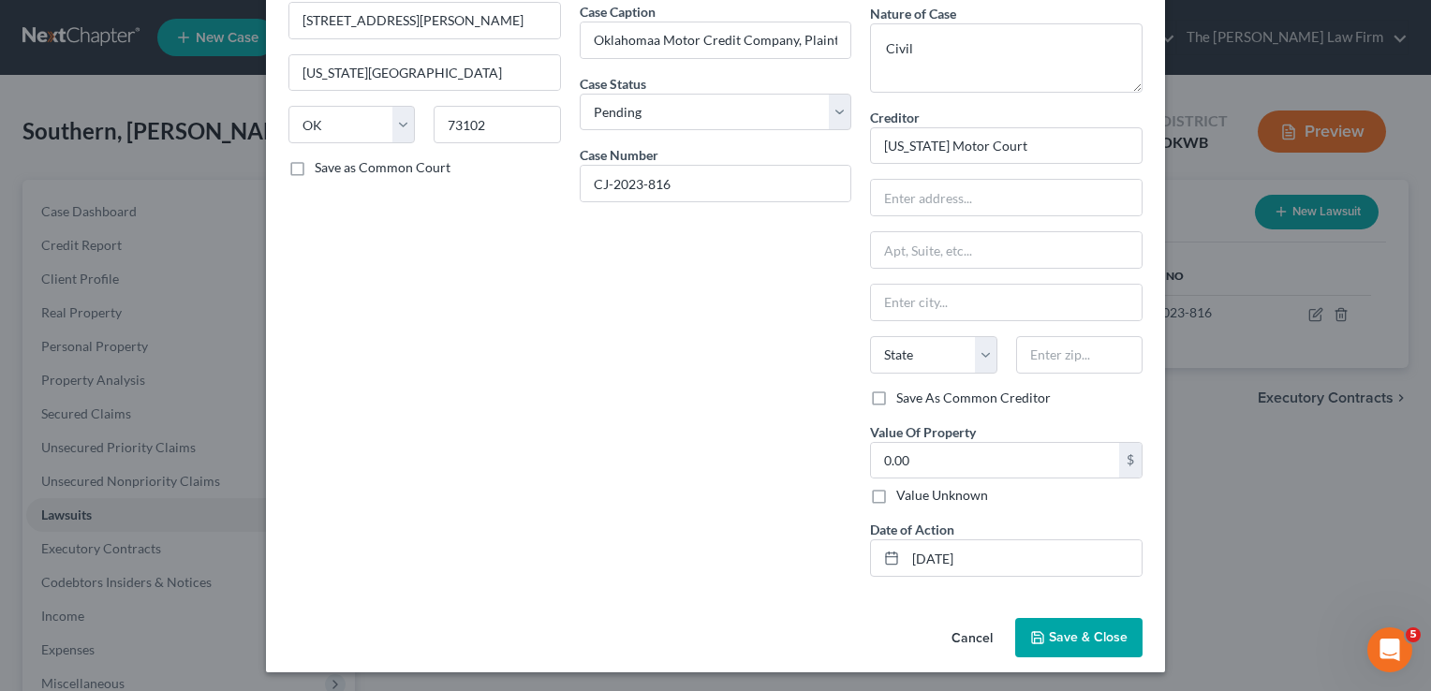
click at [1069, 625] on button "Save & Close" at bounding box center [1078, 637] width 127 height 39
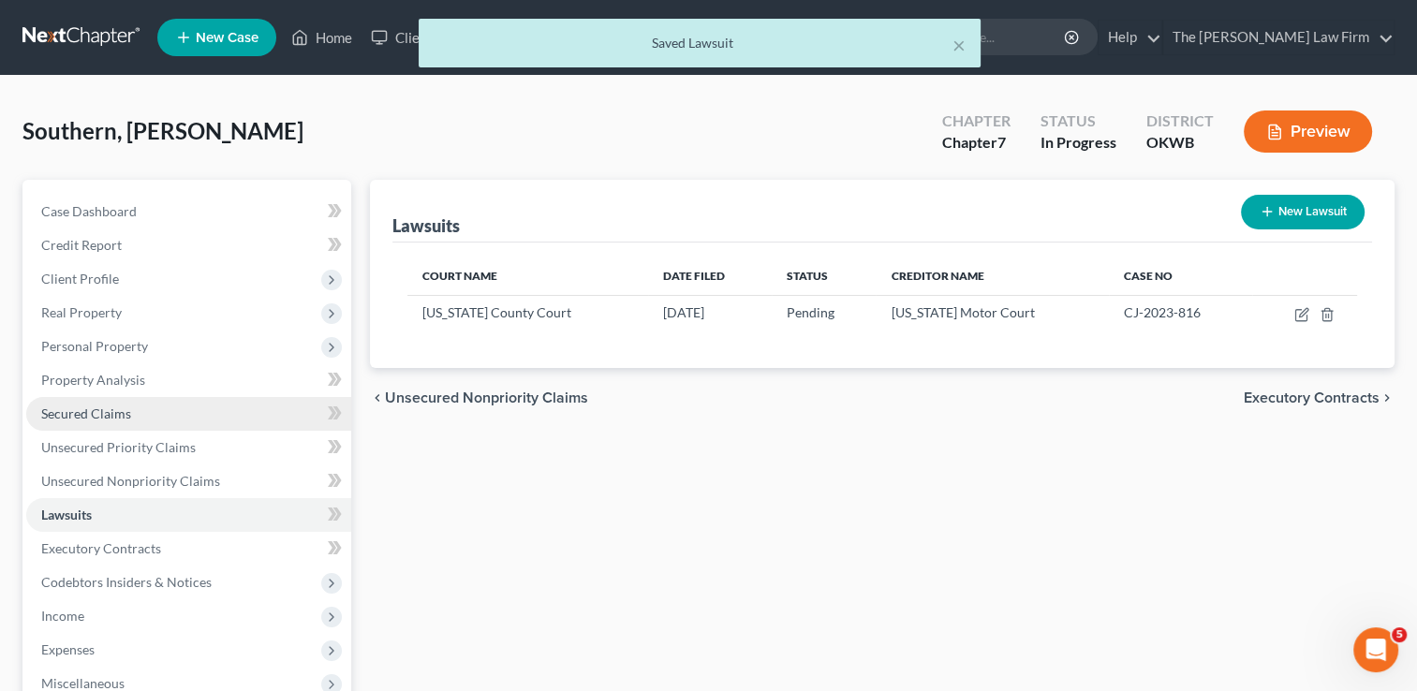
click at [110, 410] on span "Secured Claims" at bounding box center [86, 413] width 90 height 16
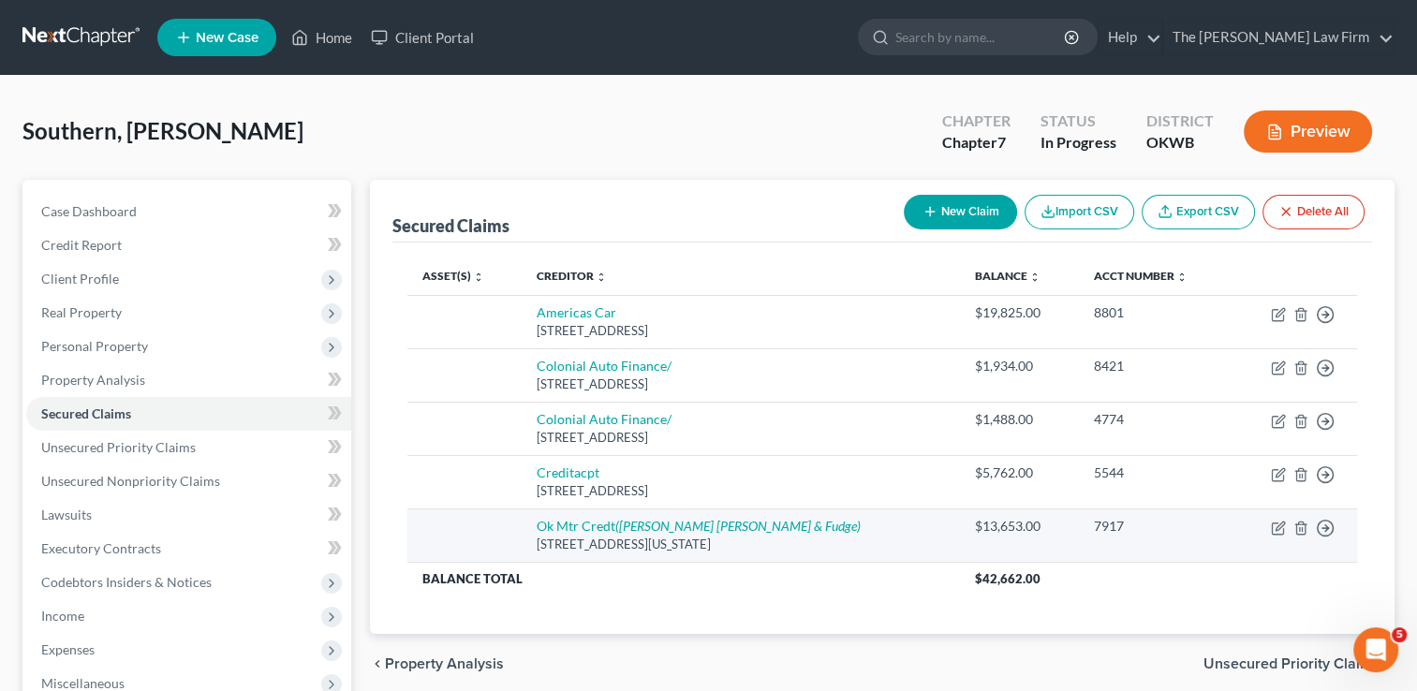
drag, startPoint x: 546, startPoint y: 542, endPoint x: 803, endPoint y: 556, distance: 257.9
click at [803, 556] on td "Ok Mtr Credt ([PERSON_NAME] [PERSON_NAME] & Fudge) [STREET_ADDRESS][US_STATE]" at bounding box center [741, 534] width 438 height 53
drag, startPoint x: 800, startPoint y: 556, endPoint x: 764, endPoint y: 542, distance: 38.3
copy div "[STREET_ADDRESS][US_STATE]"
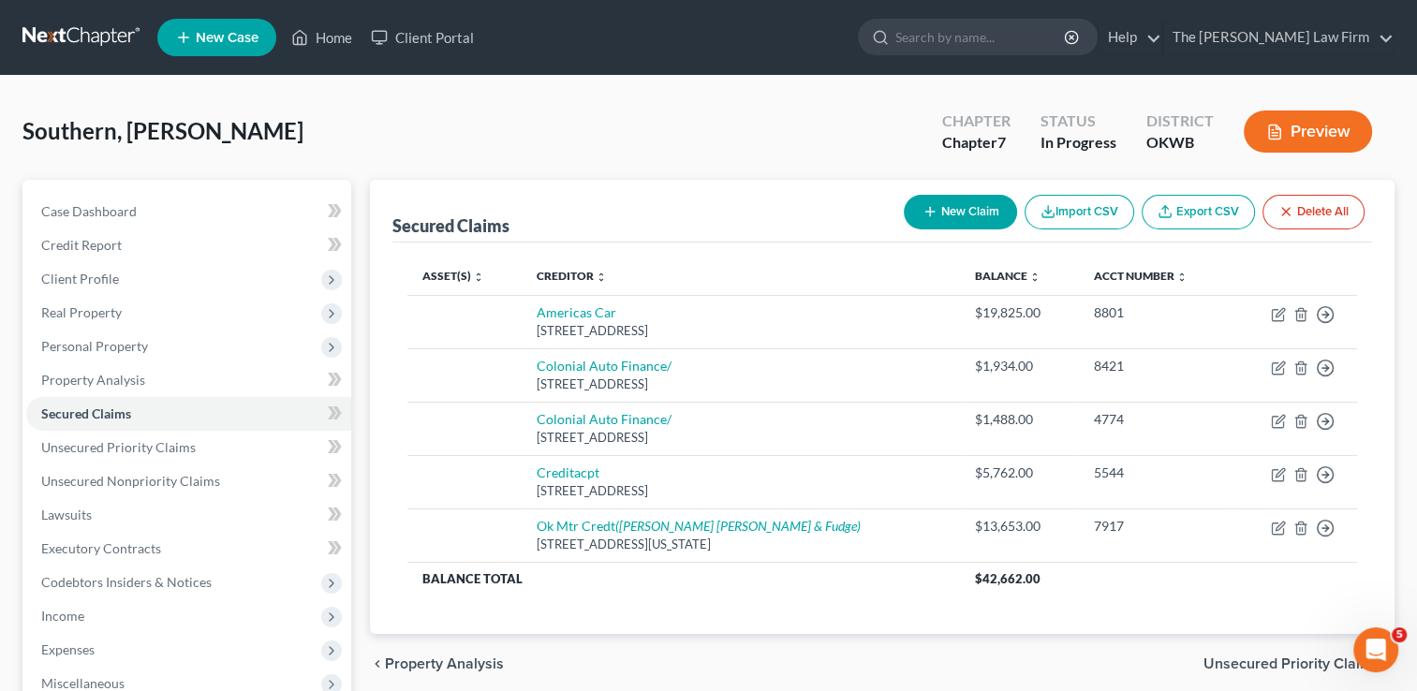
click at [753, 122] on div "Southern, [PERSON_NAME] Upgraded Chapter Chapter 7 Status In Progress District …" at bounding box center [708, 138] width 1372 height 81
click at [66, 510] on span "Lawsuits" at bounding box center [66, 515] width 51 height 16
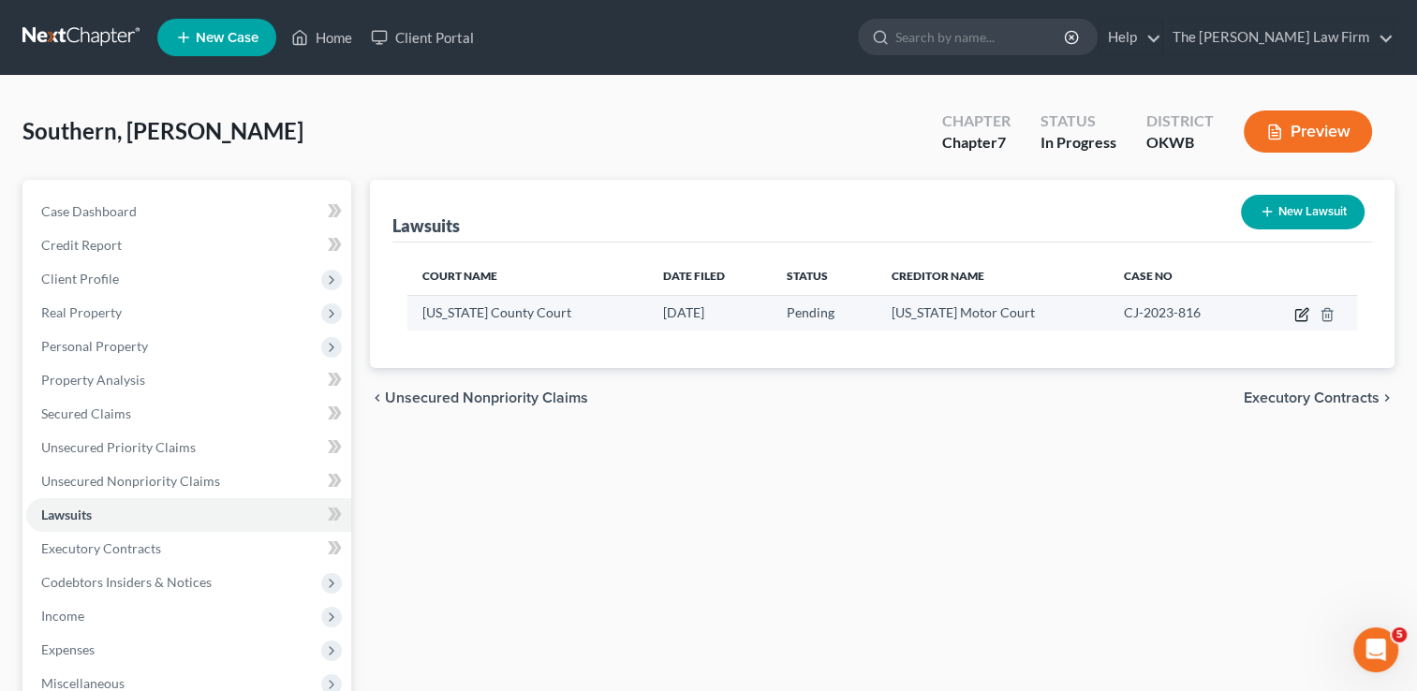
click at [1302, 313] on icon "button" at bounding box center [1301, 314] width 15 height 15
select select "37"
select select "0"
select select "1"
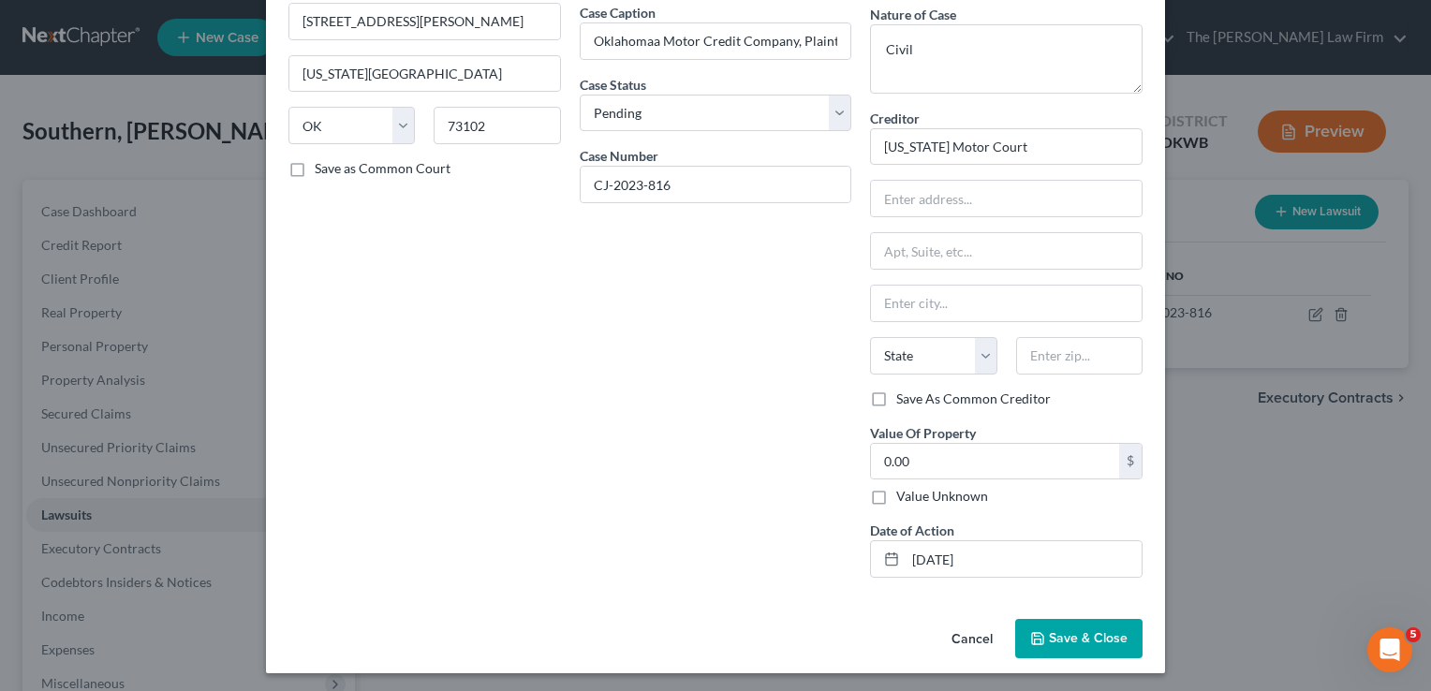
scroll to position [156, 0]
paste input "[STREET_ADDRESS][US_STATE]"
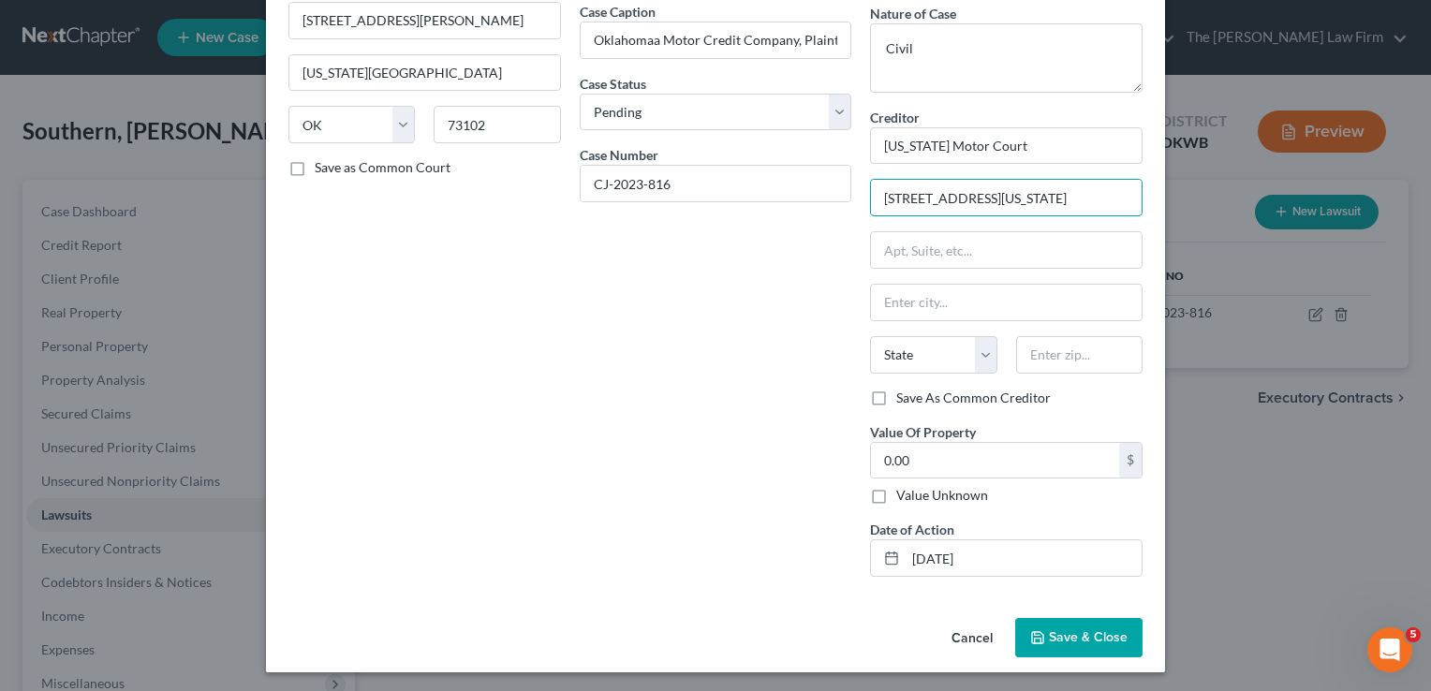
scroll to position [0, 34]
type input "[STREET_ADDRESS][US_STATE]"
click at [1067, 357] on input "text" at bounding box center [1079, 354] width 126 height 37
type input "73110"
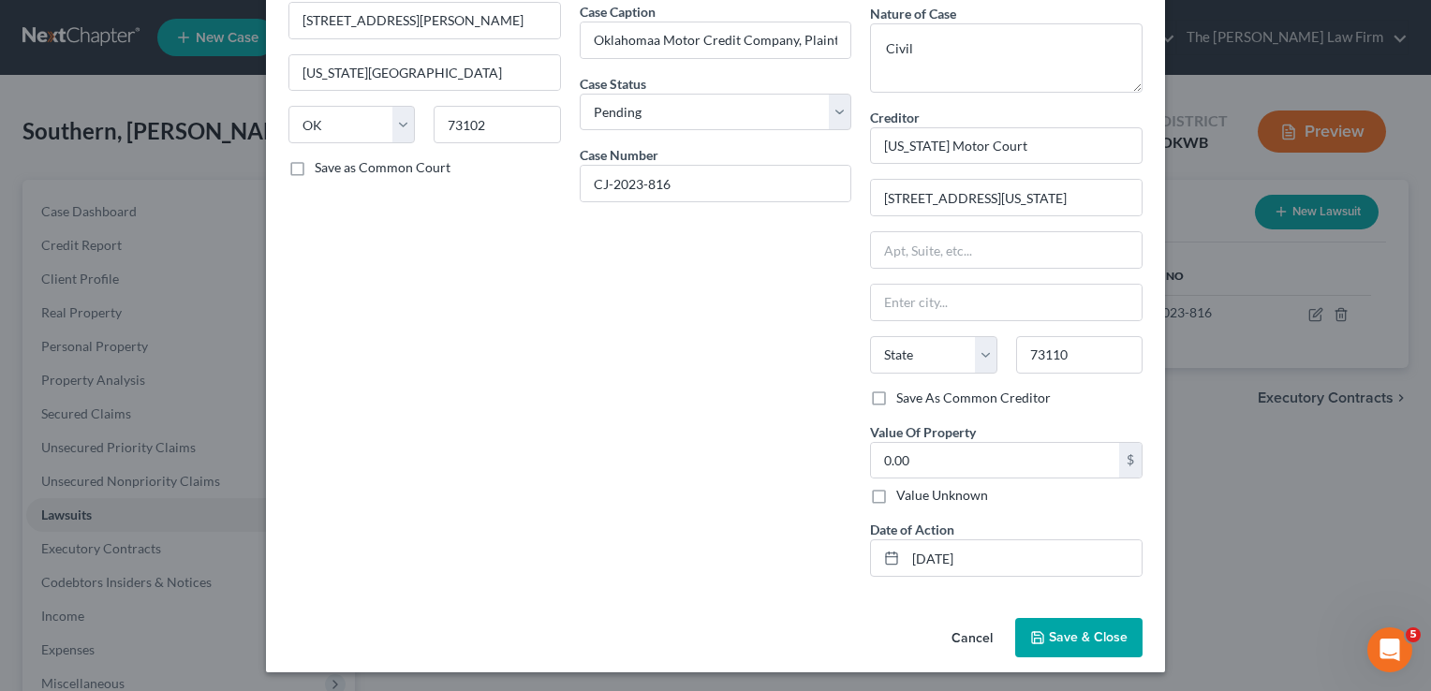
click at [723, 379] on div "Date Filed [DATE] Case Caption Oklahomaa Motor Credit Company, Plaintiff, v. [P…" at bounding box center [715, 261] width 291 height 662
type input "[GEOGRAPHIC_DATA]"
select select "37"
drag, startPoint x: 1007, startPoint y: 196, endPoint x: 1240, endPoint y: 240, distance: 237.3
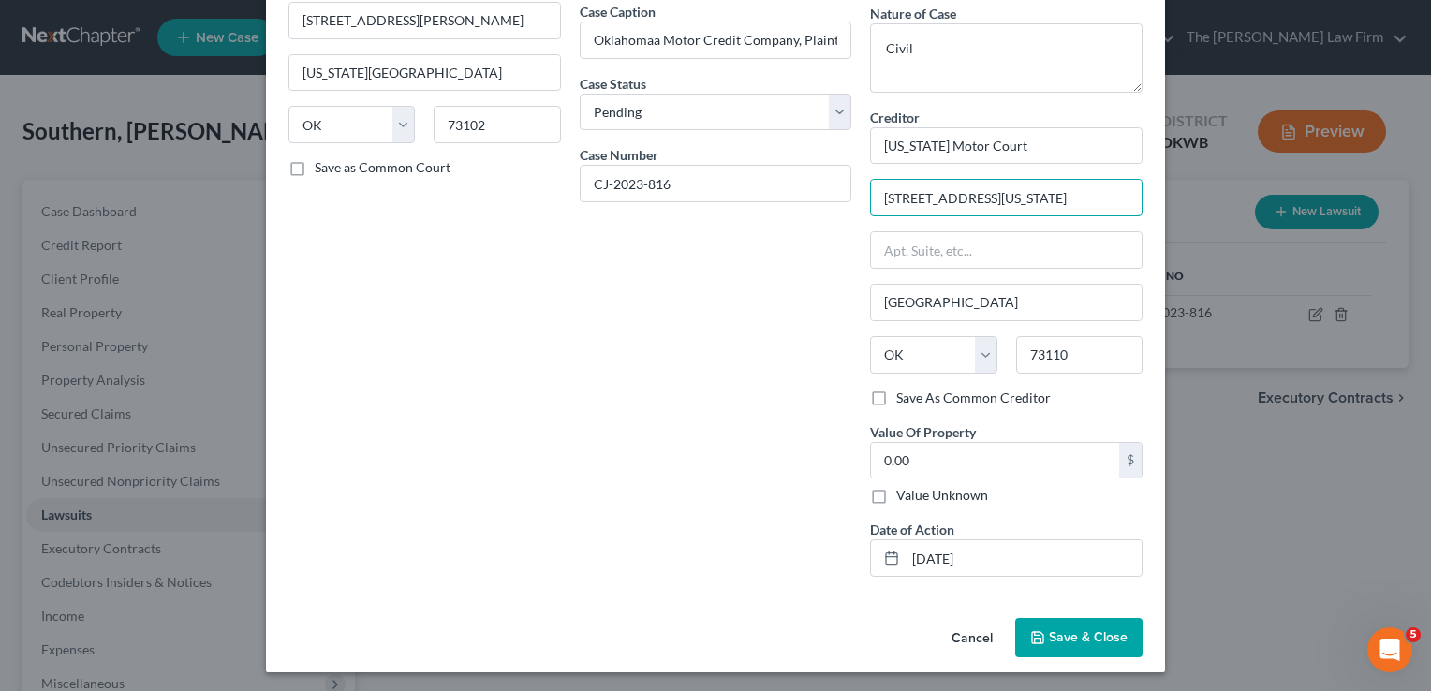
click at [1240, 230] on div "Edit Lawsuit × Court name * [US_STATE] County Court [GEOGRAPHIC_DATA][PERSON_NA…" at bounding box center [715, 345] width 1431 height 691
type input "6450 Tinker Diagonal,"
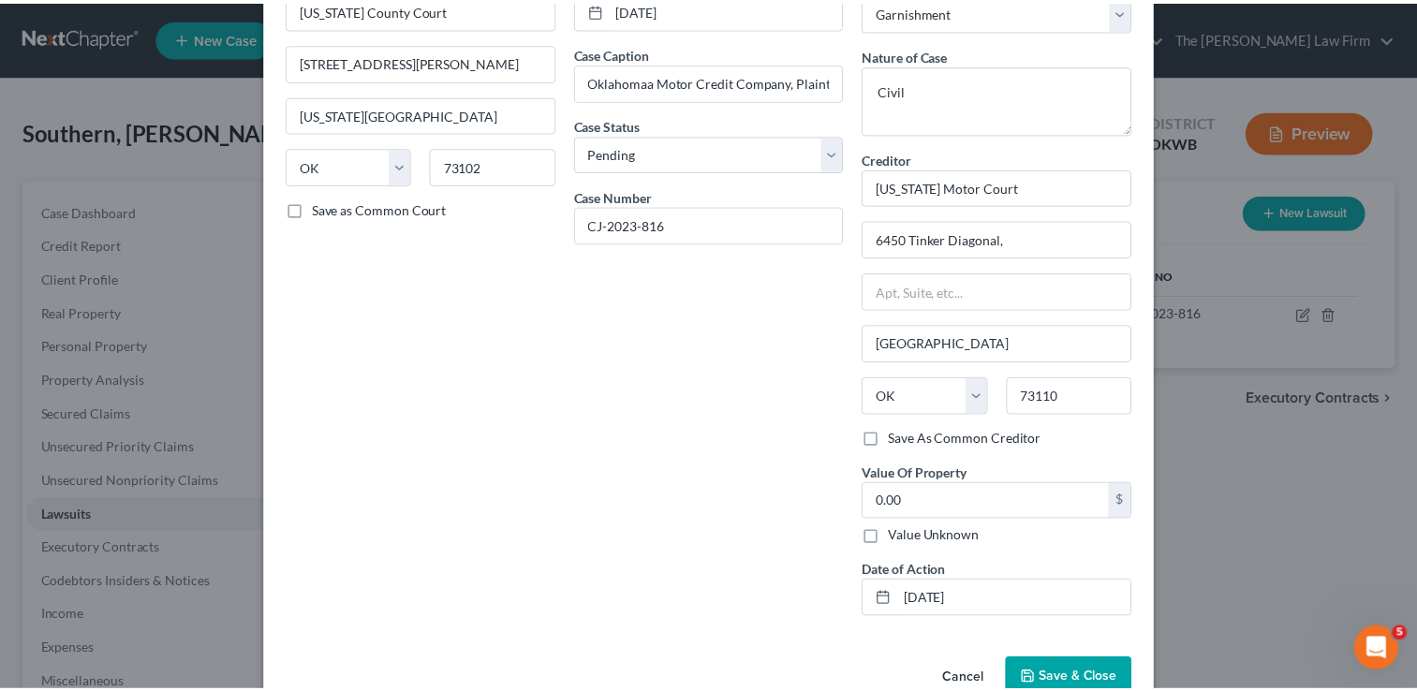
scroll to position [156, 0]
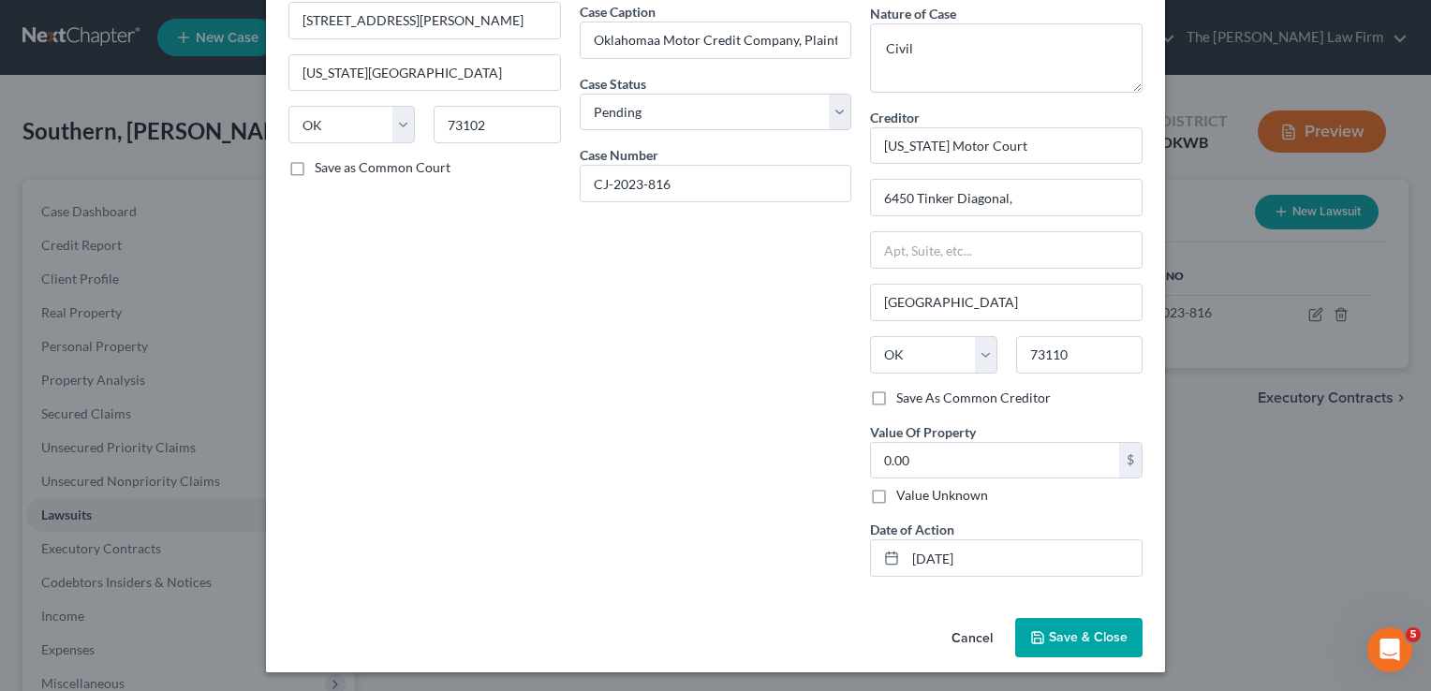
click at [1082, 629] on span "Save & Close" at bounding box center [1088, 637] width 79 height 16
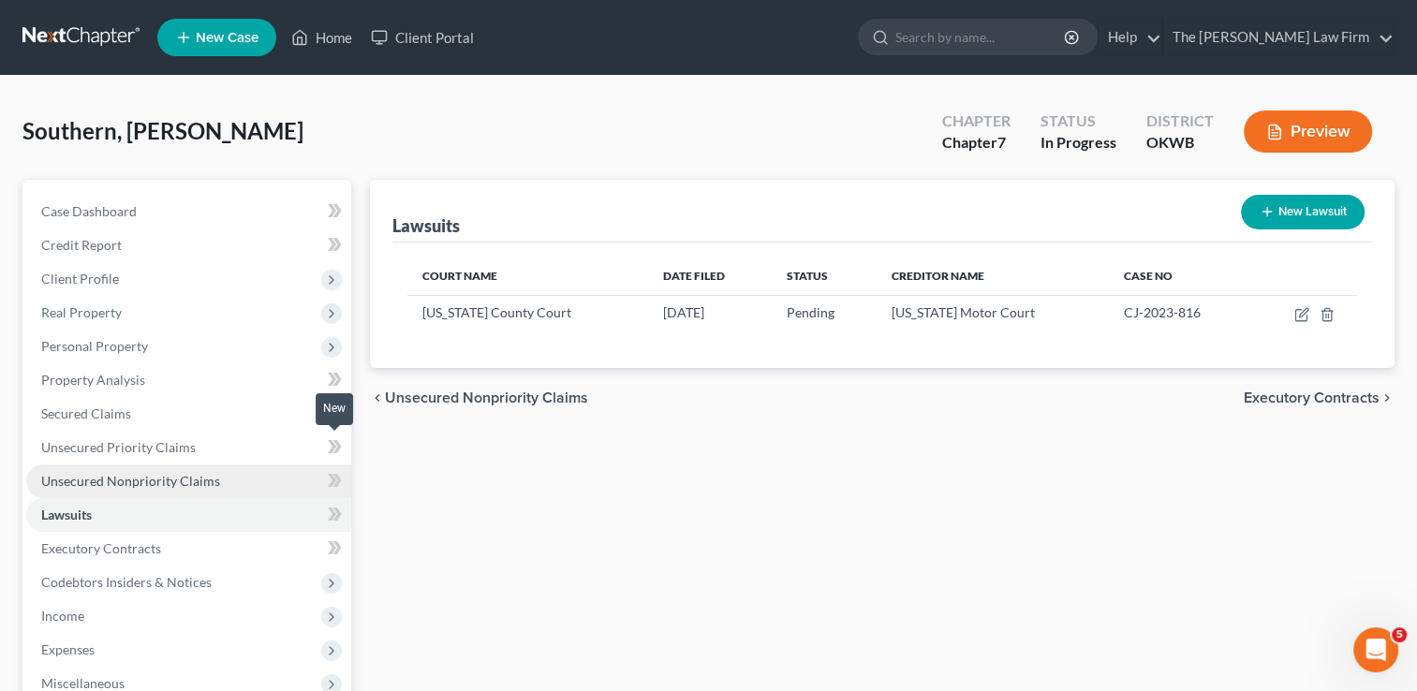
click at [161, 464] on link "Unsecured Nonpriority Claims" at bounding box center [188, 481] width 325 height 34
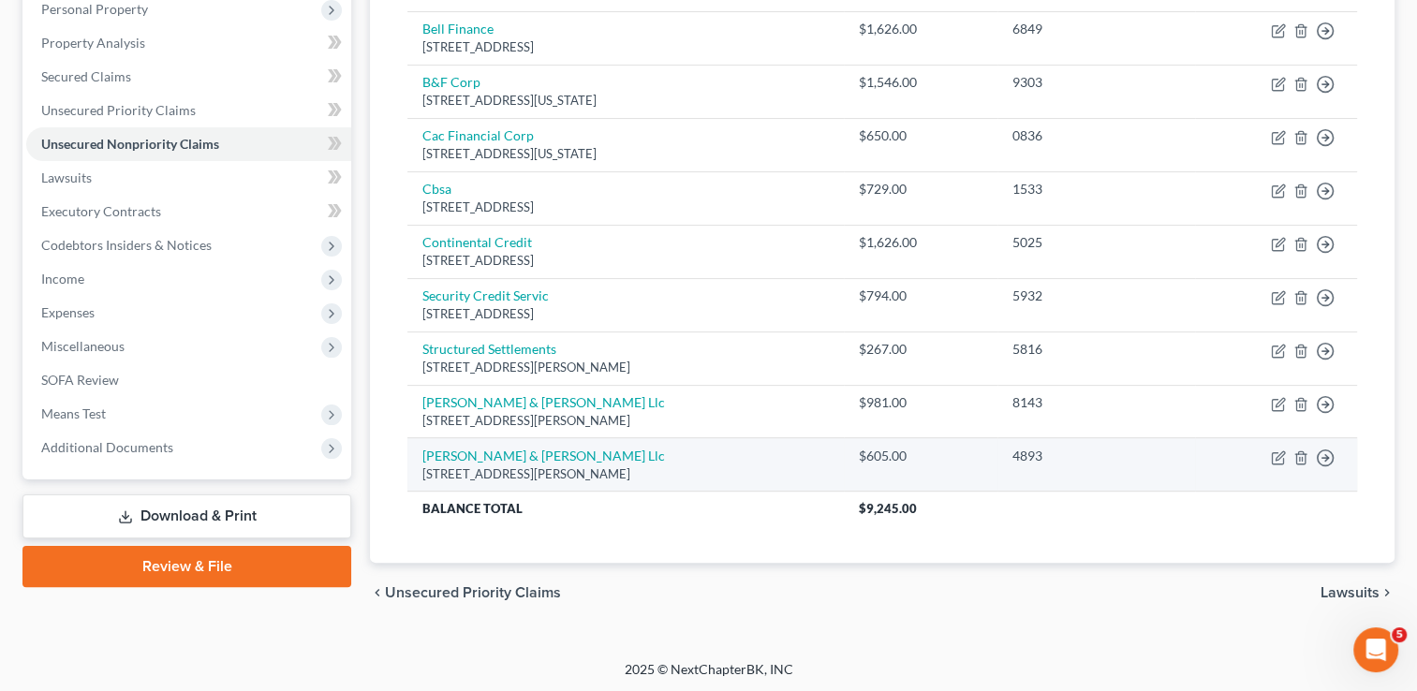
scroll to position [56, 0]
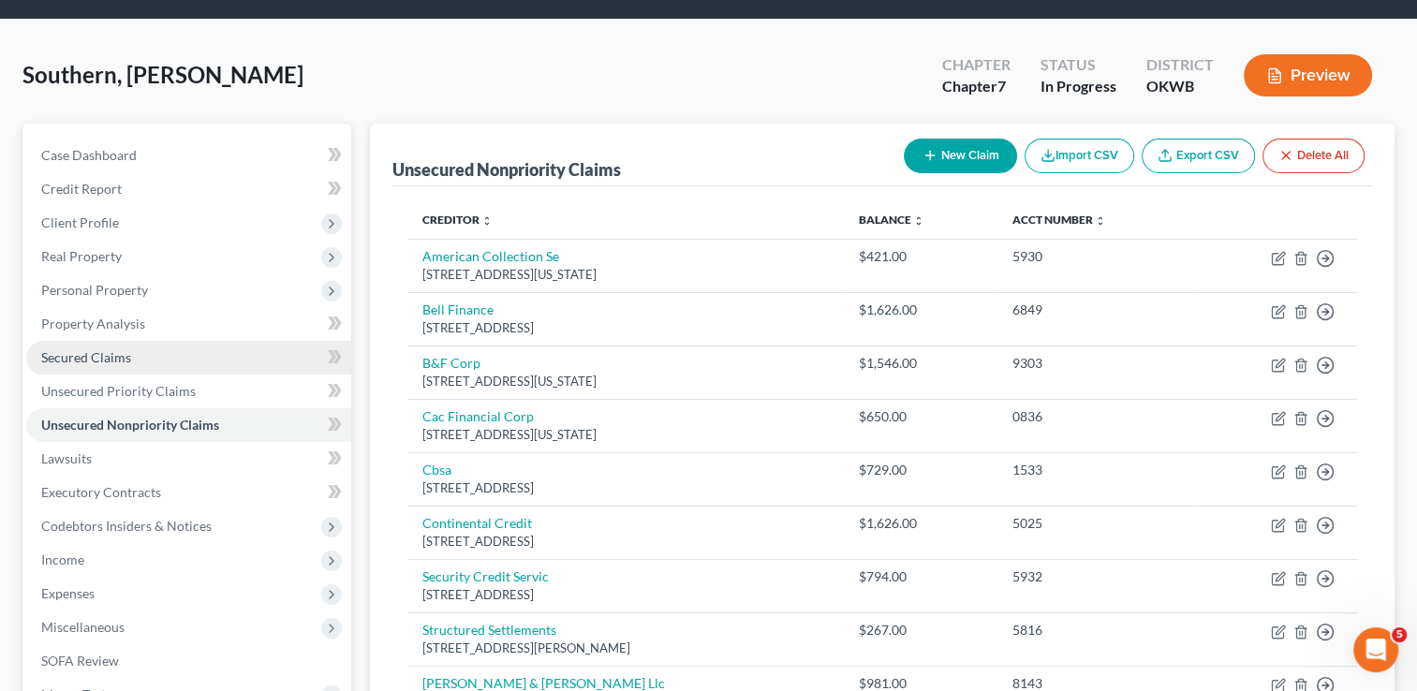
click at [82, 358] on span "Secured Claims" at bounding box center [86, 357] width 90 height 16
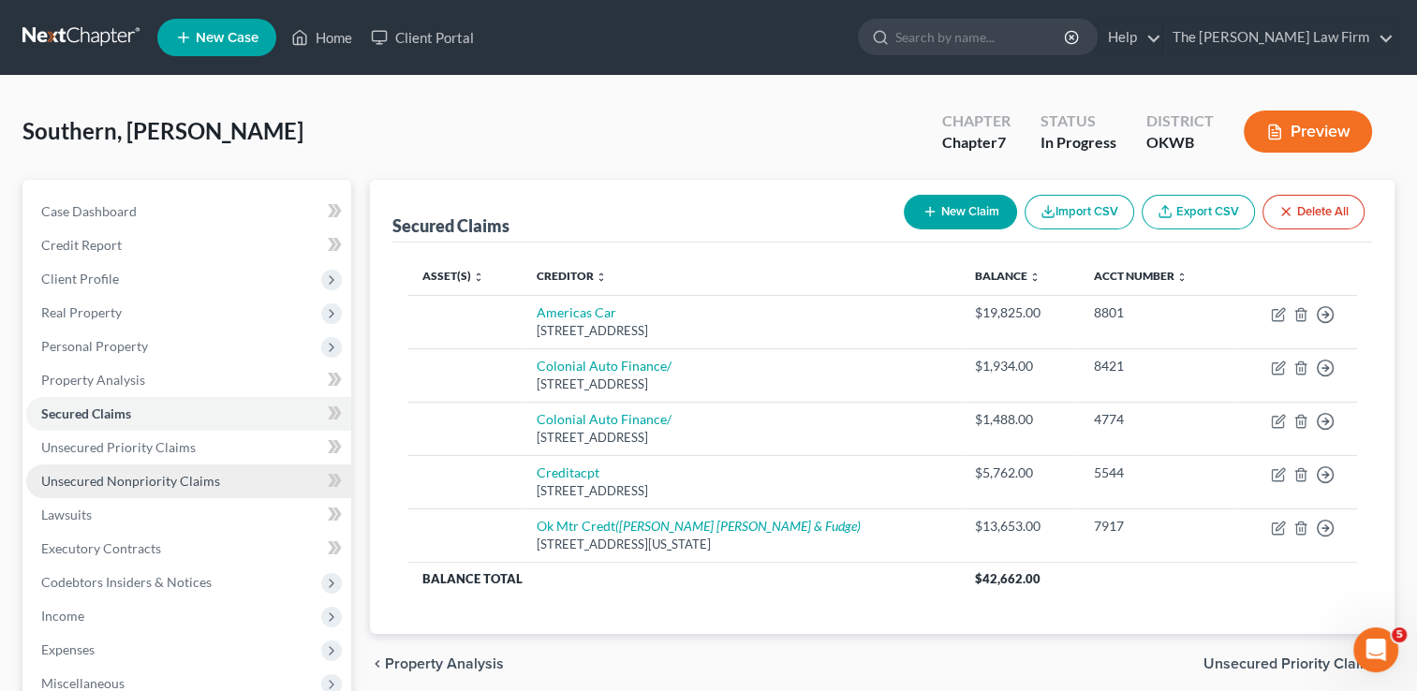
click at [168, 475] on span "Unsecured Nonpriority Claims" at bounding box center [130, 481] width 179 height 16
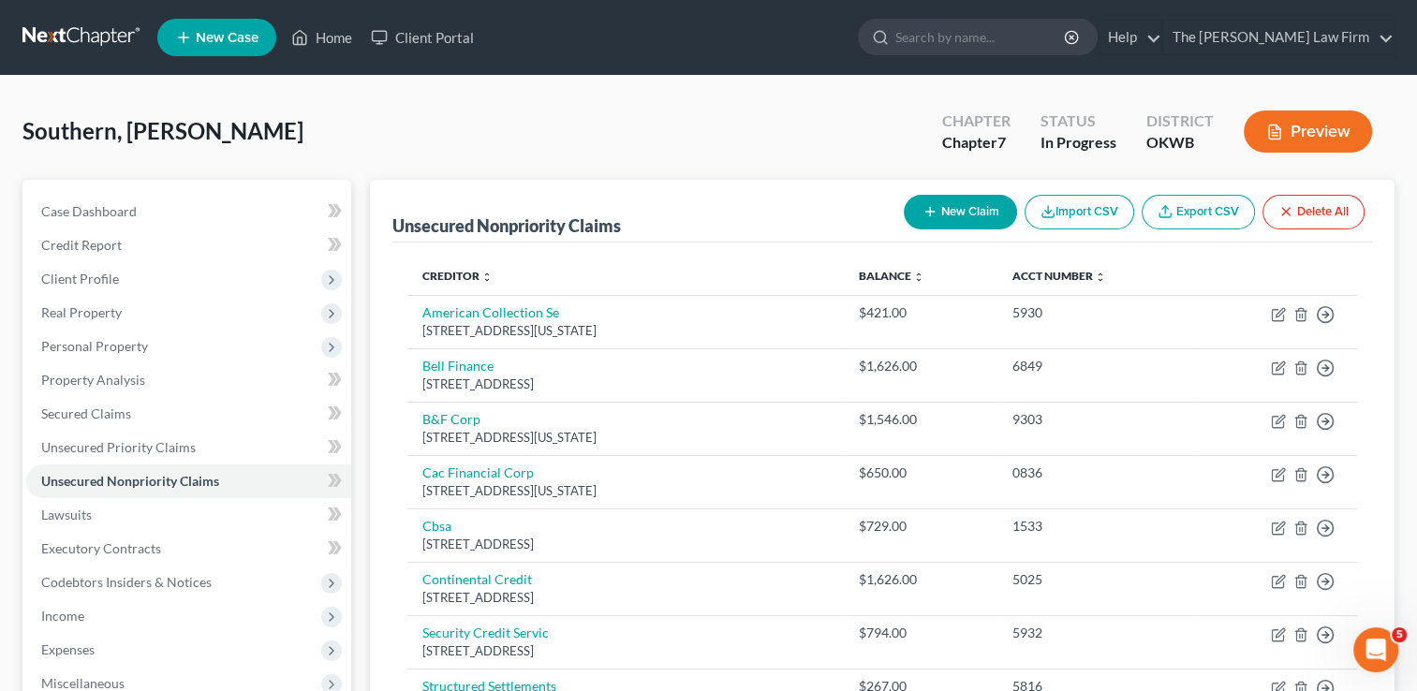
click at [948, 211] on button "New Claim" at bounding box center [960, 212] width 113 height 35
select select "0"
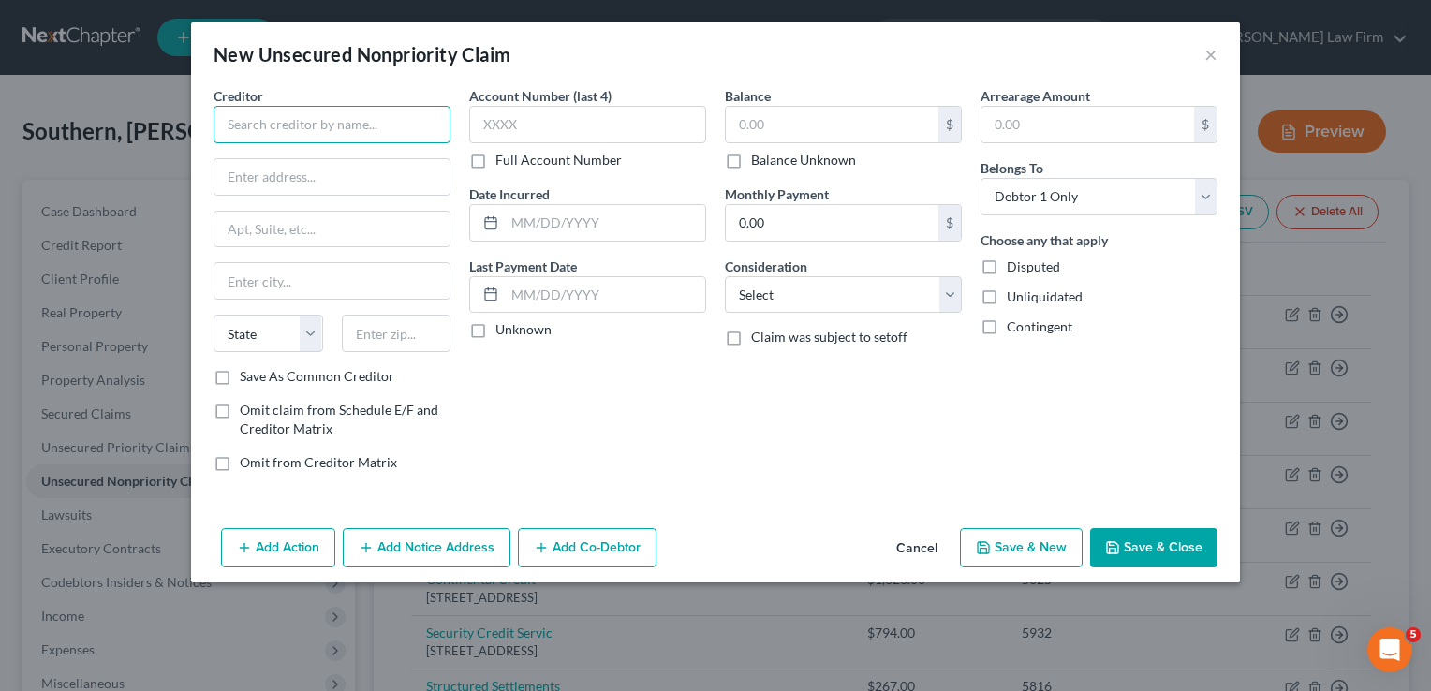
click at [353, 136] on input "text" at bounding box center [331, 124] width 237 height 37
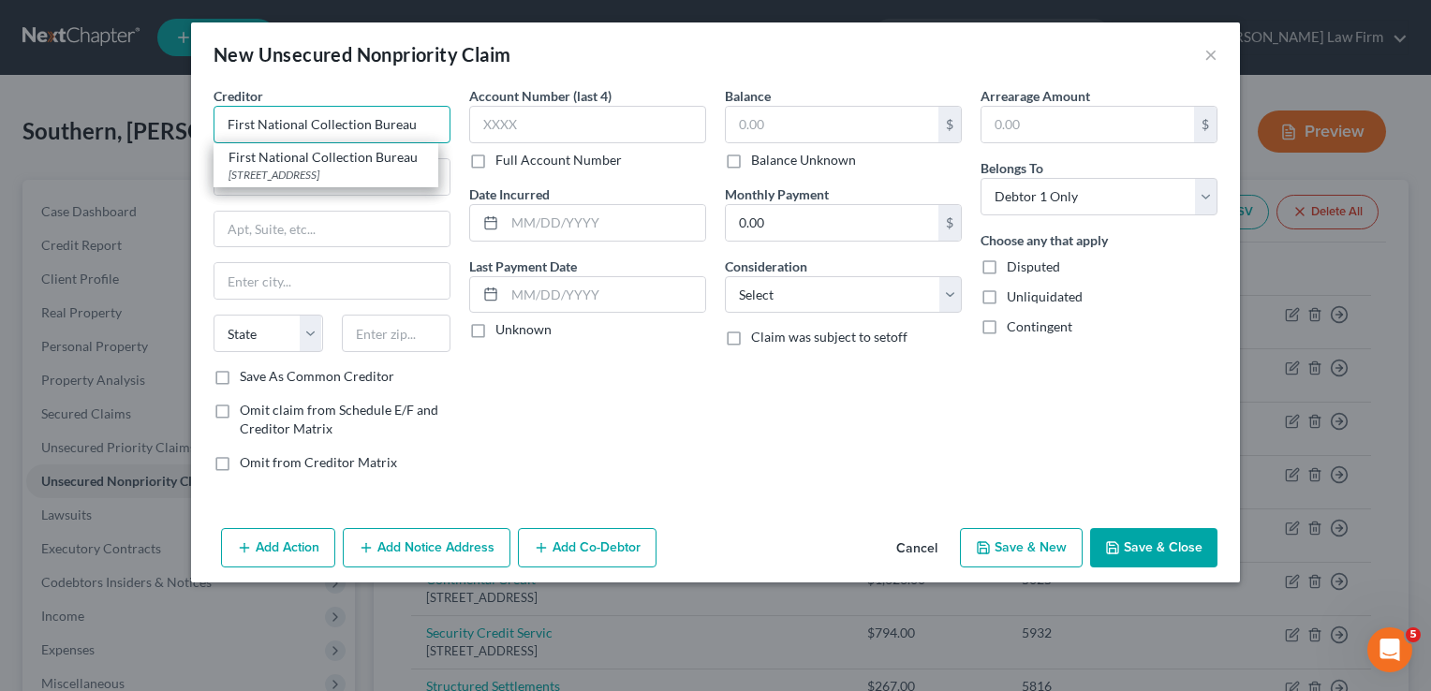
type input "First National Collection Bureau"
click at [647, 400] on div "Account Number (last 4) Full Account Number Date Incurred Last Payment Date Unk…" at bounding box center [588, 286] width 256 height 401
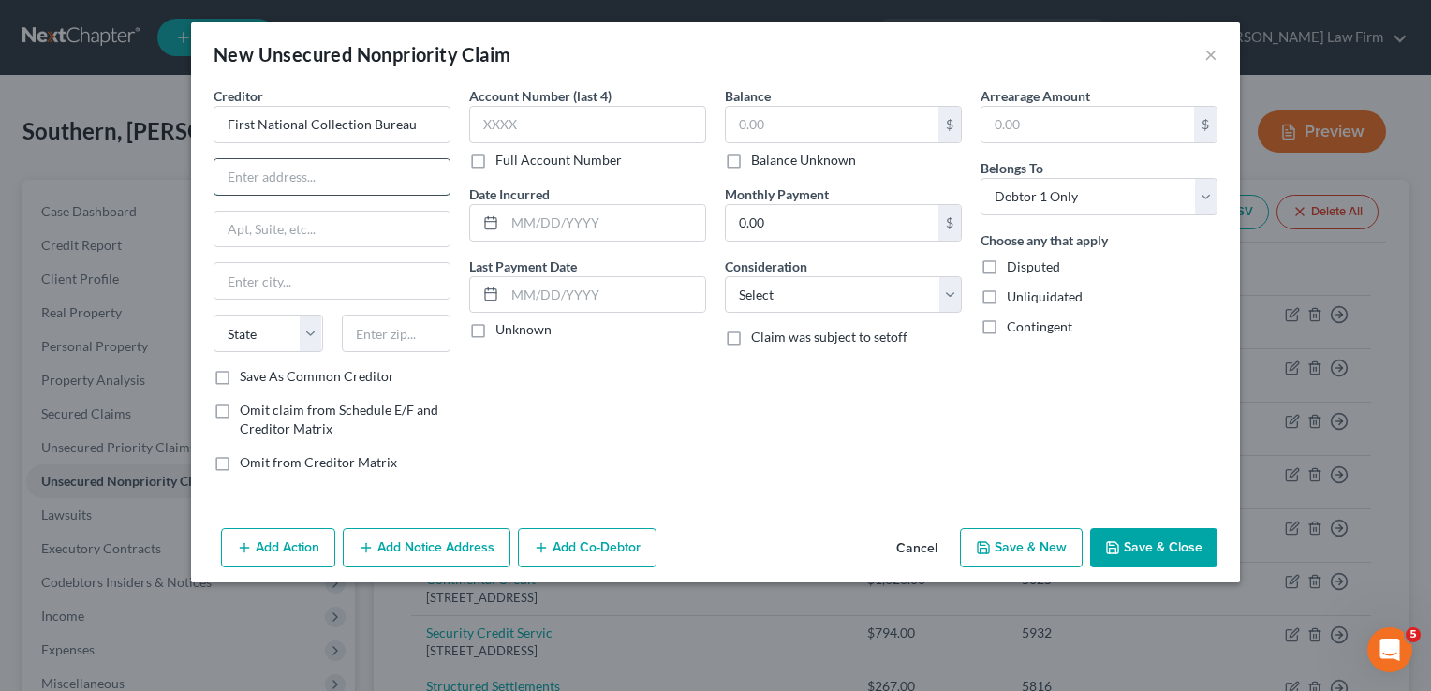
click at [313, 178] on input "text" at bounding box center [331, 177] width 235 height 36
type input "PO Box 4115"
type input "94524"
click at [240, 376] on label "Save As Common Creditor" at bounding box center [317, 376] width 154 height 19
click at [247, 376] on input "Save As Common Creditor" at bounding box center [253, 373] width 12 height 12
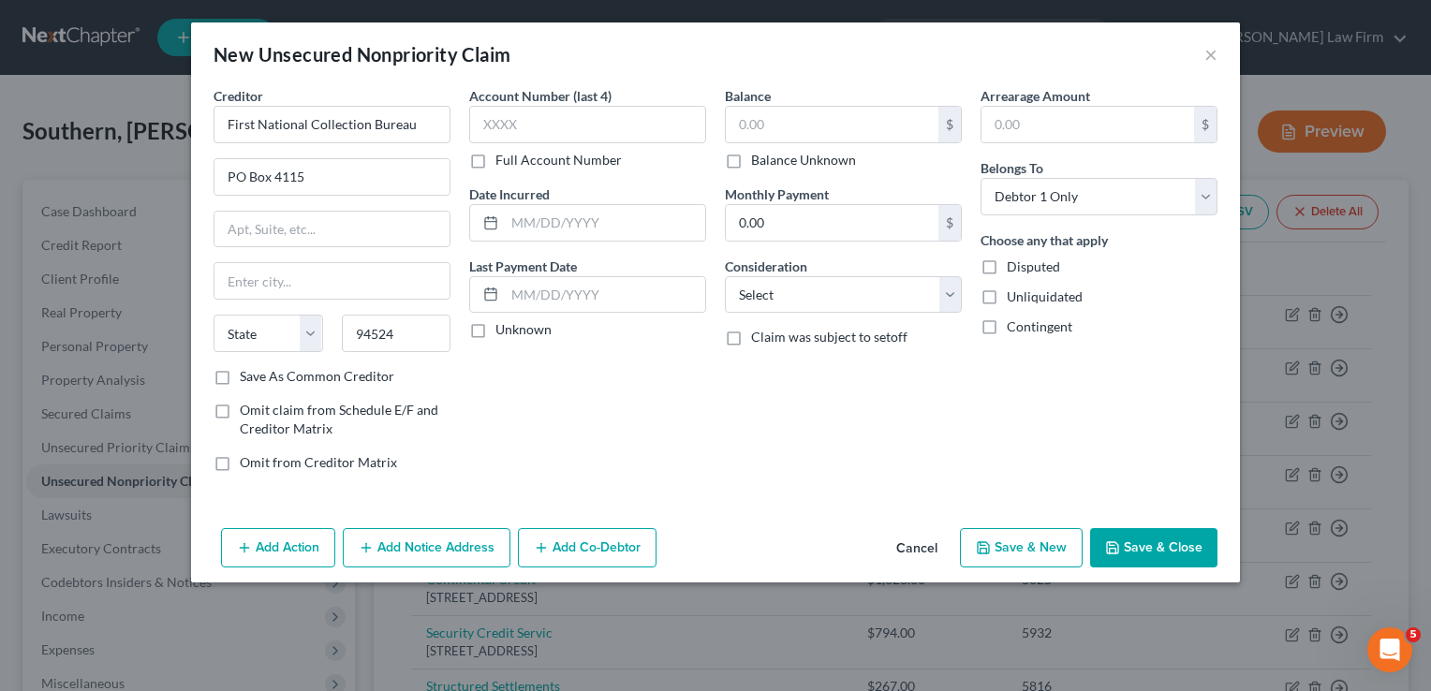
checkbox input "true"
type input "[GEOGRAPHIC_DATA]"
select select "4"
click at [592, 409] on div "Account Number (last 4) Full Account Number Date Incurred Last Payment Date Unk…" at bounding box center [588, 286] width 256 height 401
click at [602, 126] on input "text" at bounding box center [587, 124] width 237 height 37
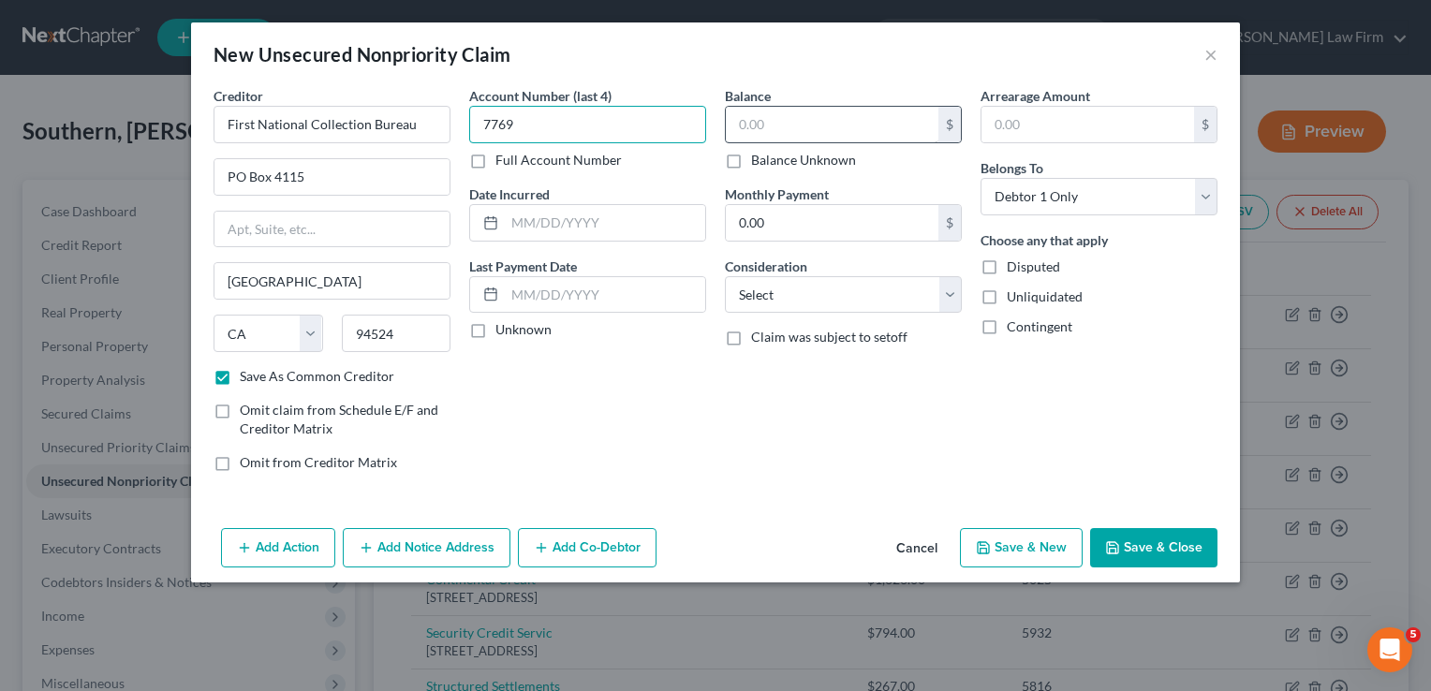
type input "7769"
click at [755, 129] on input "text" at bounding box center [832, 125] width 213 height 36
type input "794.00"
click at [1137, 551] on button "Save & Close" at bounding box center [1153, 547] width 127 height 39
checkbox input "false"
